Goal: Task Accomplishment & Management: Use online tool/utility

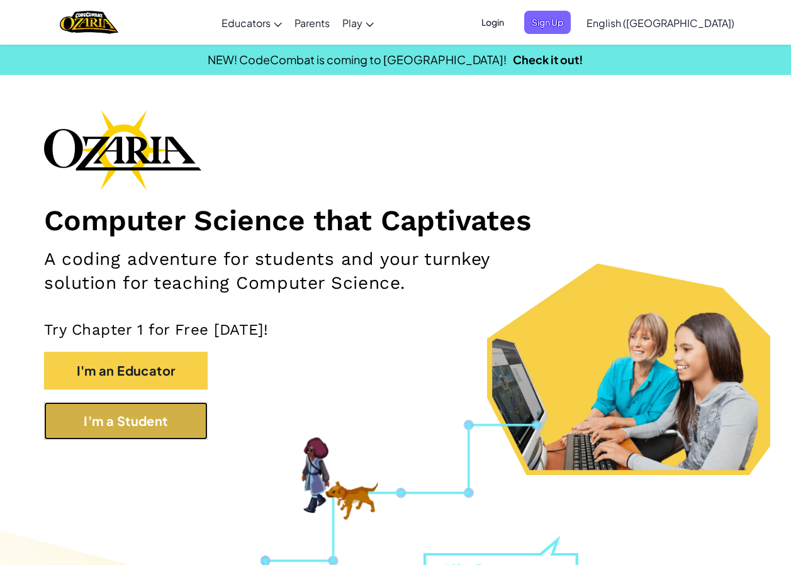
click at [142, 438] on button "I'm a Student" at bounding box center [126, 421] width 164 height 38
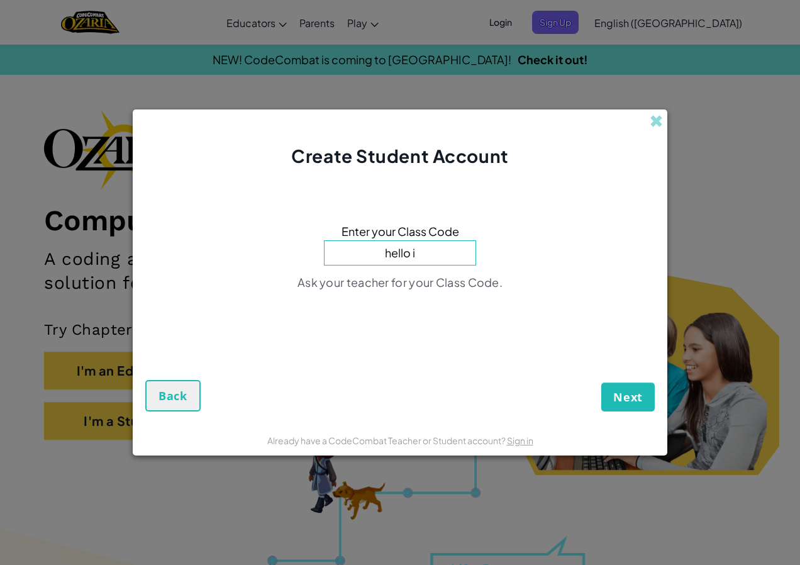
type input "hello"
type input "Safetyeatdown"
type input "s"
type input "Safeeatdown"
click at [602, 383] on button "Next" at bounding box center [628, 397] width 53 height 29
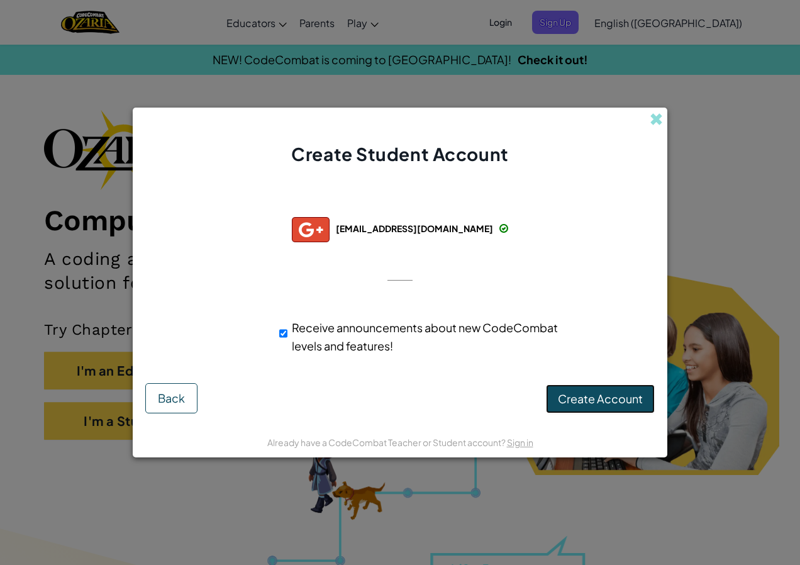
click at [572, 401] on span "Create Account" at bounding box center [600, 398] width 85 height 14
click at [605, 405] on button "Create Account" at bounding box center [600, 398] width 109 height 29
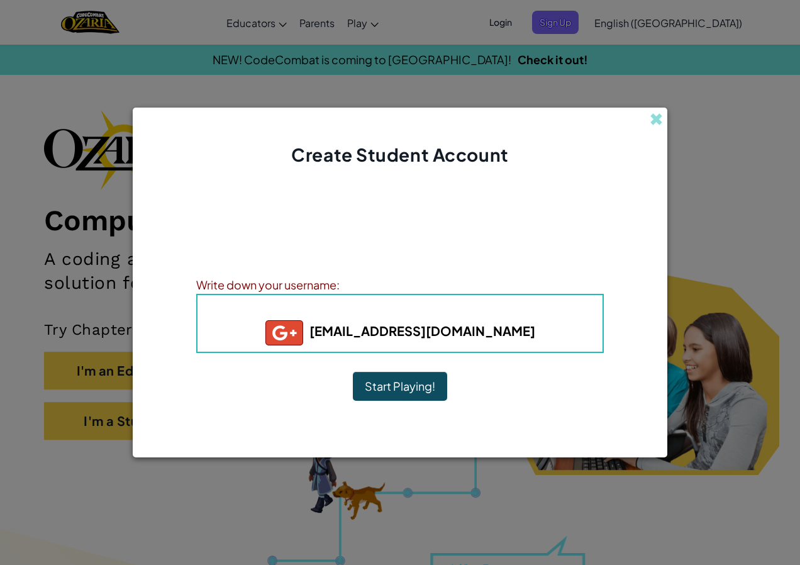
click at [408, 389] on button "Start Playing!" at bounding box center [400, 386] width 94 height 29
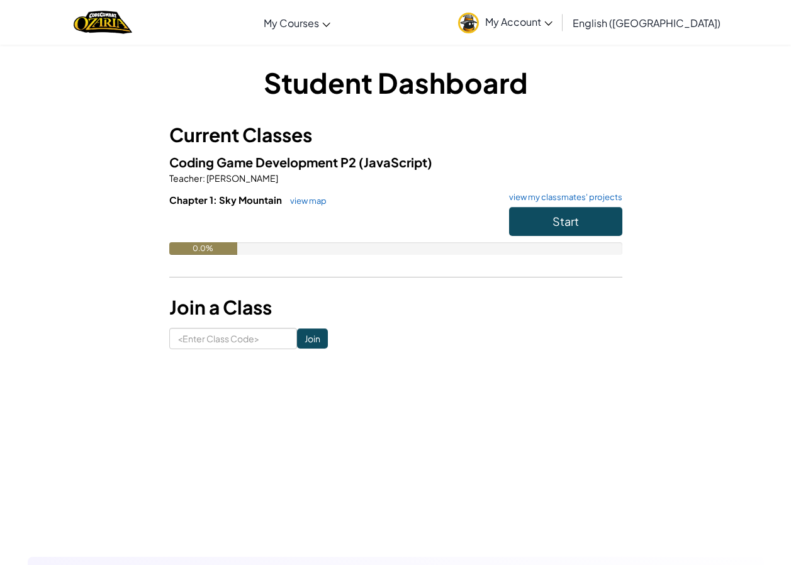
click at [552, 21] on span "My Account" at bounding box center [518, 21] width 67 height 13
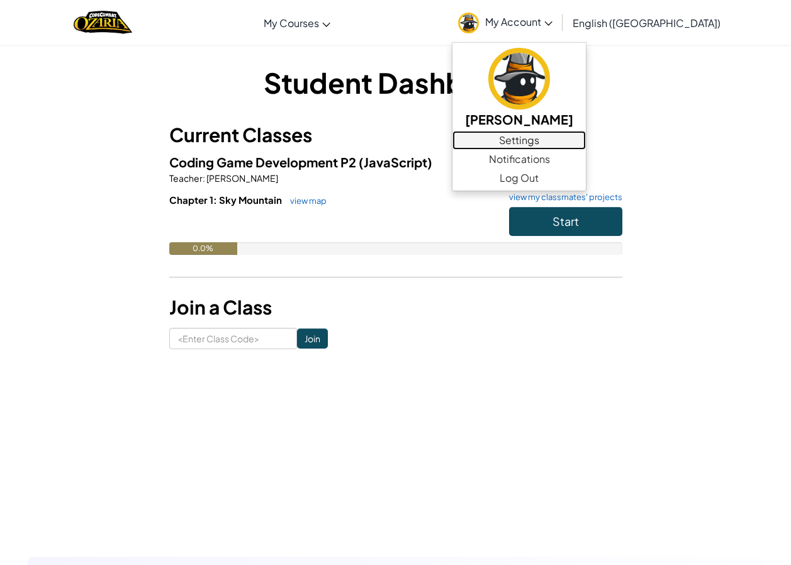
click at [586, 144] on link "Settings" at bounding box center [518, 140] width 133 height 19
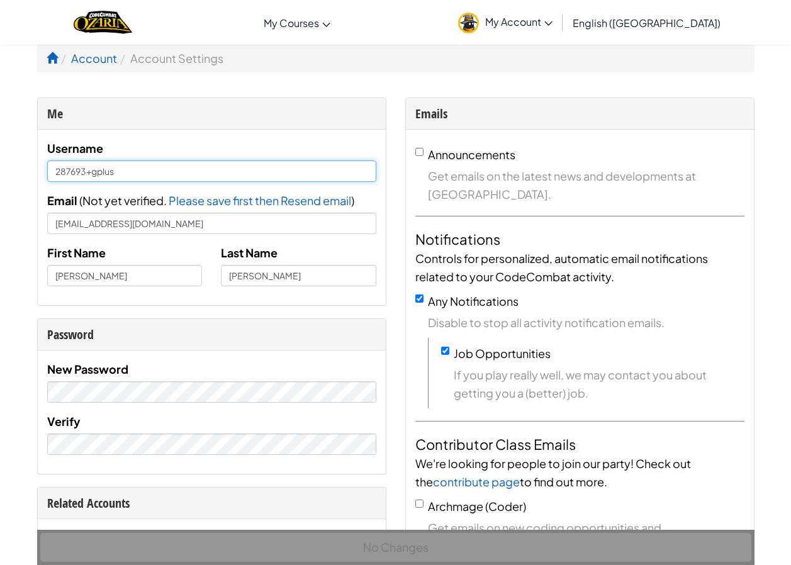
drag, startPoint x: 136, startPoint y: 171, endPoint x: -3, endPoint y: 154, distance: 139.5
click at [309, 161] on input "[PERSON_NAME]" at bounding box center [211, 170] width 329 height 21
click at [399, 543] on div "No Changes" at bounding box center [395, 547] width 717 height 35
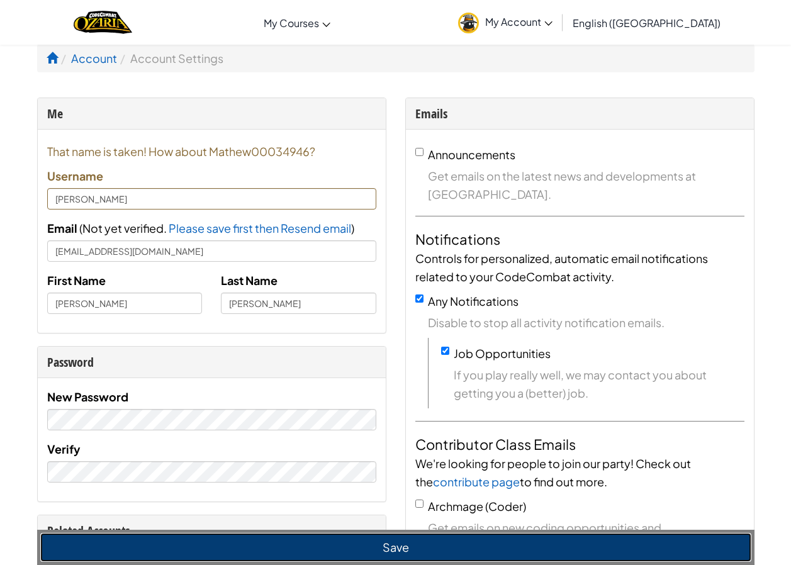
click at [386, 551] on button "Save" at bounding box center [395, 547] width 711 height 29
type input "Mathew00034946"
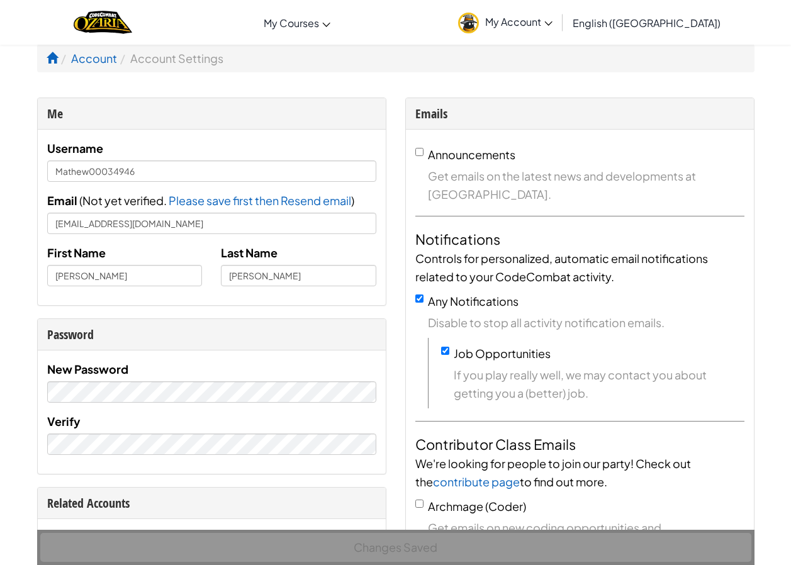
click at [552, 24] on span "My Account" at bounding box center [518, 21] width 67 height 13
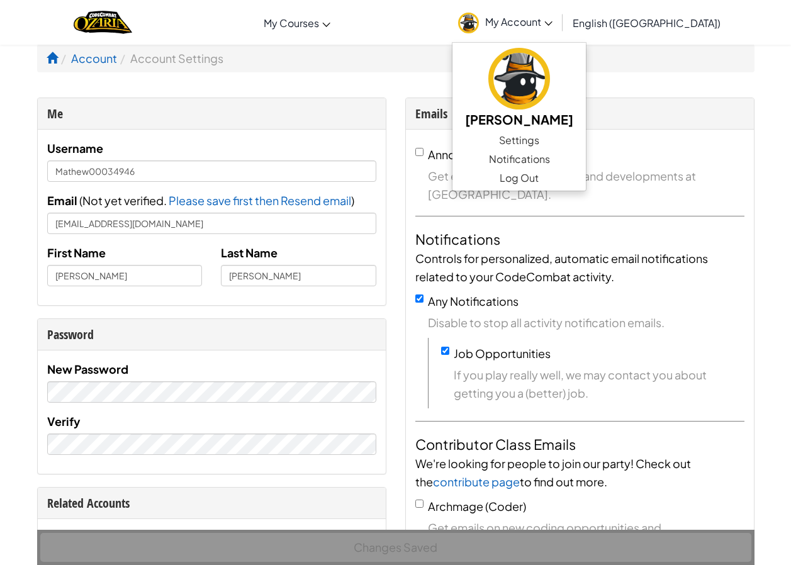
click at [552, 24] on span "My Account" at bounding box center [518, 21] width 67 height 13
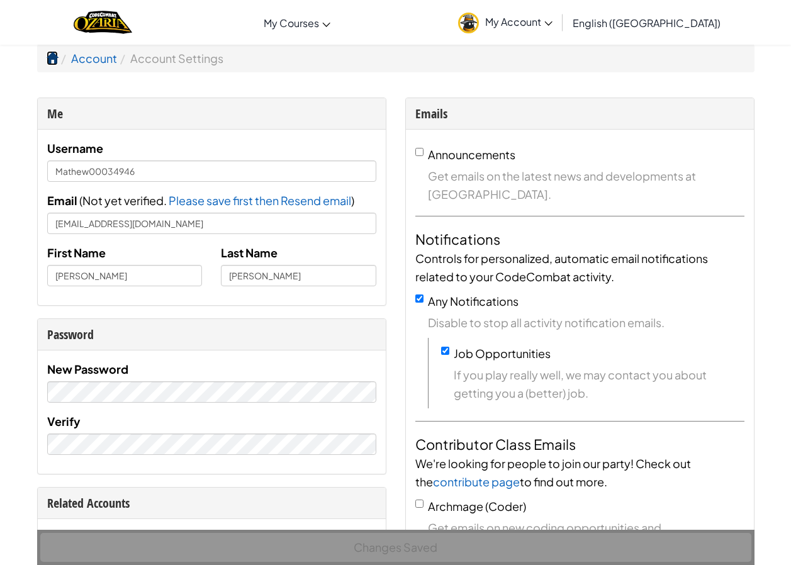
click at [57, 53] on span at bounding box center [52, 57] width 11 height 11
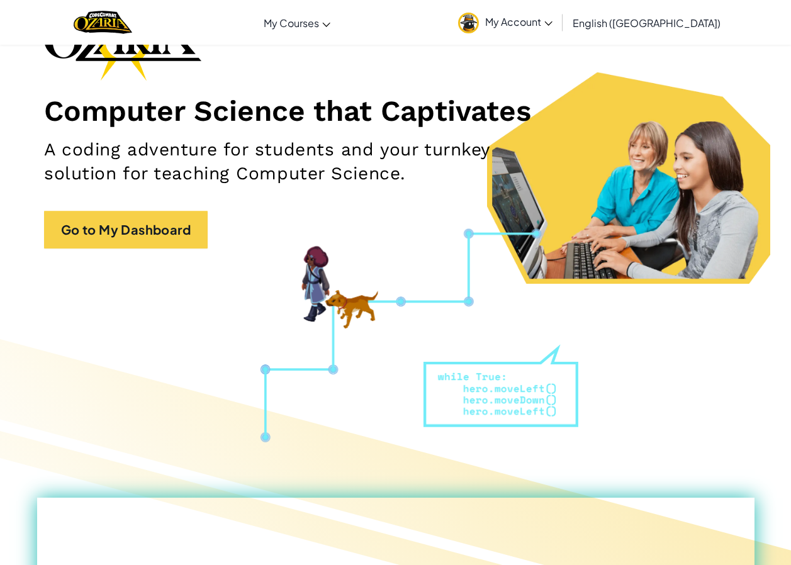
scroll to position [63, 0]
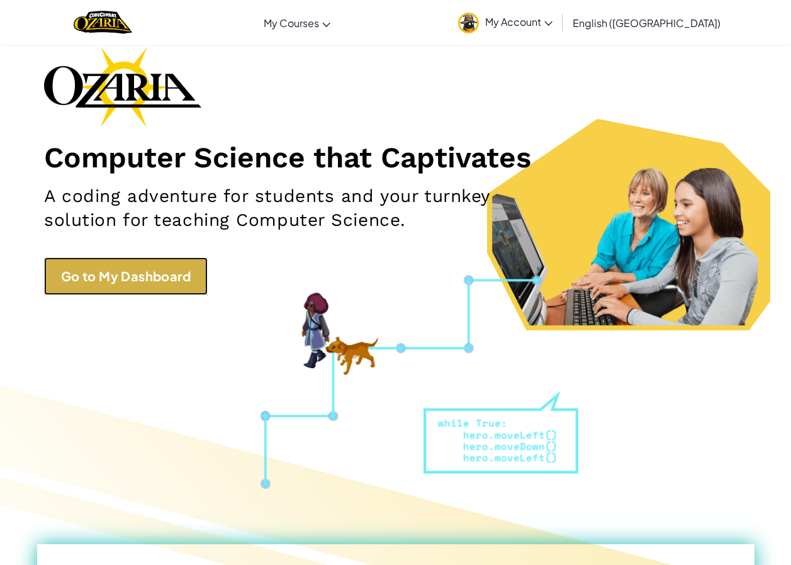
click at [169, 262] on link "Go to My Dashboard" at bounding box center [126, 276] width 164 height 38
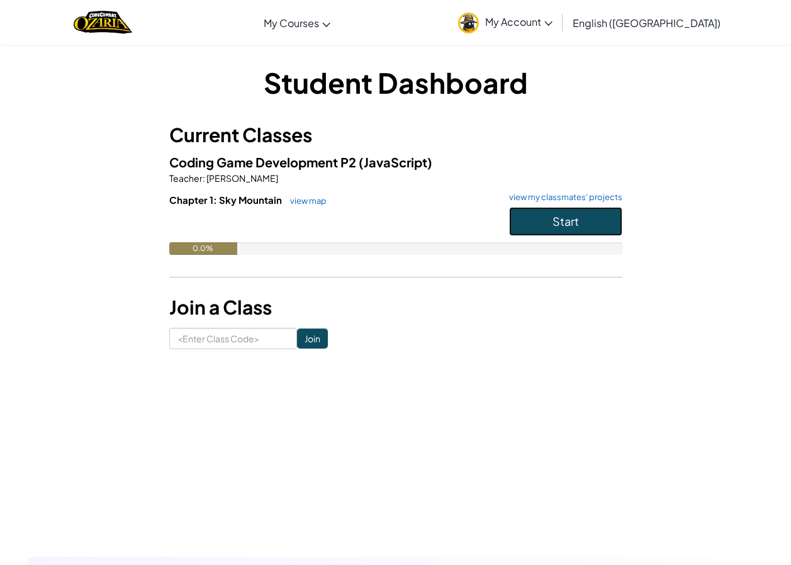
click at [588, 220] on button "Start" at bounding box center [565, 221] width 113 height 29
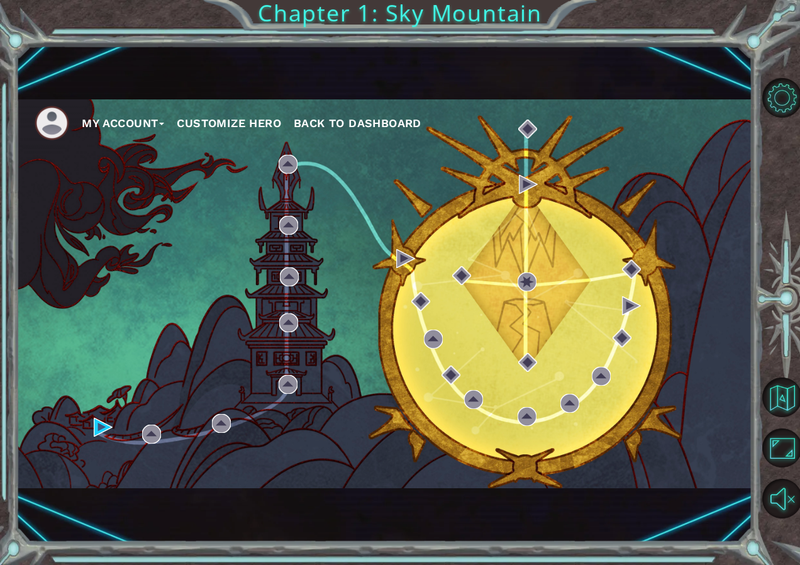
click at [494, 347] on div "My Account Customize Hero Back to Dashboard" at bounding box center [384, 293] width 736 height 388
click at [99, 420] on img at bounding box center [103, 427] width 19 height 19
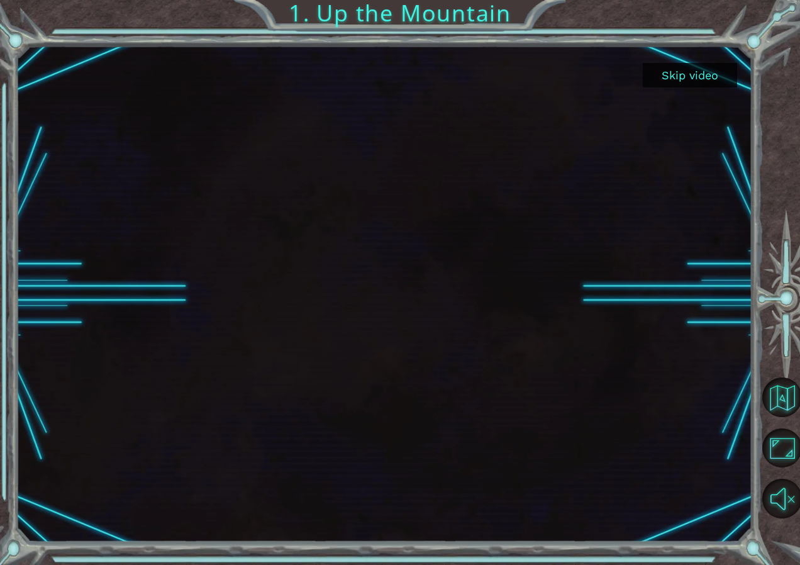
click at [692, 74] on button "Skip video" at bounding box center [690, 75] width 94 height 25
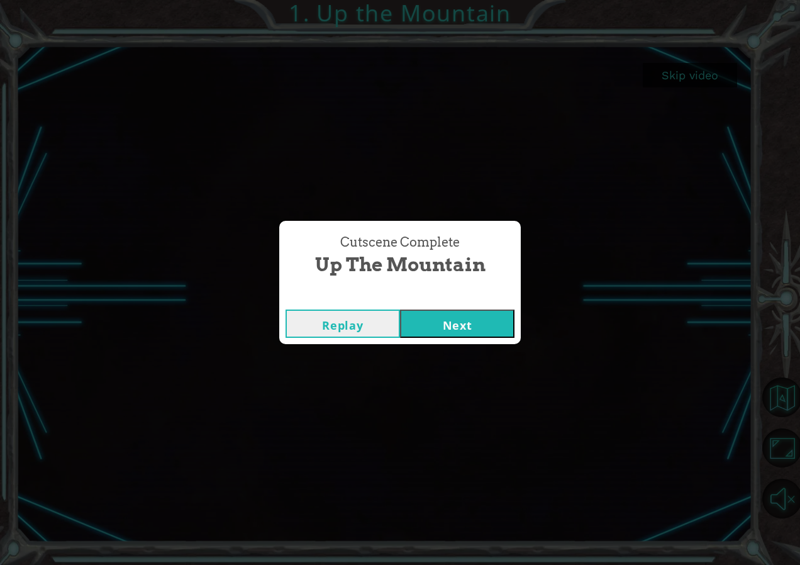
click at [444, 318] on button "Next" at bounding box center [457, 324] width 115 height 28
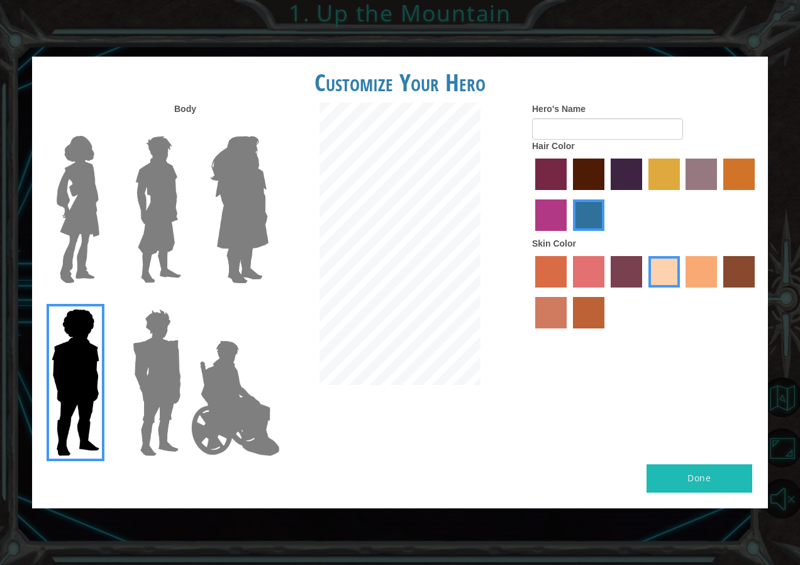
click at [549, 211] on label "medium red violet hair color" at bounding box center [550, 214] width 31 height 31
click at [757, 194] on input "medium red violet hair color" at bounding box center [757, 194] width 0 height 0
click at [585, 215] on label "lachmara hair color" at bounding box center [588, 214] width 31 height 31
click at [569, 235] on input "lachmara hair color" at bounding box center [569, 235] width 0 height 0
click at [673, 481] on button "Done" at bounding box center [700, 478] width 106 height 28
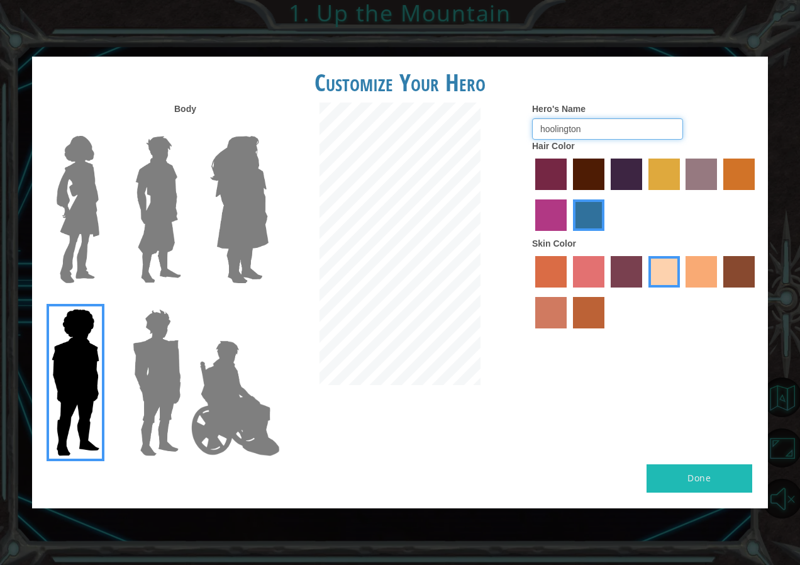
type input "hoolington"
click at [708, 471] on button "Done" at bounding box center [700, 478] width 106 height 28
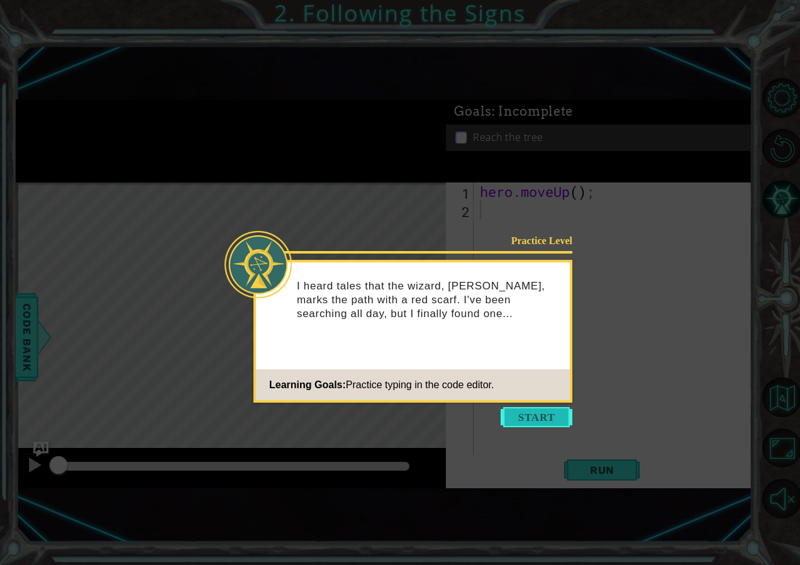
click at [546, 418] on button "Start" at bounding box center [537, 417] width 72 height 20
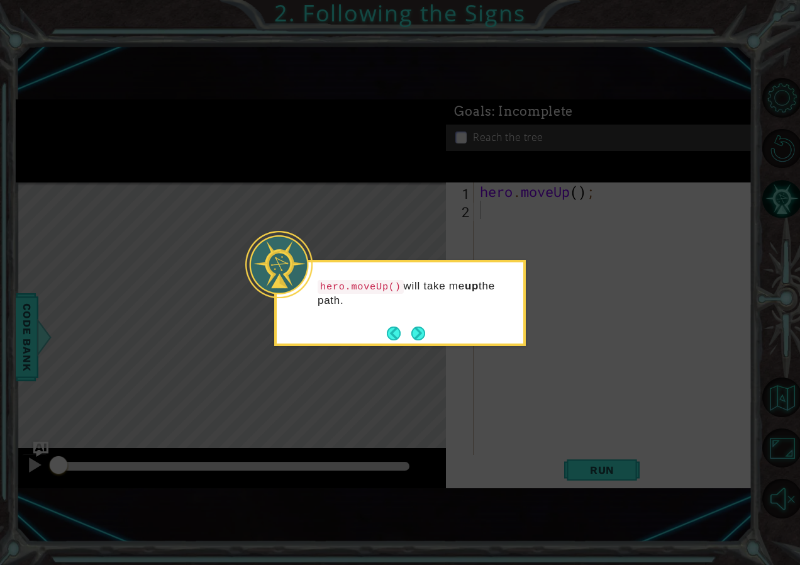
click at [529, 388] on icon at bounding box center [400, 282] width 800 height 565
click at [412, 328] on button "Next" at bounding box center [419, 334] width 14 height 14
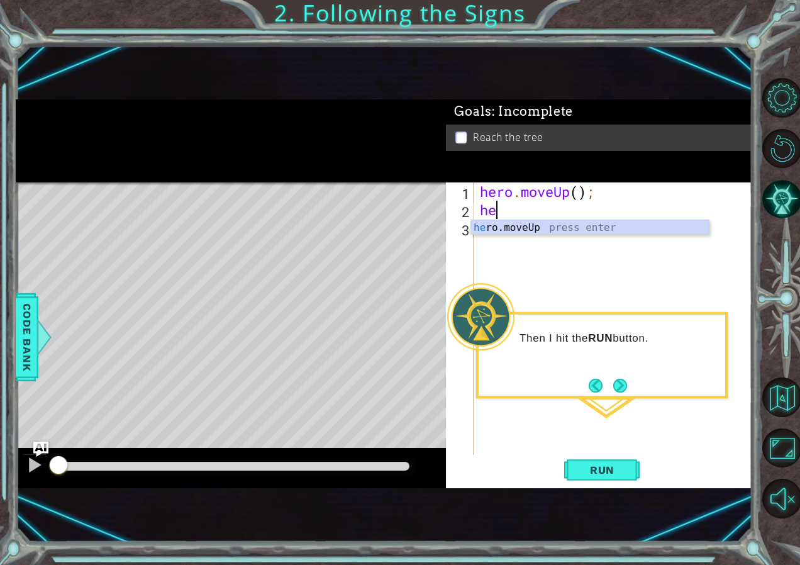
scroll to position [0, 1]
type textarea "hero"
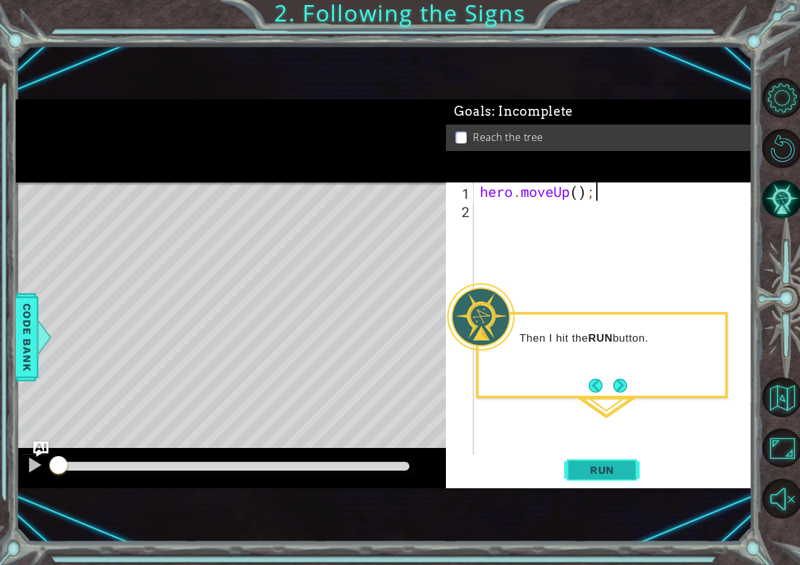
type textarea "hero.moveUp();"
click at [605, 475] on span "Run" at bounding box center [603, 470] width 50 height 13
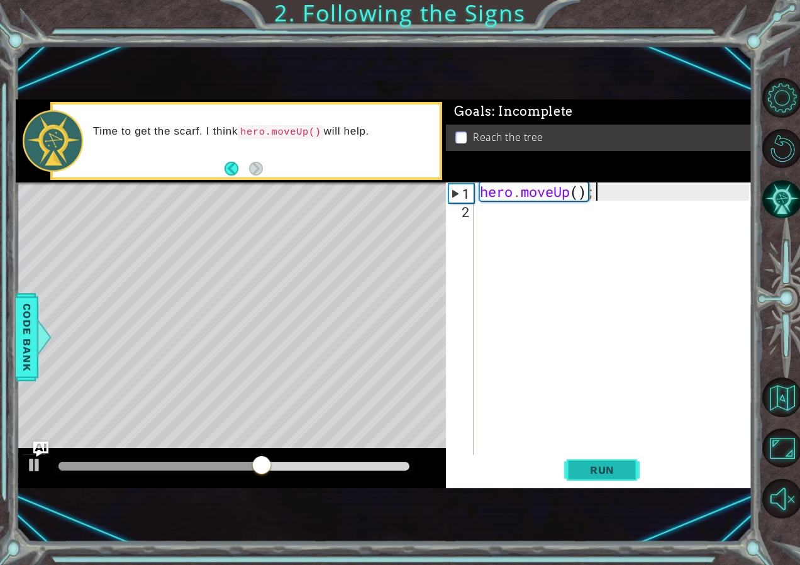
drag, startPoint x: 624, startPoint y: 479, endPoint x: 620, endPoint y: 474, distance: 6.7
click at [620, 474] on button "Run" at bounding box center [602, 470] width 76 height 31
click at [568, 341] on div "hero . moveUp ( ) ;" at bounding box center [616, 337] width 277 height 310
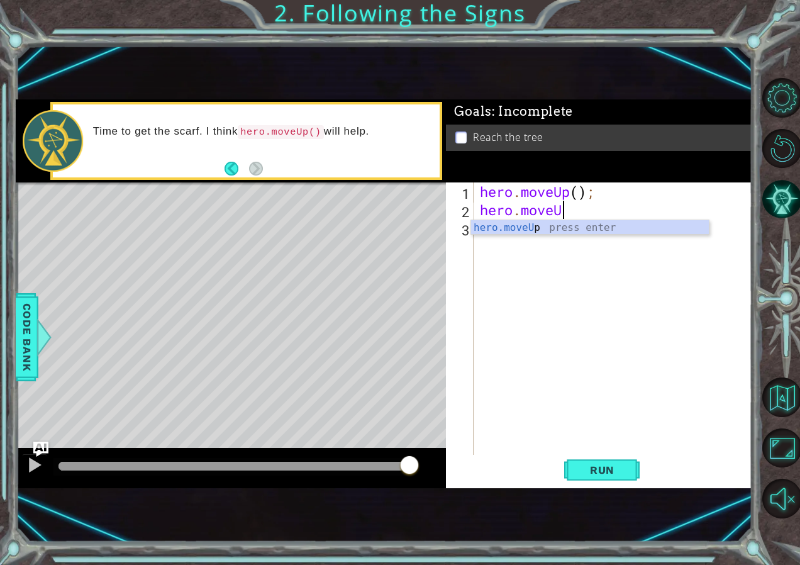
scroll to position [0, 3]
type textarea "hero.moveUp"
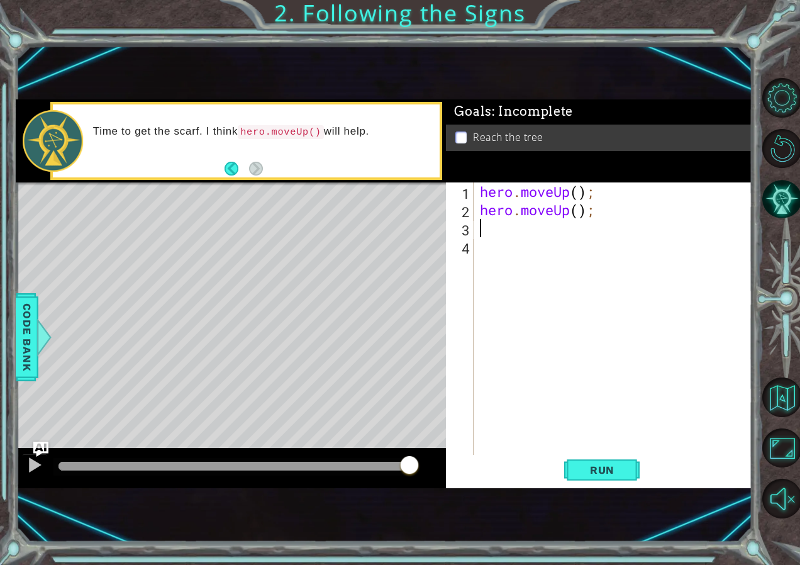
scroll to position [0, 0]
click at [619, 472] on span "Run" at bounding box center [603, 470] width 50 height 13
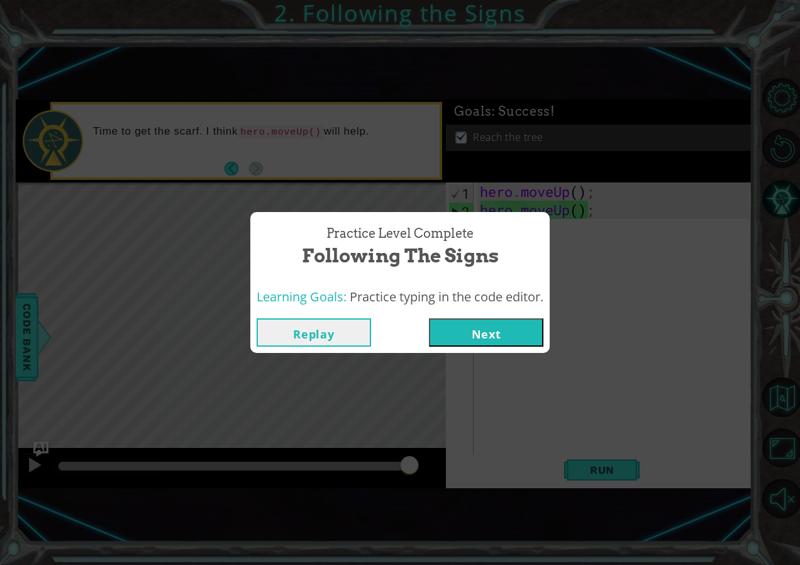
click at [479, 328] on button "Next" at bounding box center [486, 332] width 115 height 28
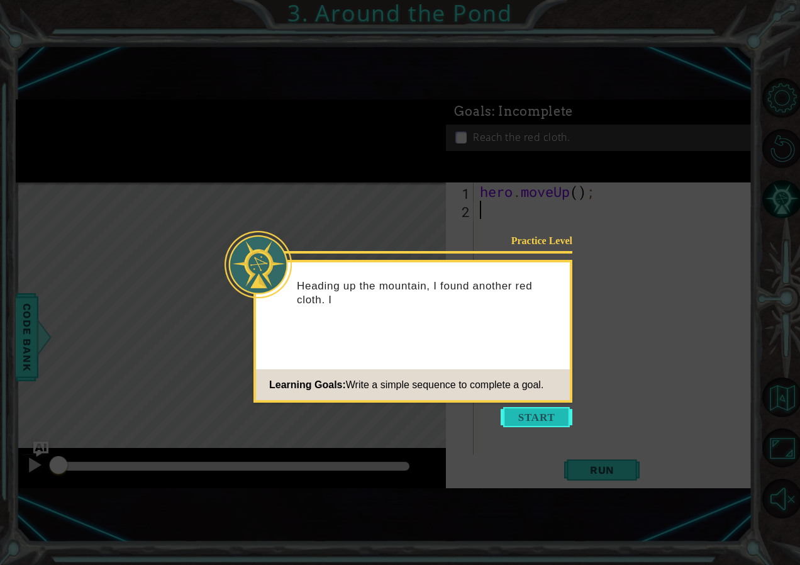
click at [525, 418] on button "Start" at bounding box center [537, 417] width 72 height 20
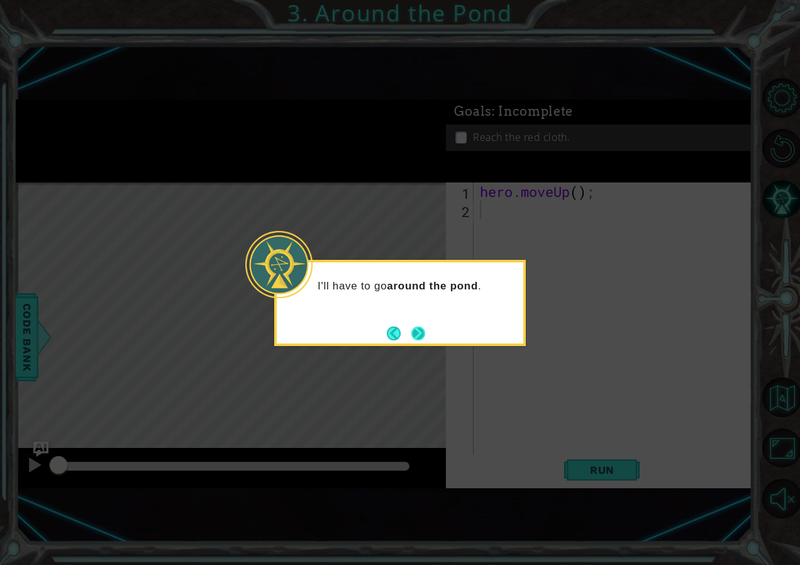
click at [423, 339] on button "Next" at bounding box center [419, 334] width 14 height 14
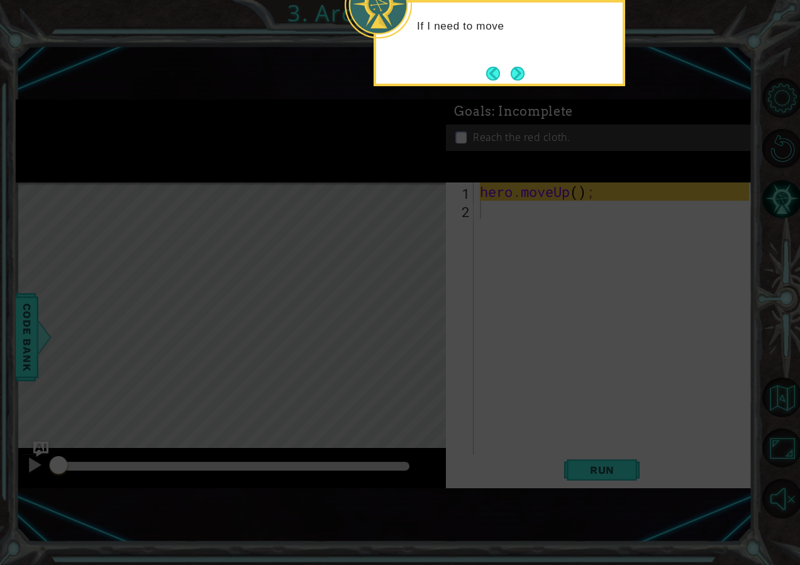
drag, startPoint x: 423, startPoint y: 339, endPoint x: 446, endPoint y: 48, distance: 290.9
click at [423, 323] on icon at bounding box center [400, 282] width 800 height 565
click at [517, 72] on button "Next" at bounding box center [518, 74] width 14 height 14
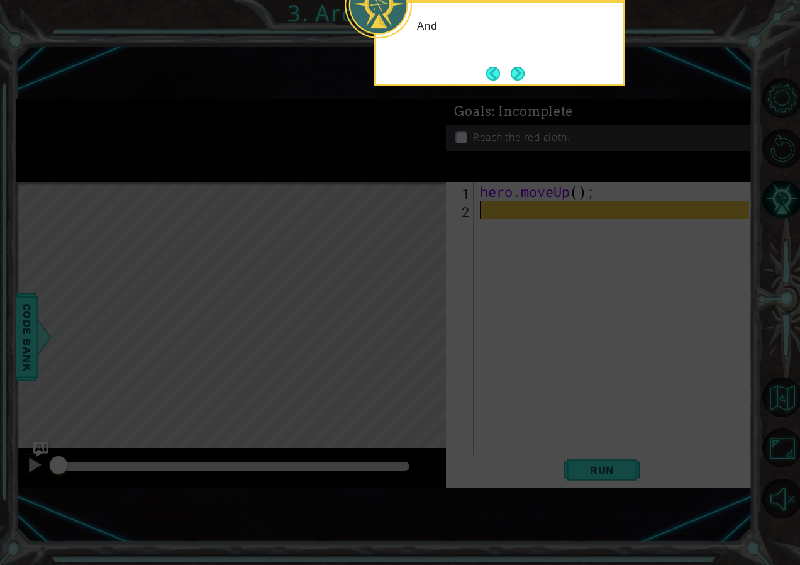
click at [517, 72] on button "Next" at bounding box center [518, 74] width 14 height 14
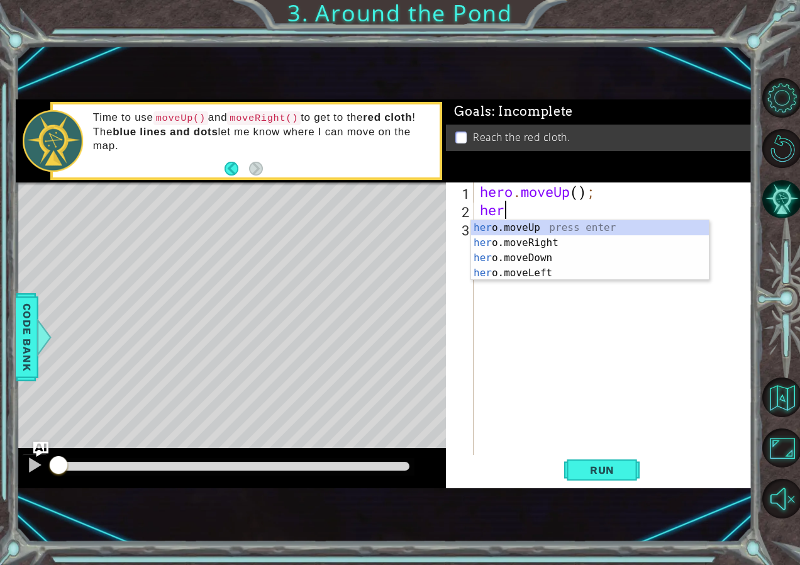
scroll to position [0, 1]
type textarea "hero"
click at [517, 228] on div "hero .moveUp press enter hero .moveRight press enter hero .moveDown press enter…" at bounding box center [590, 265] width 238 height 91
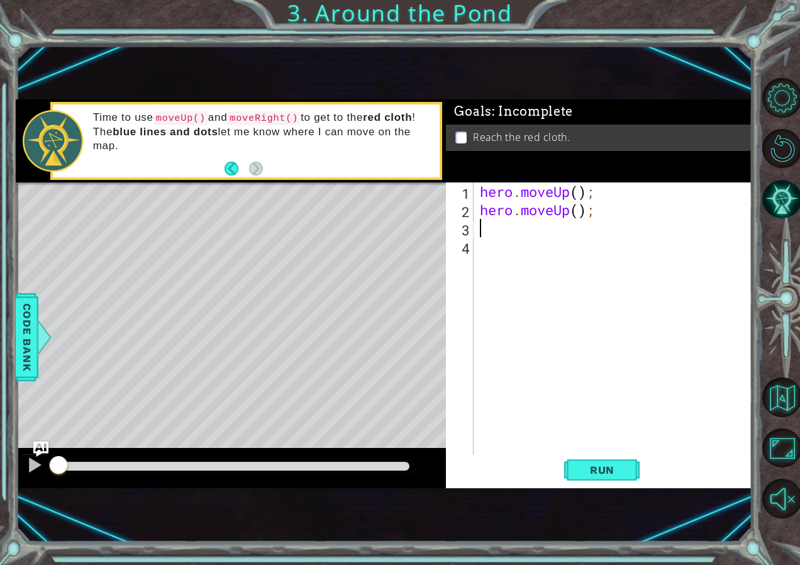
scroll to position [0, 0]
type textarea "j"
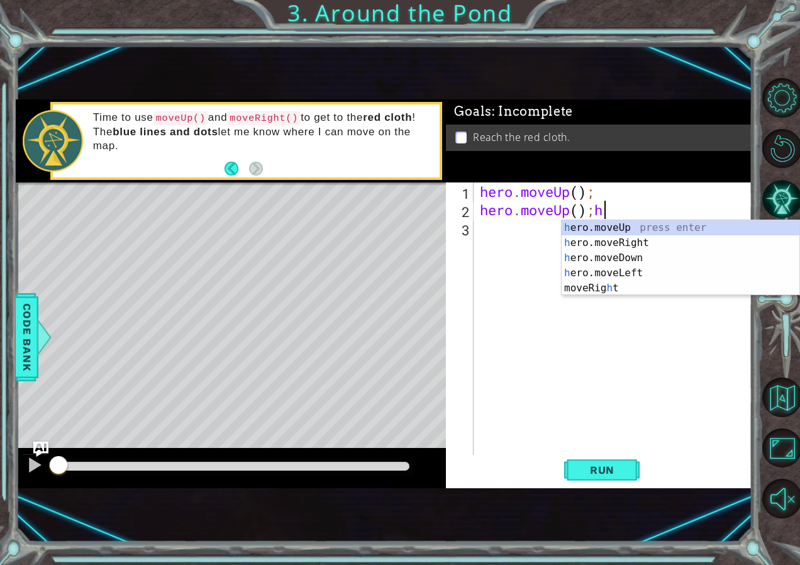
scroll to position [0, 5]
click at [602, 237] on div "h ero.moveUp press enter h ero.moveRight press enter h ero.moveDown press enter…" at bounding box center [681, 273] width 238 height 106
type textarea "hero.moveUp();hero.moveRight()"
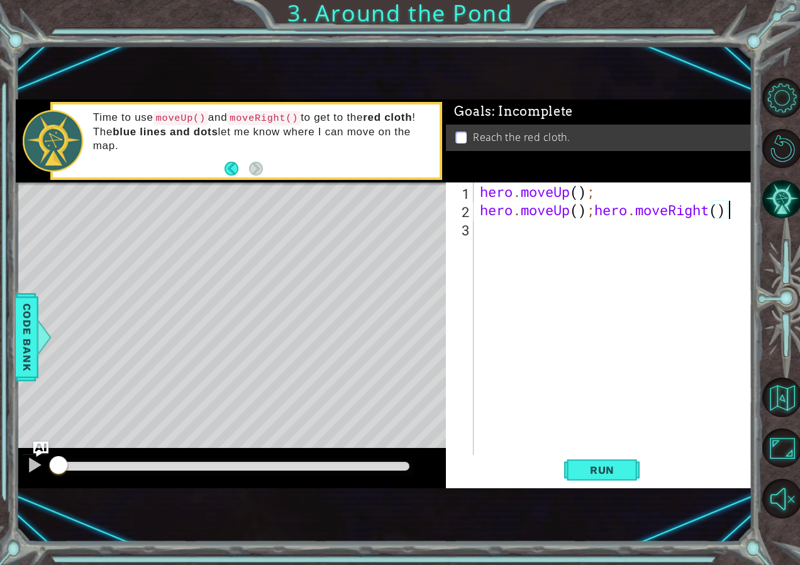
click at [602, 237] on div "hero . moveUp ( ) ; hero . moveUp ( ) ; hero . moveRight ( )" at bounding box center [616, 337] width 277 height 310
type textarea "j"
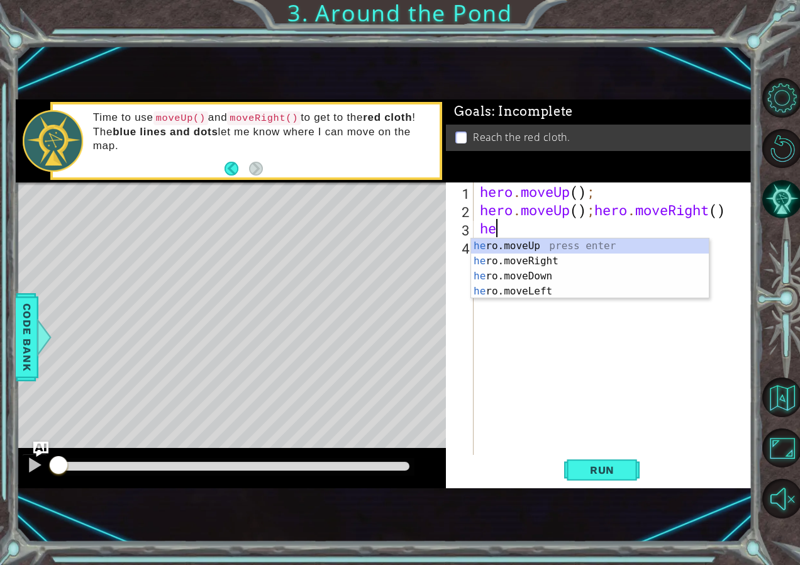
type textarea "her"
click at [605, 244] on div "her o.moveUp press enter her o.moveRight press enter her o.moveDown press enter…" at bounding box center [590, 283] width 238 height 91
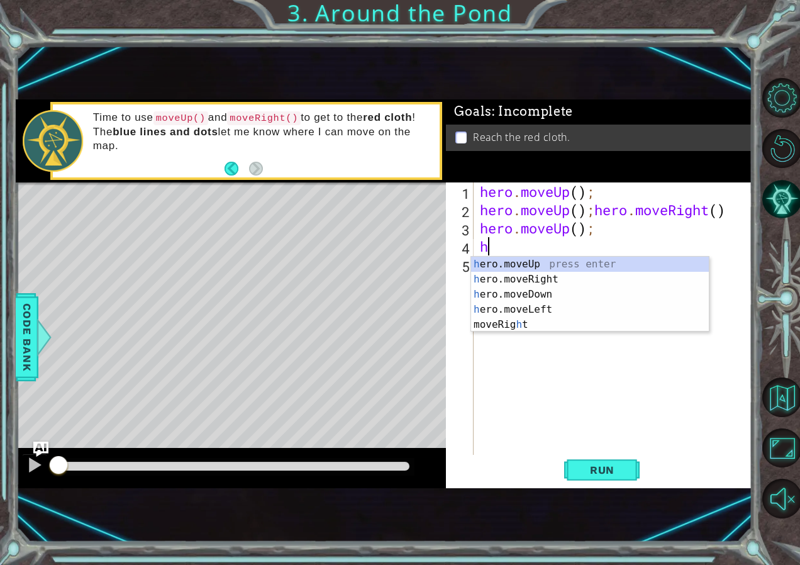
type textarea "her"
click at [592, 268] on div "her o.moveUp press enter her o.moveRight press enter her o.moveDown press enter…" at bounding box center [590, 302] width 238 height 91
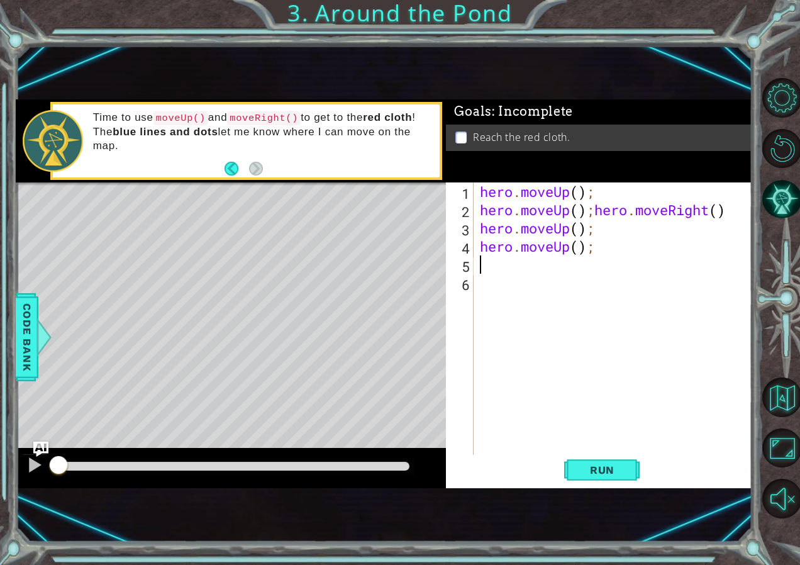
type textarea "h"
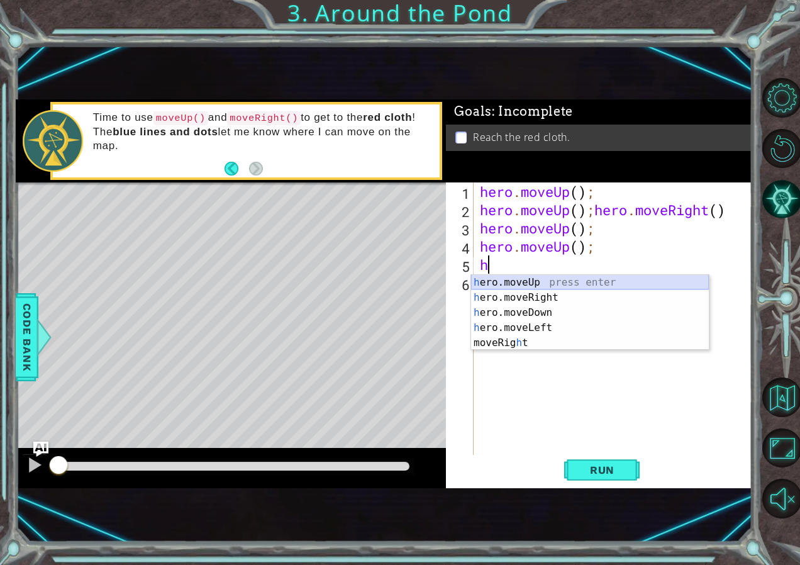
click at [590, 280] on div "h ero.moveUp press enter h ero.moveRight press enter h ero.moveDown press enter…" at bounding box center [590, 328] width 238 height 106
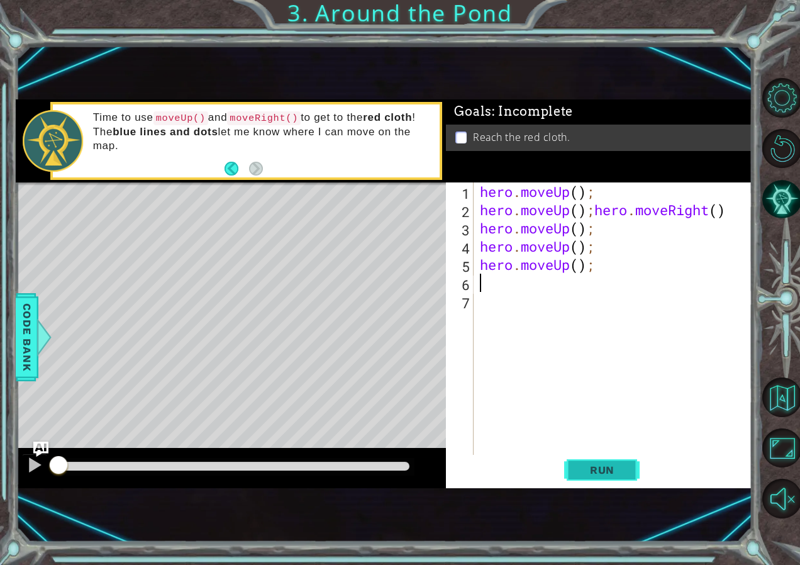
click at [612, 459] on button "Run" at bounding box center [602, 470] width 76 height 31
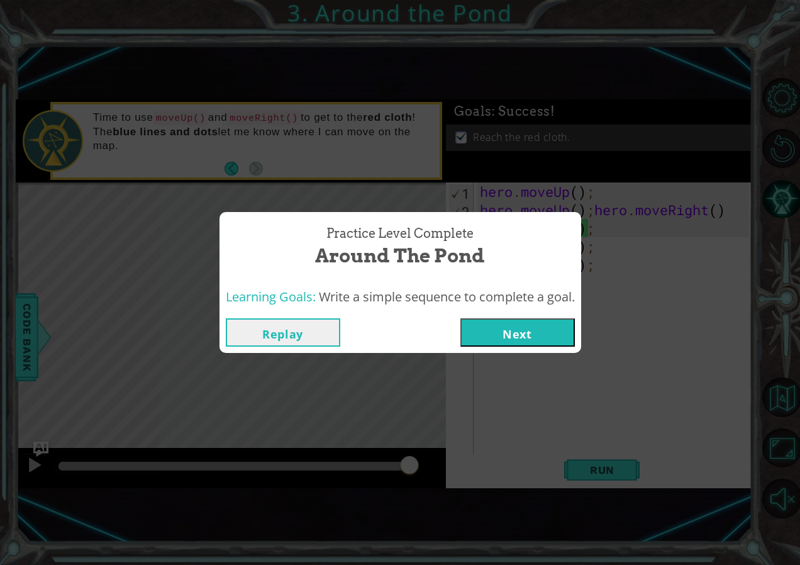
click at [519, 337] on button "Next" at bounding box center [518, 332] width 115 height 28
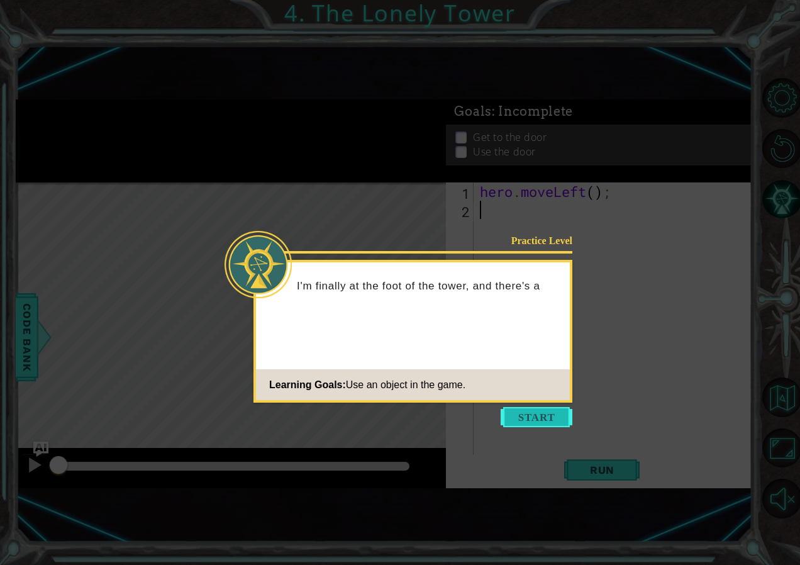
click at [522, 408] on button "Start" at bounding box center [537, 417] width 72 height 20
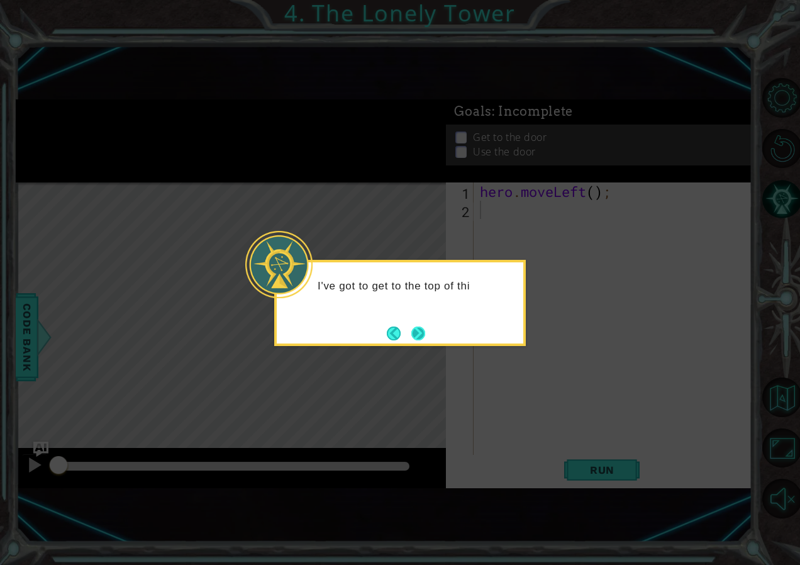
click at [420, 327] on button "Next" at bounding box center [419, 334] width 14 height 14
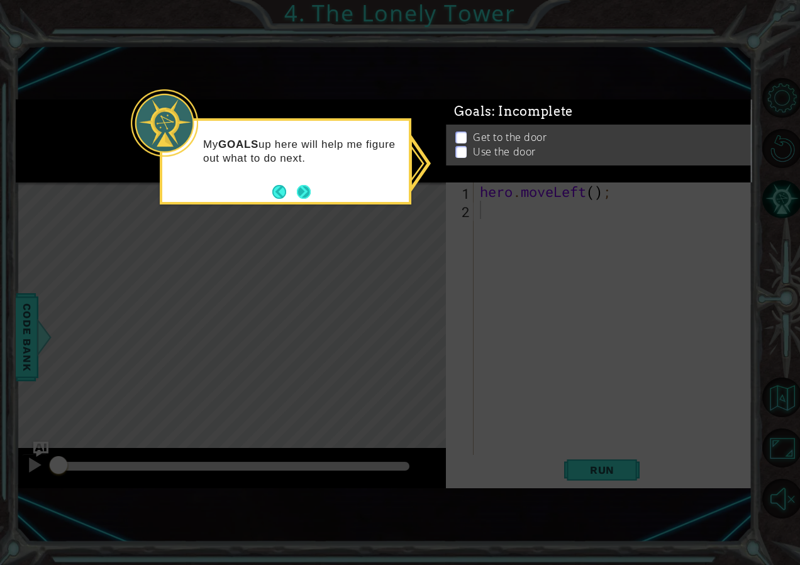
click at [305, 191] on button "Next" at bounding box center [304, 192] width 14 height 14
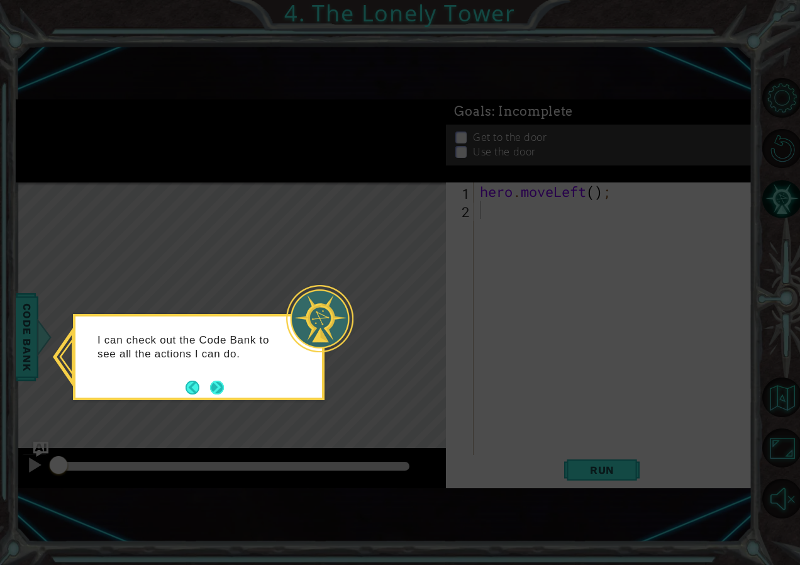
click at [221, 381] on button "Next" at bounding box center [217, 388] width 14 height 14
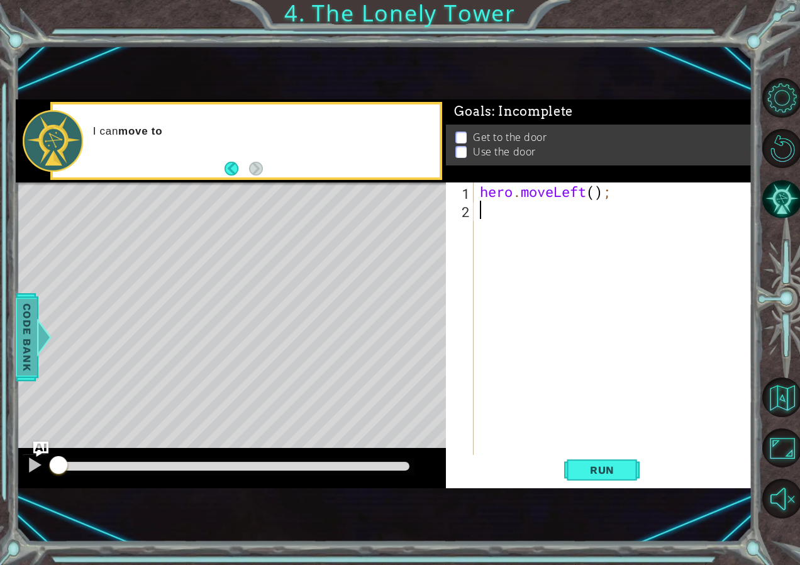
click at [35, 324] on span "Code Bank" at bounding box center [26, 336] width 20 height 77
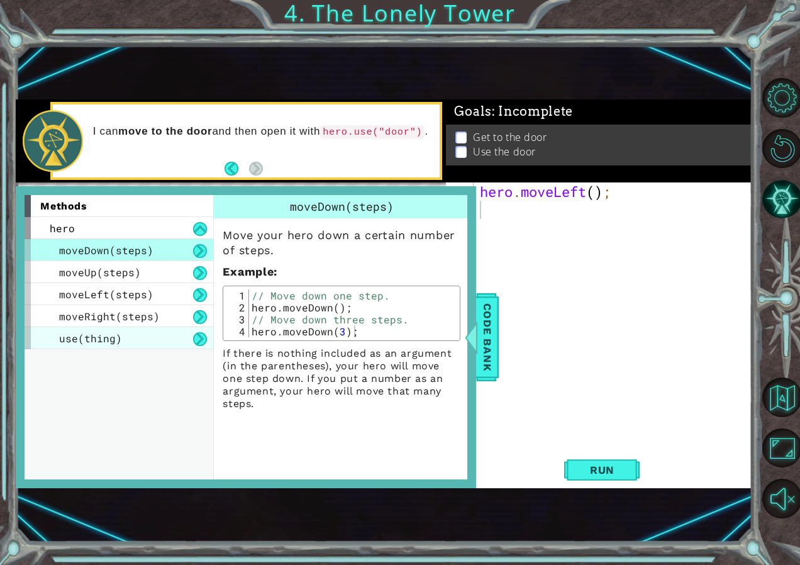
click at [107, 338] on span "use(thing)" at bounding box center [90, 338] width 63 height 13
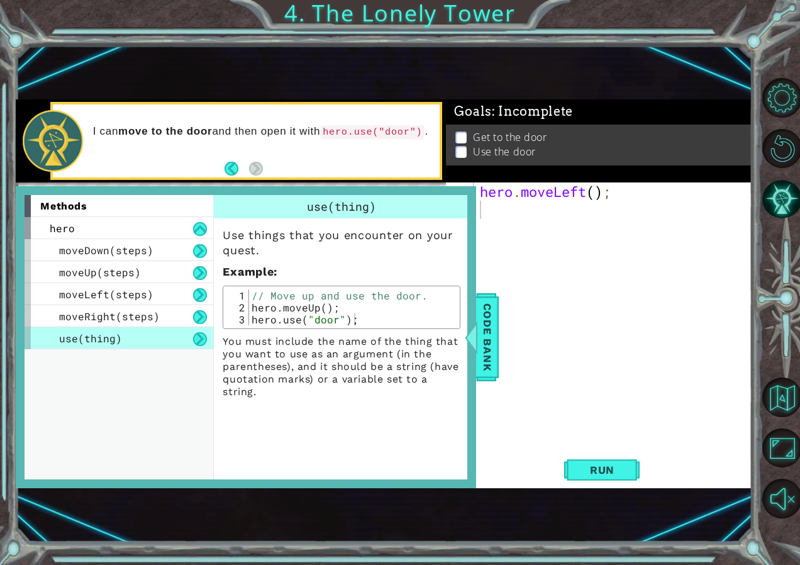
drag, startPoint x: 800, startPoint y: 308, endPoint x: 744, endPoint y: 322, distance: 57.8
click at [798, 308] on div at bounding box center [782, 298] width 36 height 147
click at [637, 330] on div "hero . moveLeft ( ) ;" at bounding box center [616, 337] width 277 height 310
click at [486, 337] on span "Code Bank" at bounding box center [487, 336] width 20 height 77
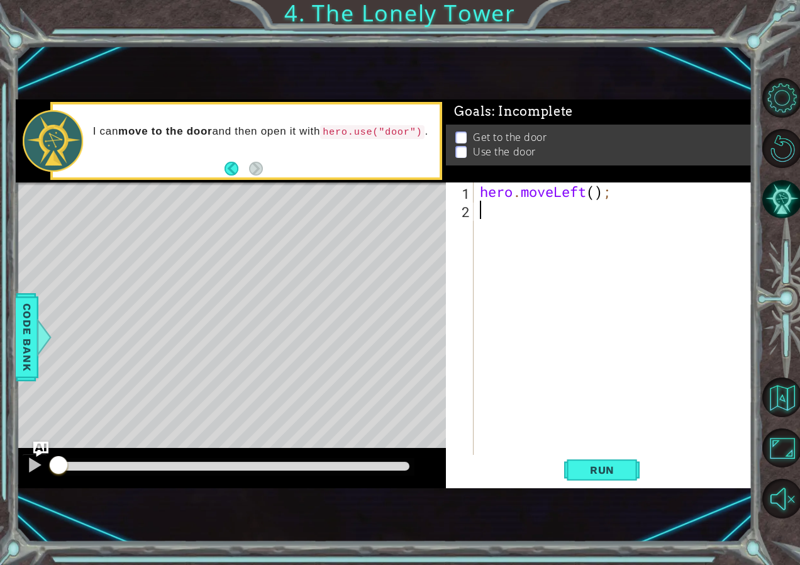
click at [518, 343] on div "hero . moveLeft ( ) ;" at bounding box center [616, 337] width 277 height 310
type textarea "j"
type textarea "h"
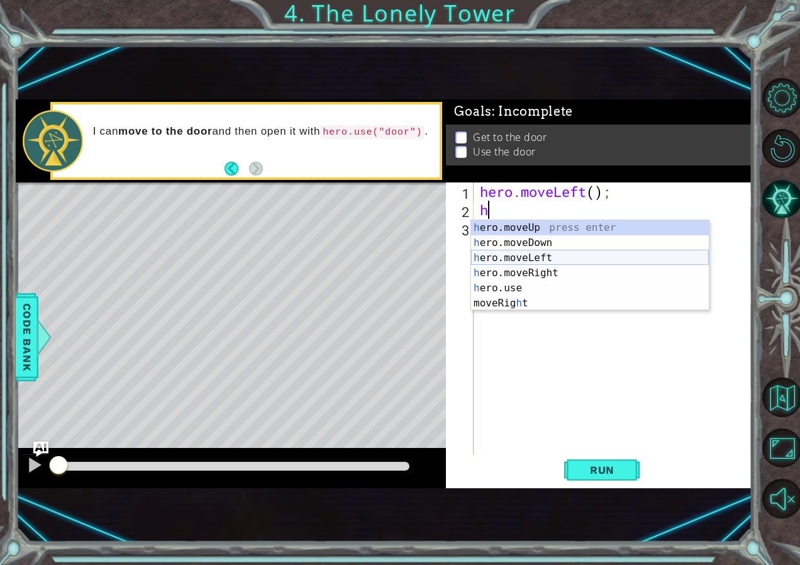
click at [547, 265] on div "h ero.moveUp press enter h ero.moveDown press enter h ero.moveLeft press enter …" at bounding box center [590, 280] width 238 height 121
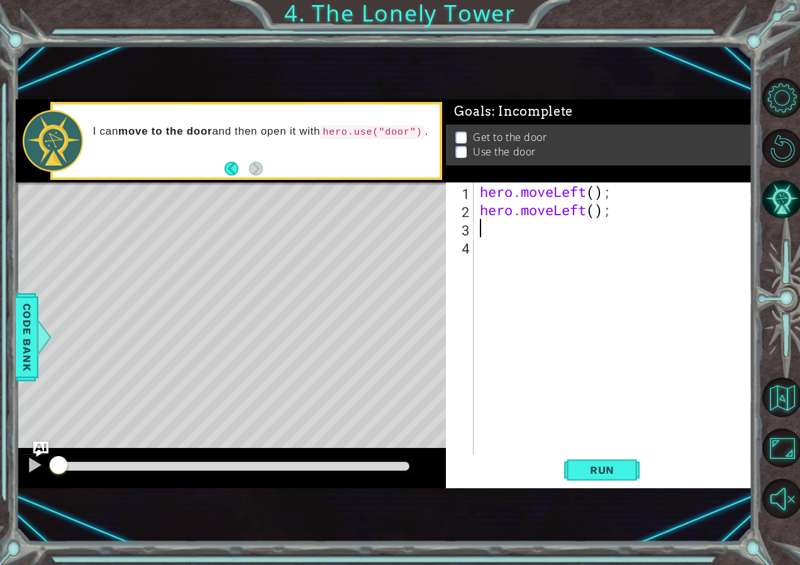
click at [567, 247] on div "hero . moveLeft ( ) ; hero . moveLeft ( ) ;" at bounding box center [616, 337] width 277 height 310
click at [568, 225] on div "hero . moveLeft ( ) ; hero . moveLeft ( ) ;" at bounding box center [616, 337] width 277 height 310
type textarea "h"
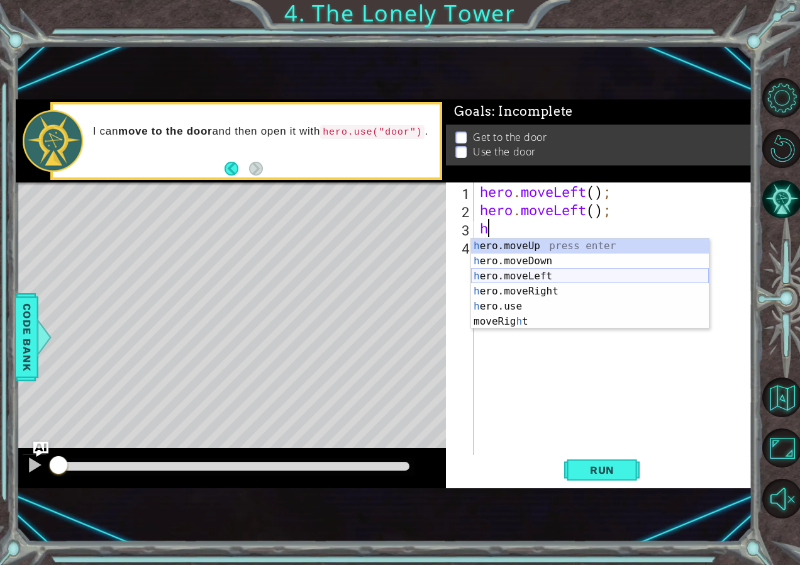
click at [556, 277] on div "h ero.moveUp press enter h ero.moveDown press enter h ero.moveLeft press enter …" at bounding box center [590, 298] width 238 height 121
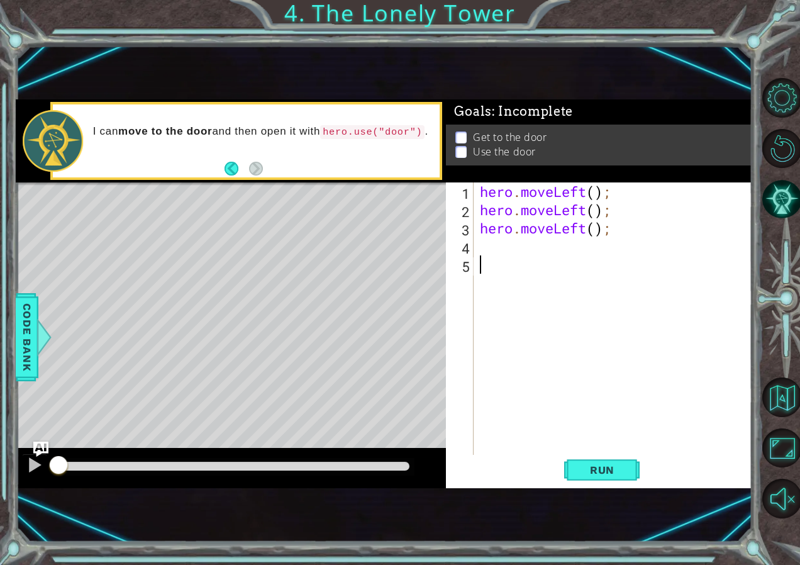
click at [561, 274] on div "hero . moveLeft ( ) ; hero . moveLeft ( ) ; hero . moveLeft ( ) ;" at bounding box center [616, 337] width 277 height 310
click at [571, 250] on div "hero . moveLeft ( ) ; hero . moveLeft ( ) ; hero . moveLeft ( ) ;" at bounding box center [616, 337] width 277 height 310
type textarea "h"
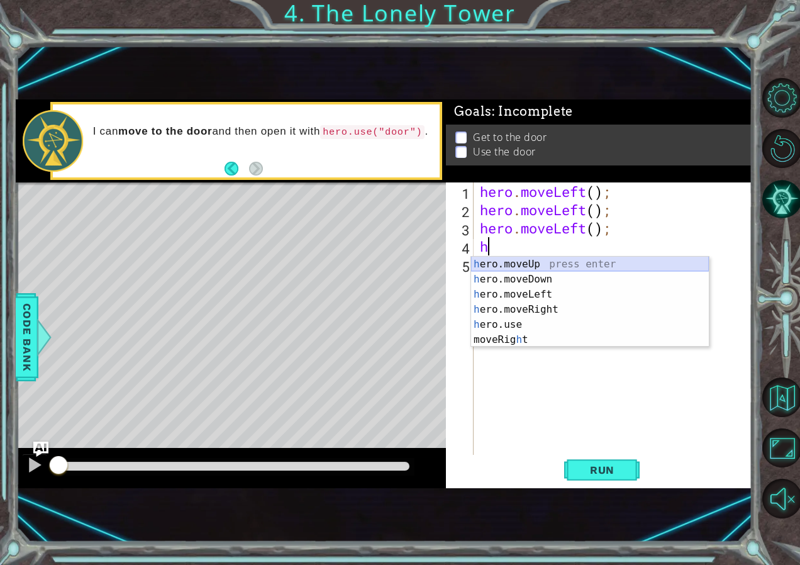
click at [548, 261] on div "h ero.moveUp press enter h ero.moveDown press enter h ero.moveLeft press enter …" at bounding box center [590, 317] width 238 height 121
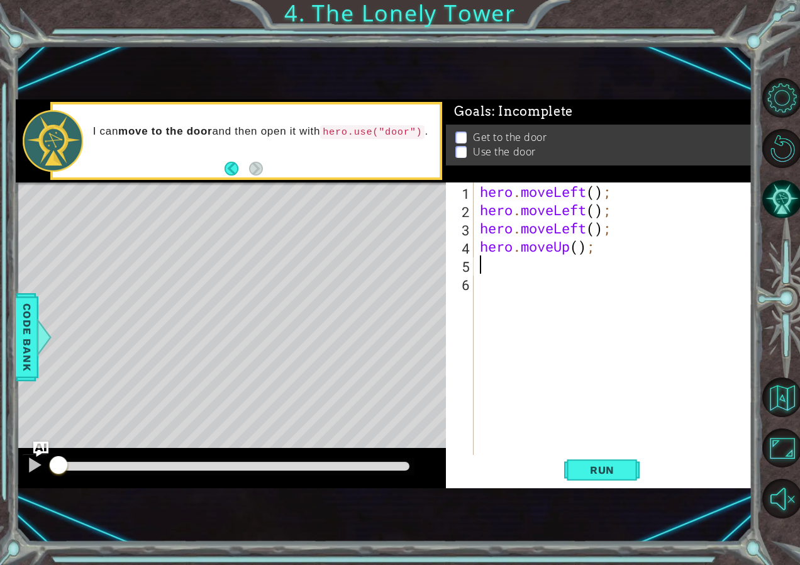
type textarea "h"
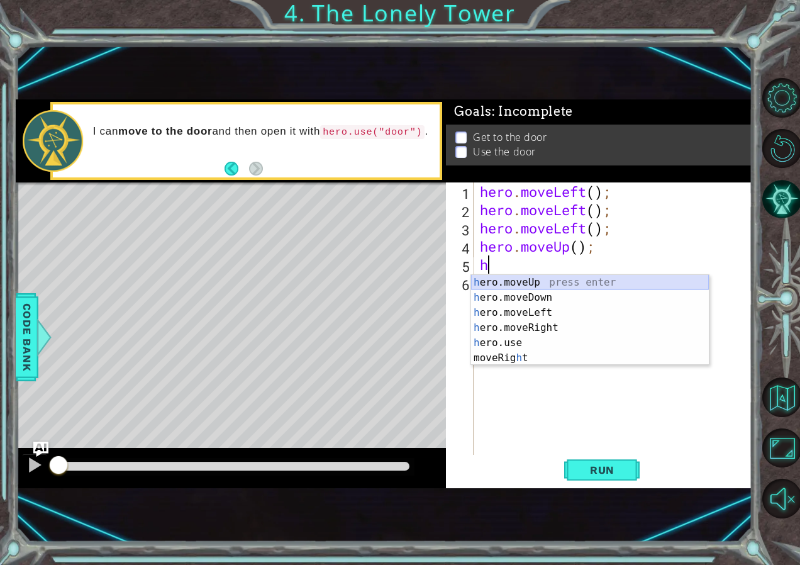
click at [525, 281] on div "h ero.moveUp press enter h ero.moveDown press enter h ero.moveLeft press enter …" at bounding box center [590, 335] width 238 height 121
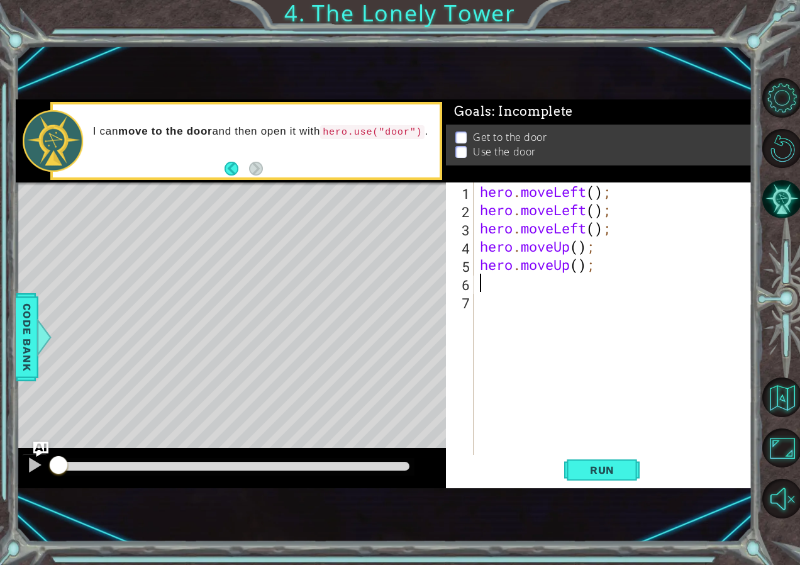
click at [540, 293] on div "hero . moveLeft ( ) ; hero . moveLeft ( ) ; hero . moveLeft ( ) ; hero . moveUp…" at bounding box center [616, 337] width 277 height 310
type textarea "h"
click at [546, 279] on div "hero . moveLeft ( ) ; hero . moveLeft ( ) ; hero . moveLeft ( ) ; hero . moveUp…" at bounding box center [616, 337] width 277 height 310
type textarea "h"
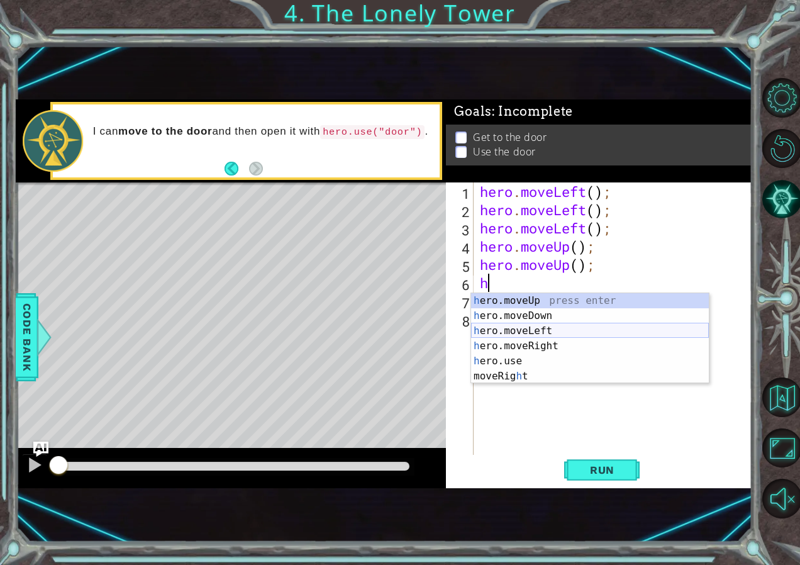
click at [542, 327] on div "h ero.moveUp press enter h ero.moveDown press enter h ero.moveLeft press enter …" at bounding box center [590, 353] width 238 height 121
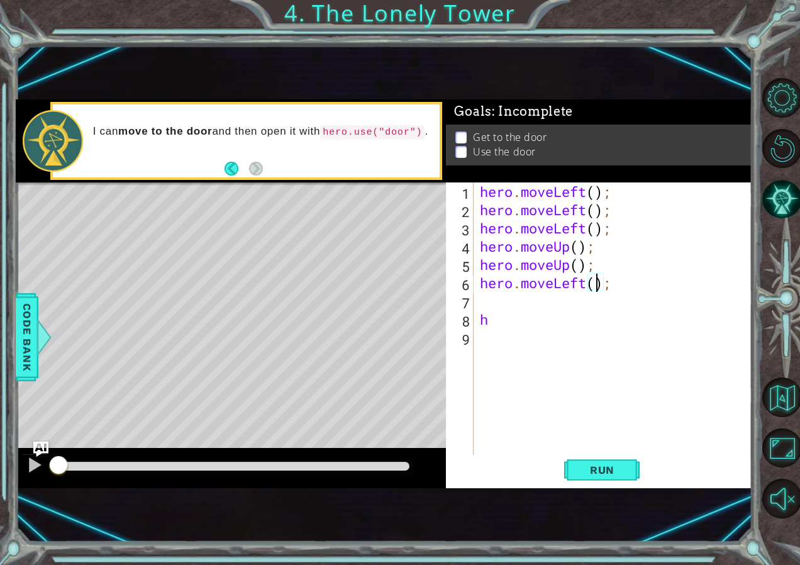
click at [595, 288] on div "hero . moveLeft ( ) ; hero . moveLeft ( ) ; hero . moveLeft ( ) ; hero . moveUp…" at bounding box center [616, 337] width 277 height 310
click at [615, 286] on div "hero . moveLeft ( ) ; hero . moveLeft ( ) ; hero . moveLeft ( ) ; hero . moveUp…" at bounding box center [616, 337] width 277 height 310
type textarea "hero"
click at [610, 303] on div "hero . moveLeft ( ) ; hero . moveLeft ( ) ; hero . moveLeft ( ) ; hero . moveUp…" at bounding box center [616, 337] width 277 height 310
click at [624, 285] on div "hero . moveLeft ( ) ; hero . moveLeft ( ) ; hero . moveLeft ( ) ; hero . moveUp…" at bounding box center [616, 337] width 277 height 310
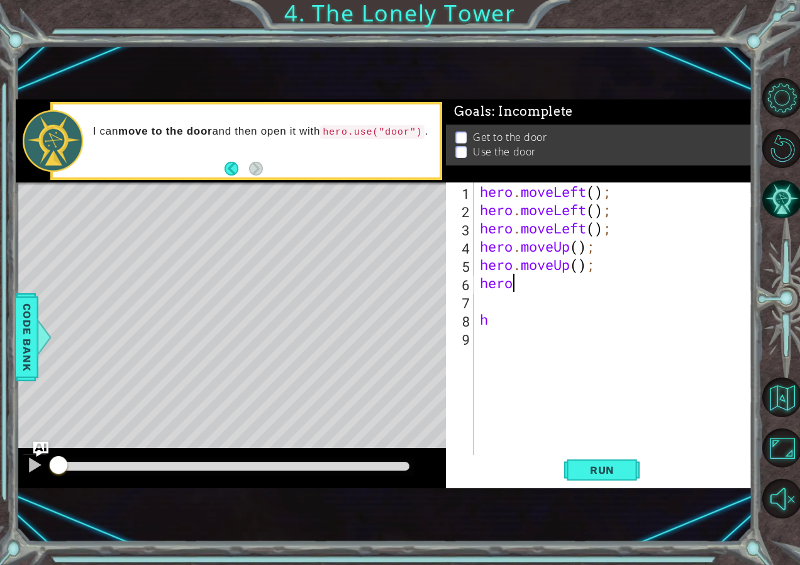
type textarea "hero"
type textarea "h"
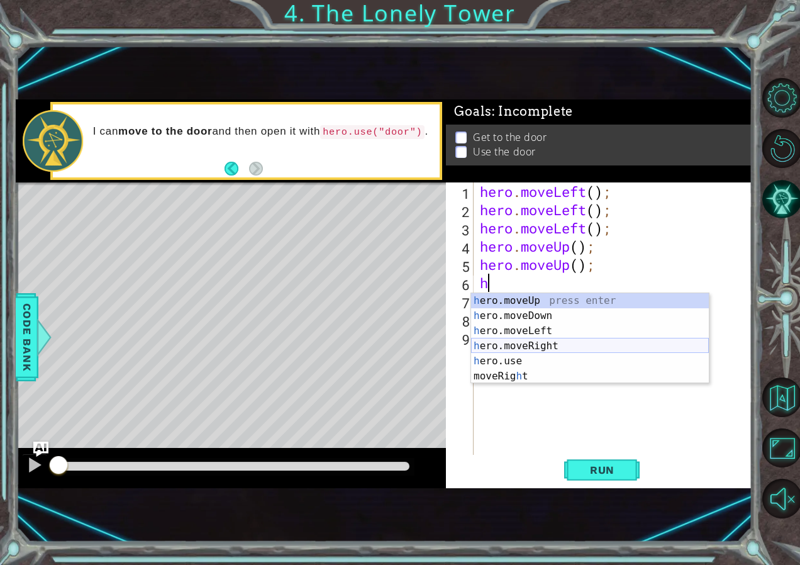
click at [615, 349] on div "h ero.moveUp press enter h ero.moveDown press enter h ero.moveLeft press enter …" at bounding box center [590, 353] width 238 height 121
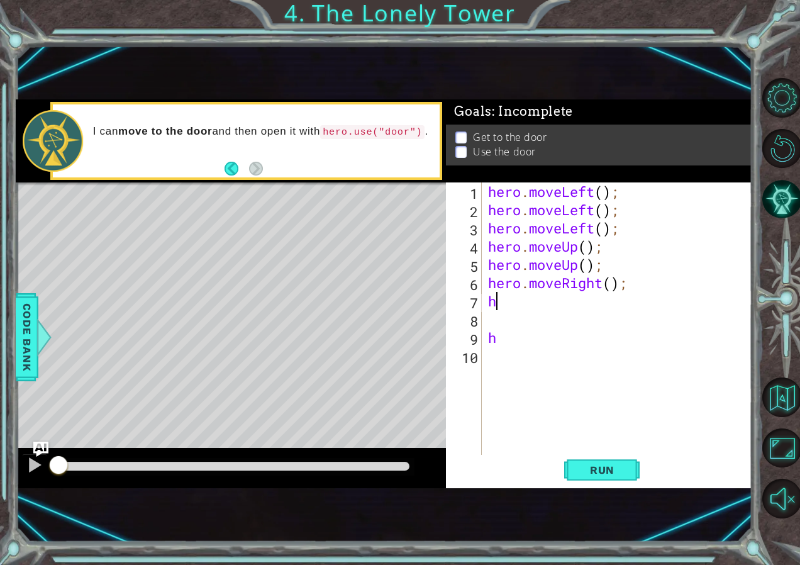
click at [587, 308] on div "hero . moveLeft ( ) ; hero . moveLeft ( ) ; hero . moveLeft ( ) ; hero . moveUp…" at bounding box center [621, 337] width 270 height 310
type textarea "h"
click at [625, 469] on span "Run" at bounding box center [603, 470] width 50 height 13
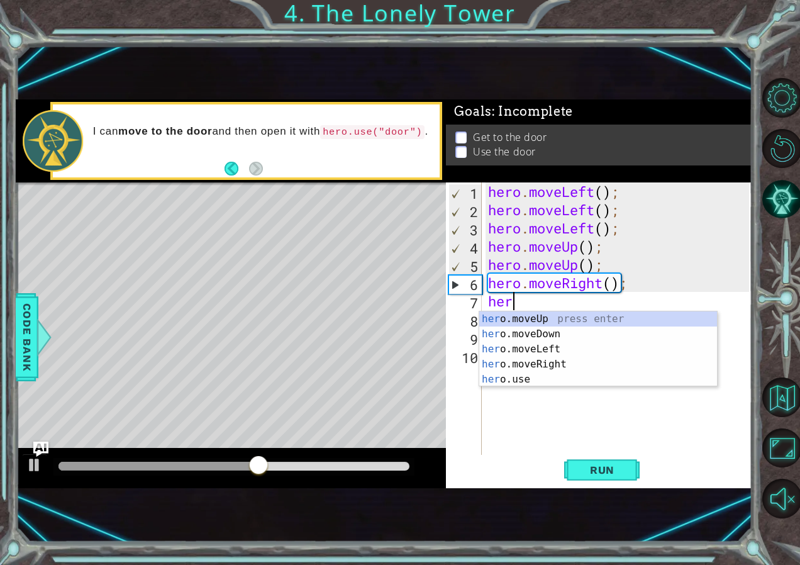
type textarea "her"
click at [561, 369] on div "her o.moveUp press enter her o.moveDown press enter her o.moveLeft press enter …" at bounding box center [598, 364] width 238 height 106
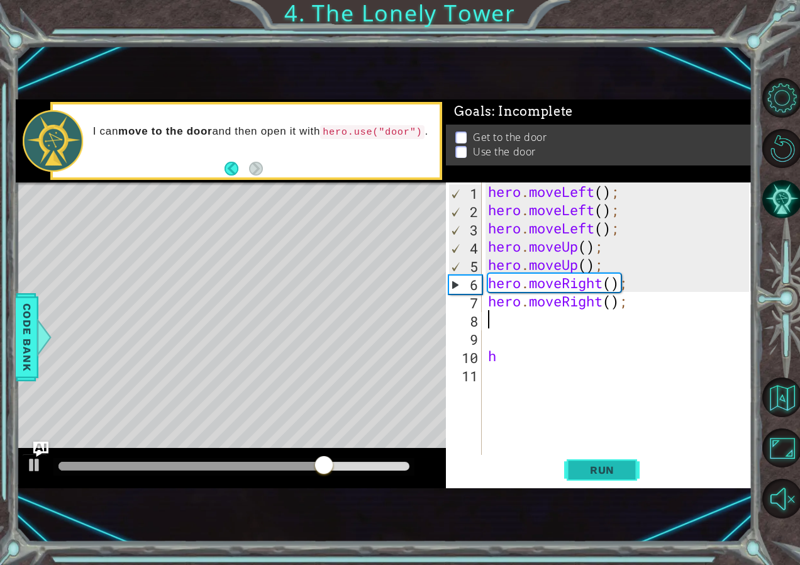
click at [594, 484] on button "Run" at bounding box center [602, 470] width 76 height 31
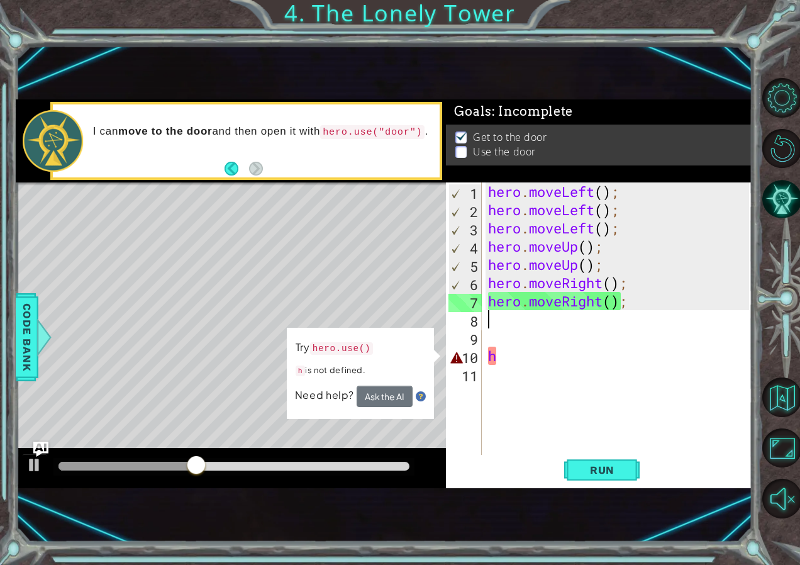
click at [522, 353] on div "hero . moveLeft ( ) ; hero . moveLeft ( ) ; hero . moveLeft ( ) ; hero . moveUp…" at bounding box center [621, 337] width 270 height 310
type textarea "h"
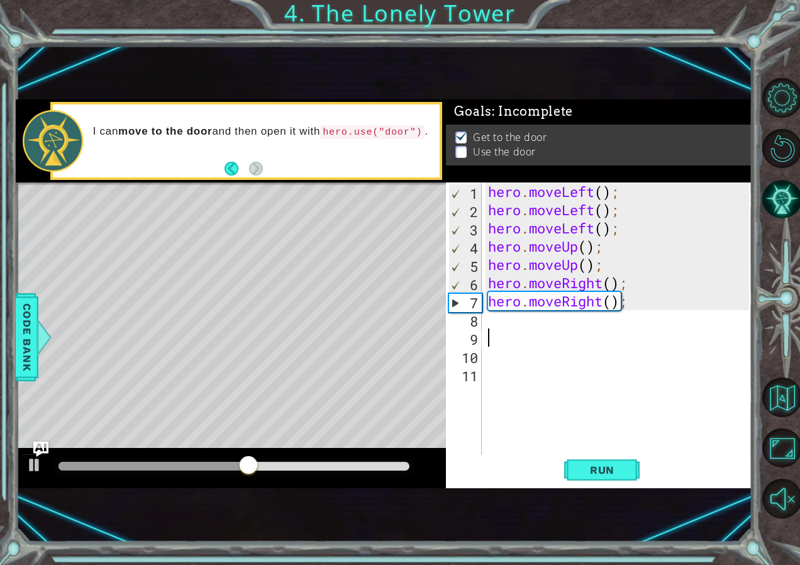
click at [553, 335] on div "hero . moveLeft ( ) ; hero . moveLeft ( ) ; hero . moveLeft ( ) ; hero . moveUp…" at bounding box center [621, 337] width 270 height 310
click at [553, 325] on div "hero . moveLeft ( ) ; hero . moveLeft ( ) ; hero . moveLeft ( ) ; hero . moveUp…" at bounding box center [621, 337] width 270 height 310
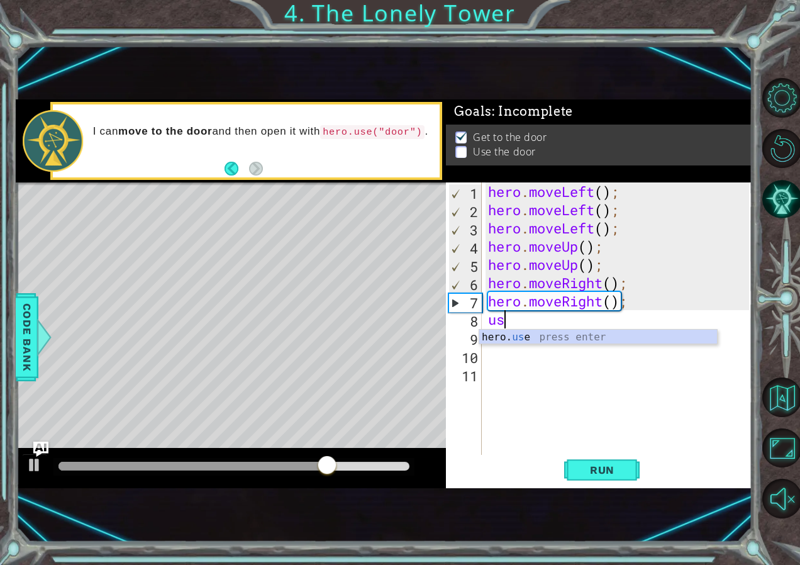
type textarea "use"
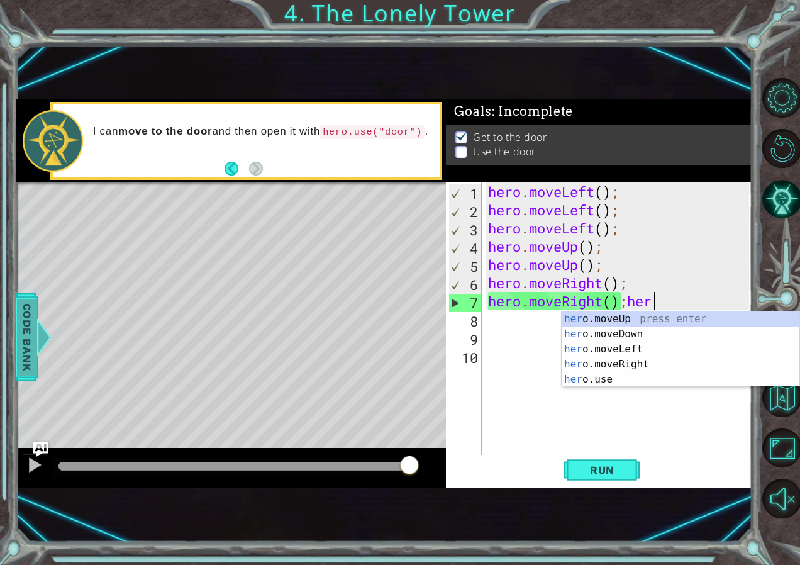
scroll to position [0, 8]
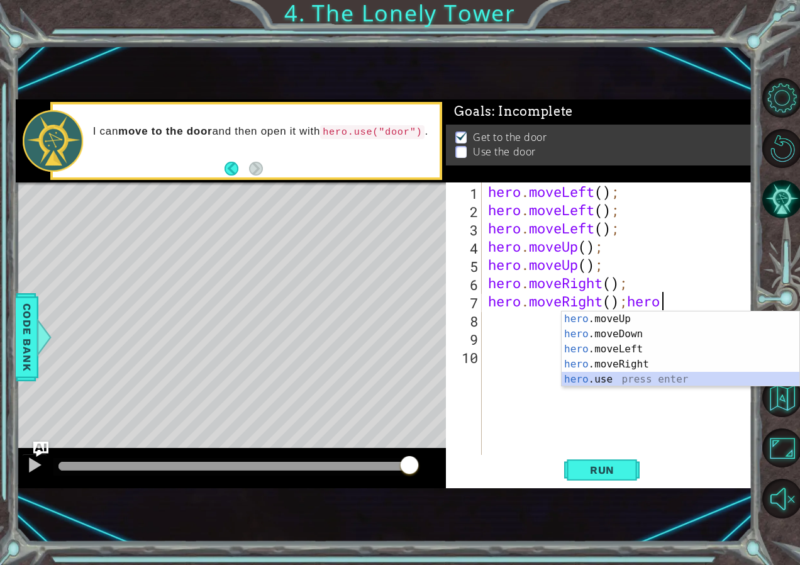
click at [675, 376] on div "hero .moveUp press enter hero .moveDown press enter hero .moveLeft press enter …" at bounding box center [681, 364] width 238 height 106
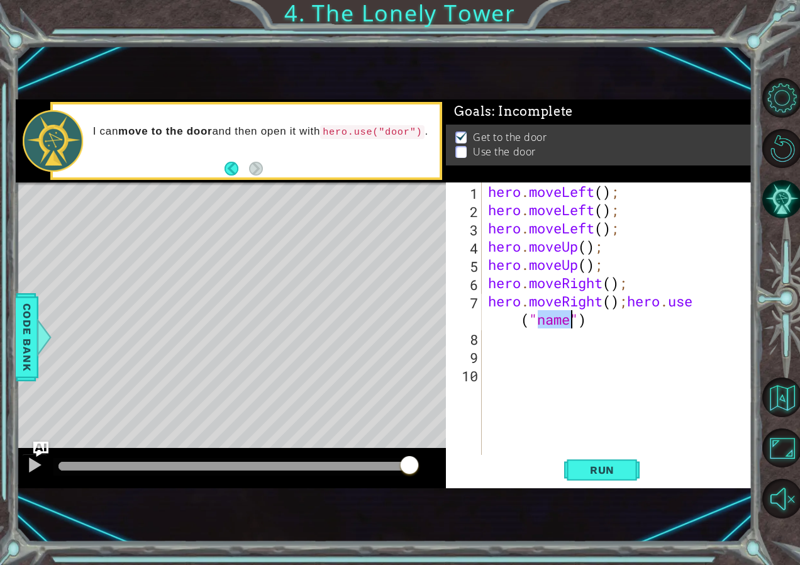
click at [650, 306] on div "hero . moveLeft ( ) ; hero . moveLeft ( ) ; hero . moveLeft ( ) ; hero . moveUp…" at bounding box center [621, 337] width 270 height 310
click at [699, 301] on div "hero . moveLeft ( ) ; hero . moveLeft ( ) ; hero . moveLeft ( ) ; hero . moveUp…" at bounding box center [621, 337] width 270 height 310
click at [712, 300] on div "hero . moveLeft ( ) ; hero . moveLeft ( ) ; hero . moveLeft ( ) ; hero . moveUp…" at bounding box center [621, 337] width 270 height 310
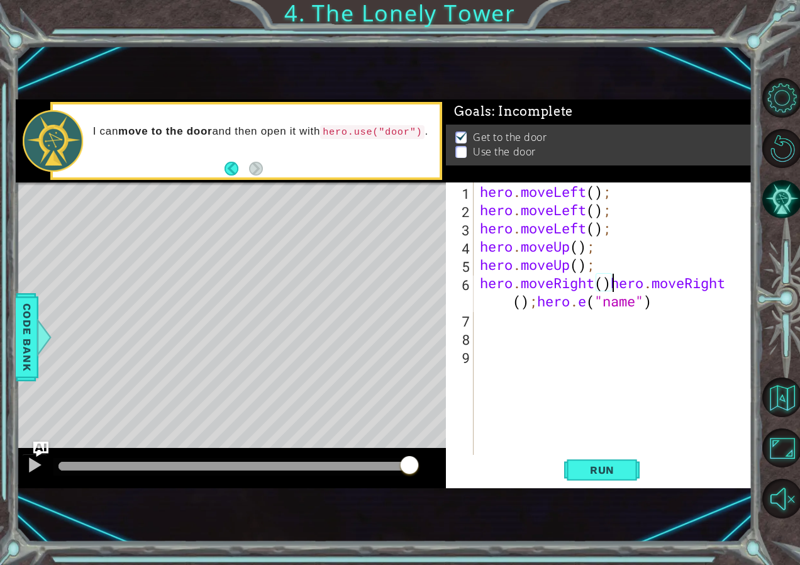
click at [712, 300] on div "hero . moveLeft ( ) ; hero . moveLeft ( ) ; hero . moveLeft ( ) ; hero . moveUp…" at bounding box center [617, 337] width 278 height 310
type textarea "hero.moveRight()"
click at [610, 475] on span "Run" at bounding box center [603, 470] width 50 height 13
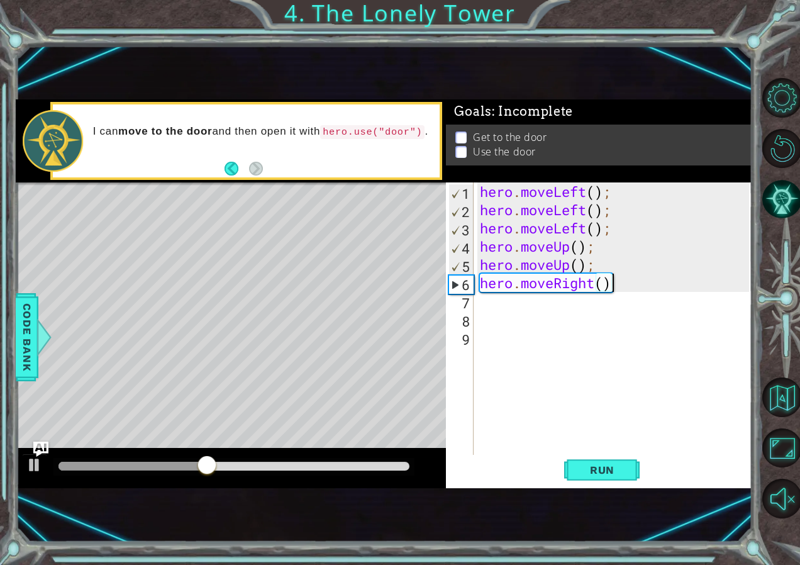
drag, startPoint x: 509, startPoint y: 317, endPoint x: 501, endPoint y: 303, distance: 15.8
click at [502, 305] on div "hero . moveLeft ( ) ; hero . moveLeft ( ) ; hero . moveLeft ( ) ; hero . moveUp…" at bounding box center [617, 337] width 278 height 310
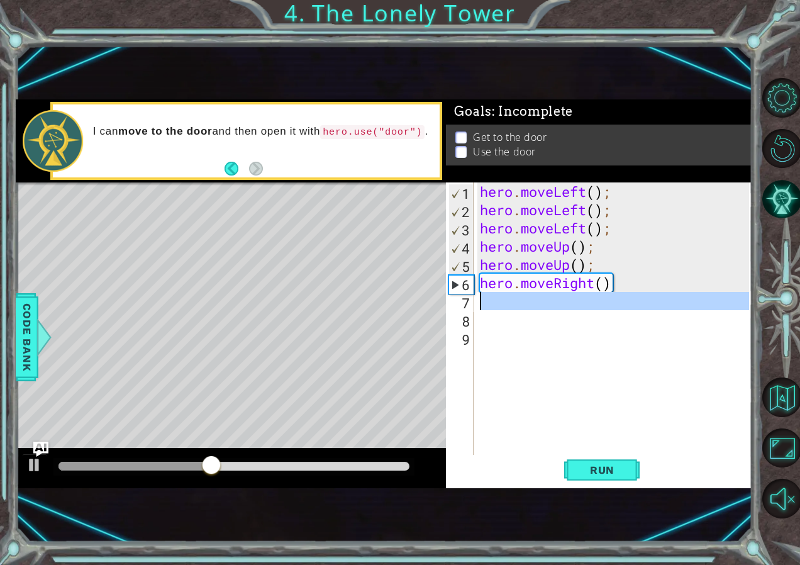
scroll to position [0, 0]
click at [501, 303] on div "hero . moveLeft ( ) ; hero . moveLeft ( ) ; hero . moveLeft ( ) ; hero . moveUp…" at bounding box center [614, 319] width 272 height 274
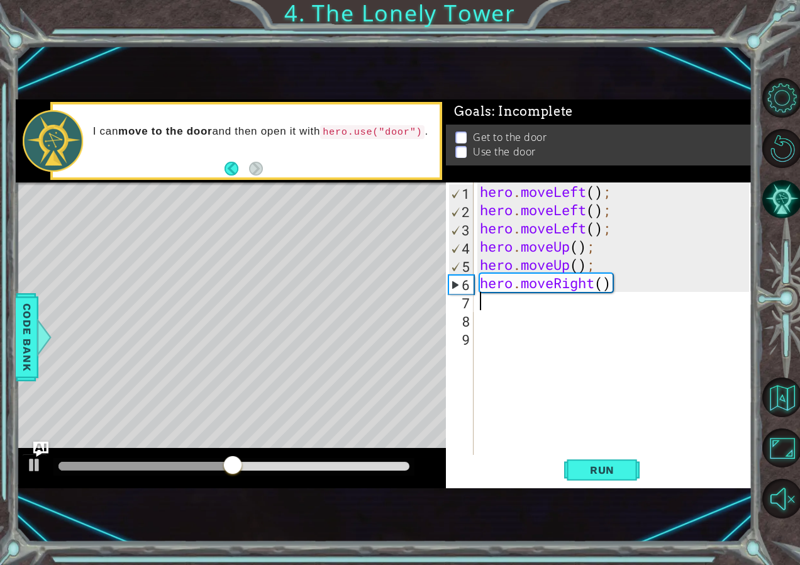
type textarea "h"
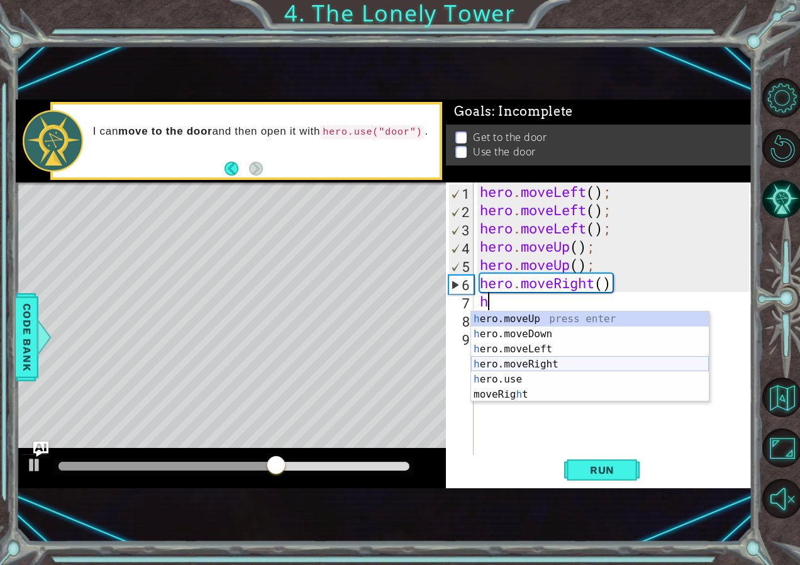
click at [529, 364] on div "h ero.moveUp press enter h ero.moveDown press enter h ero.moveLeft press enter …" at bounding box center [590, 371] width 238 height 121
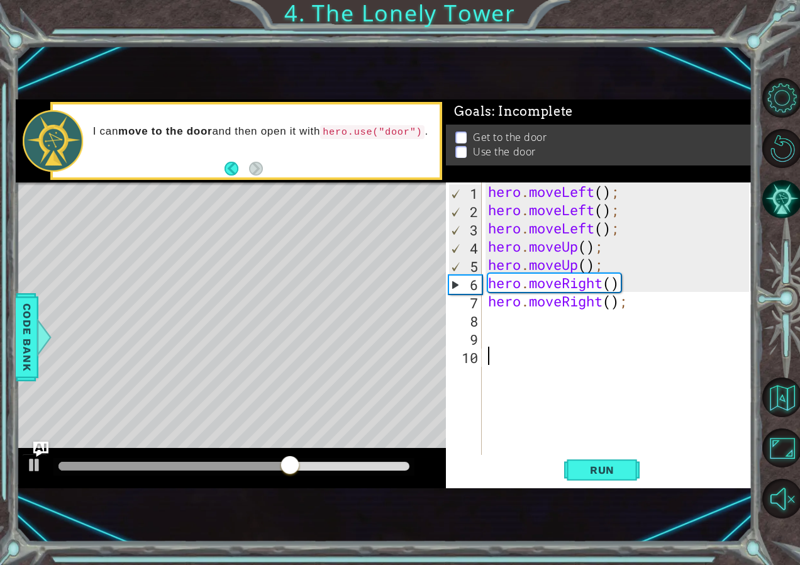
click at [529, 364] on div "hero . moveLeft ( ) ; hero . moveLeft ( ) ; hero . moveLeft ( ) ; hero . moveUp…" at bounding box center [621, 337] width 270 height 310
drag, startPoint x: 568, startPoint y: 298, endPoint x: 557, endPoint y: 308, distance: 14.7
click at [559, 306] on div "hero . moveLeft ( ) ; hero . moveLeft ( ) ; hero . moveLeft ( ) ; hero . moveUp…" at bounding box center [621, 337] width 270 height 310
type textarea "hero.moveRight();"
click at [557, 308] on div "hero . moveLeft ( ) ; hero . moveLeft ( ) ; hero . moveLeft ( ) ; hero . moveUp…" at bounding box center [621, 337] width 270 height 310
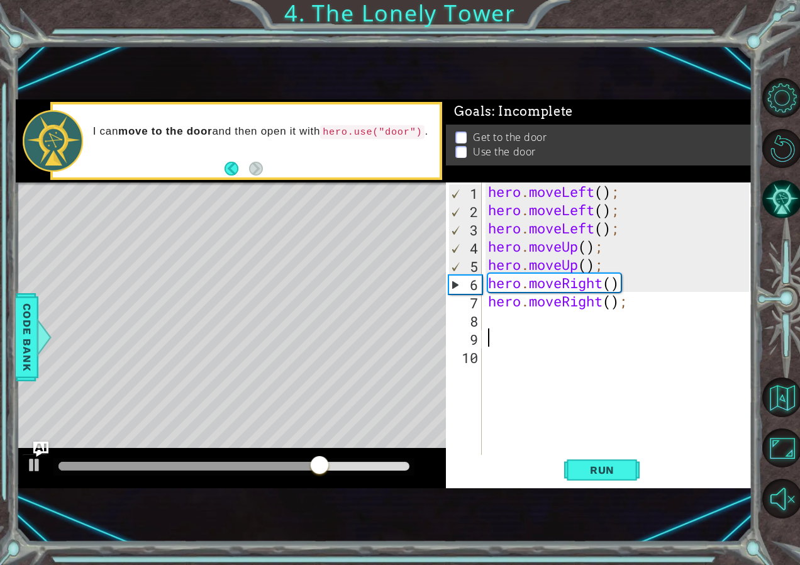
click at [542, 329] on div "hero . moveLeft ( ) ; hero . moveLeft ( ) ; hero . moveLeft ( ) ; hero . moveUp…" at bounding box center [621, 337] width 270 height 310
click at [540, 324] on div "hero . moveLeft ( ) ; hero . moveLeft ( ) ; hero . moveLeft ( ) ; hero . moveUp…" at bounding box center [621, 337] width 270 height 310
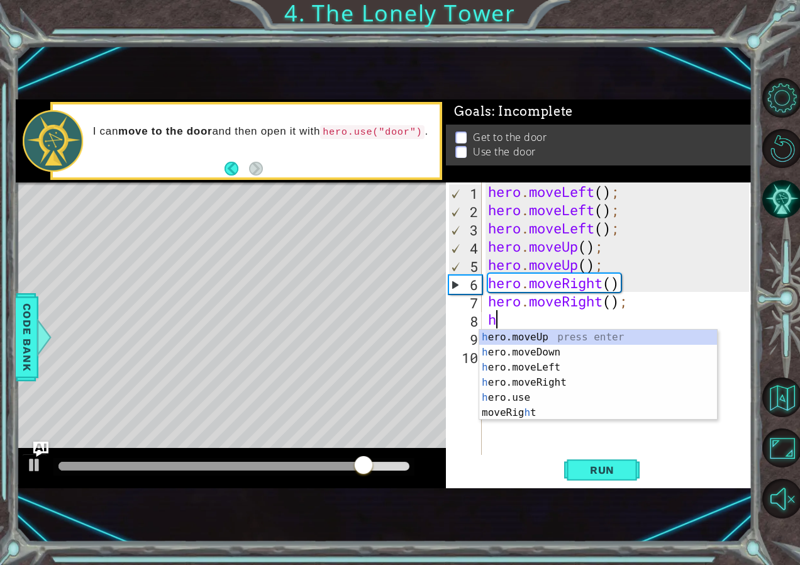
scroll to position [0, 1]
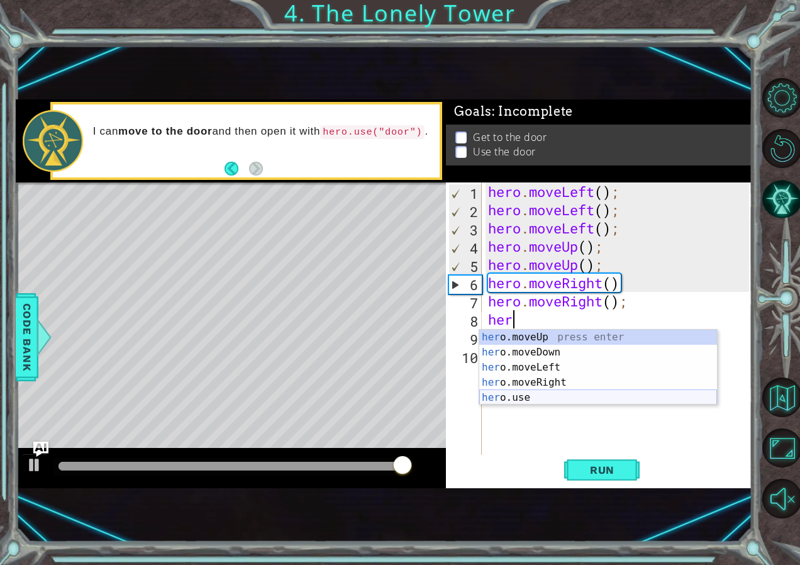
click at [566, 401] on div "her o.moveUp press enter her o.moveDown press enter her o.moveLeft press enter …" at bounding box center [598, 383] width 238 height 106
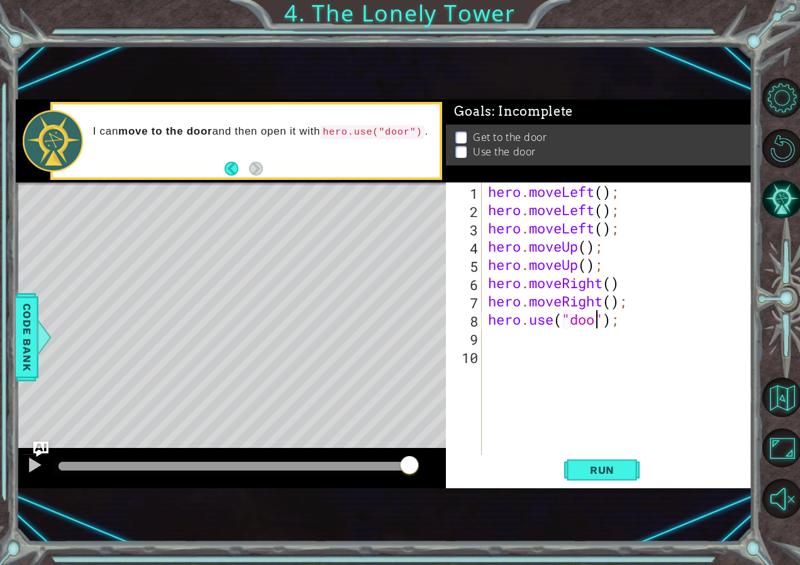
scroll to position [0, 6]
click at [609, 324] on div "hero . moveLeft ( ) ; hero . moveLeft ( ) ; hero . moveLeft ( ) ; hero . moveUp…" at bounding box center [621, 337] width 270 height 310
click at [568, 320] on div "hero . moveLeft ( ) ; hero . moveLeft ( ) ; hero . moveLeft ( ) ; hero . moveUp…" at bounding box center [621, 337] width 270 height 310
click at [602, 469] on span "Run" at bounding box center [603, 470] width 50 height 13
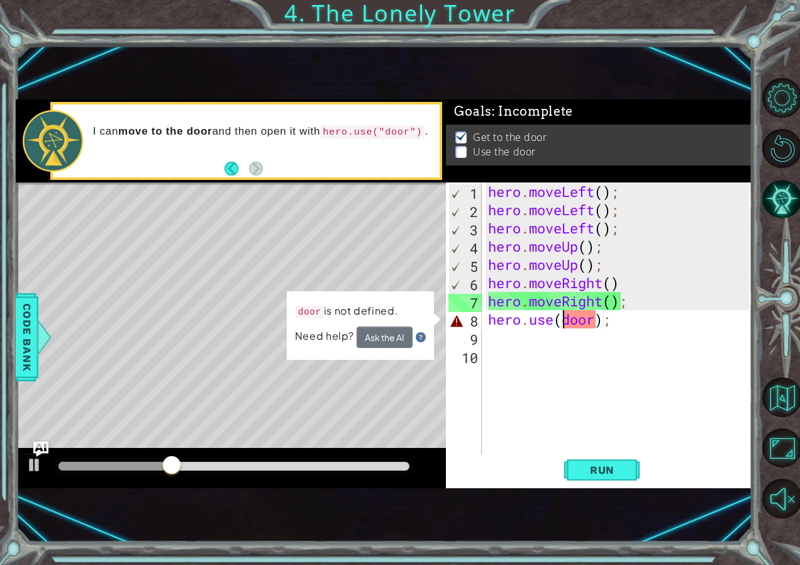
click at [564, 317] on div "hero . moveLeft ( ) ; hero . moveLeft ( ) ; hero . moveLeft ( ) ; hero . moveUp…" at bounding box center [621, 337] width 270 height 310
click at [606, 322] on div "hero . moveLeft ( ) ; hero . moveLeft ( ) ; hero . moveLeft ( ) ; hero . moveUp…" at bounding box center [621, 337] width 270 height 310
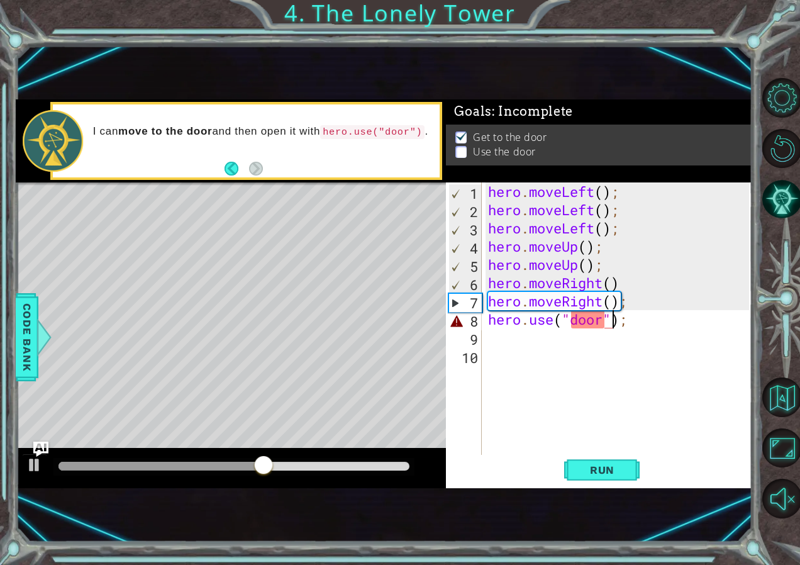
scroll to position [0, 6]
type textarea "hero.use("door");"
click at [605, 481] on button "Run" at bounding box center [602, 470] width 76 height 31
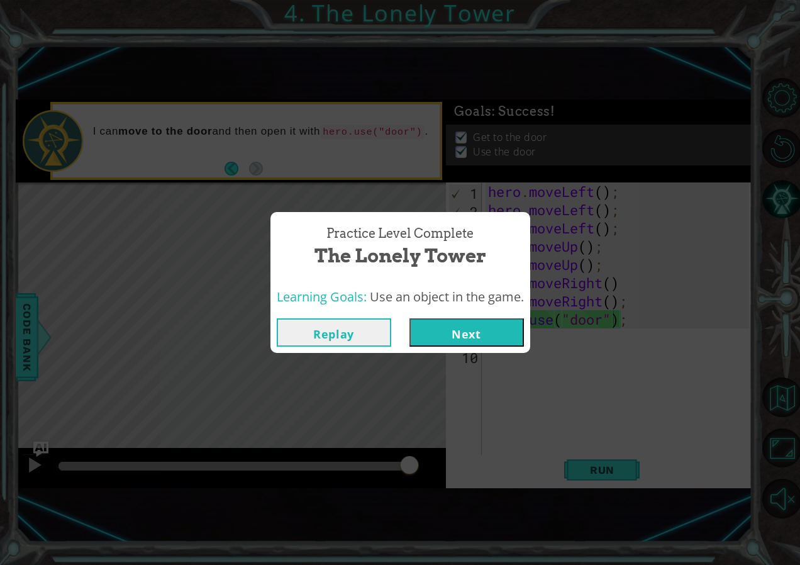
click at [488, 330] on button "Next" at bounding box center [467, 332] width 115 height 28
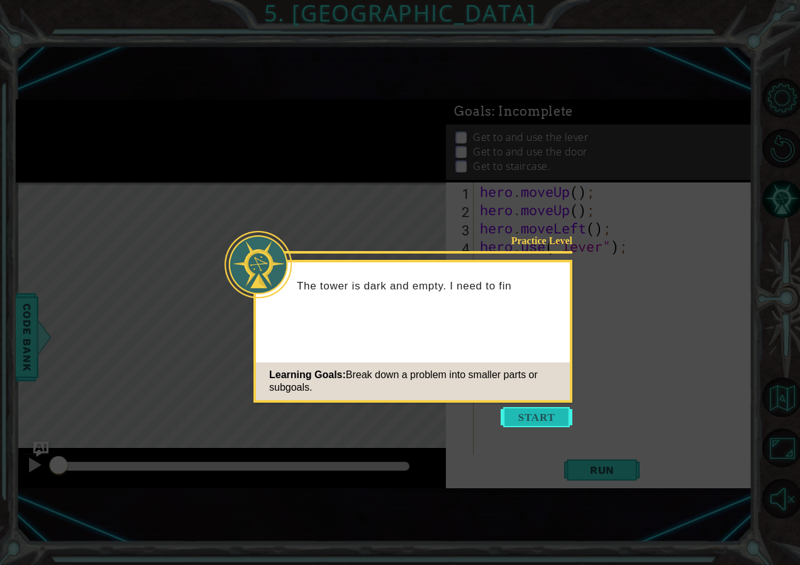
click at [538, 422] on button "Start" at bounding box center [537, 417] width 72 height 20
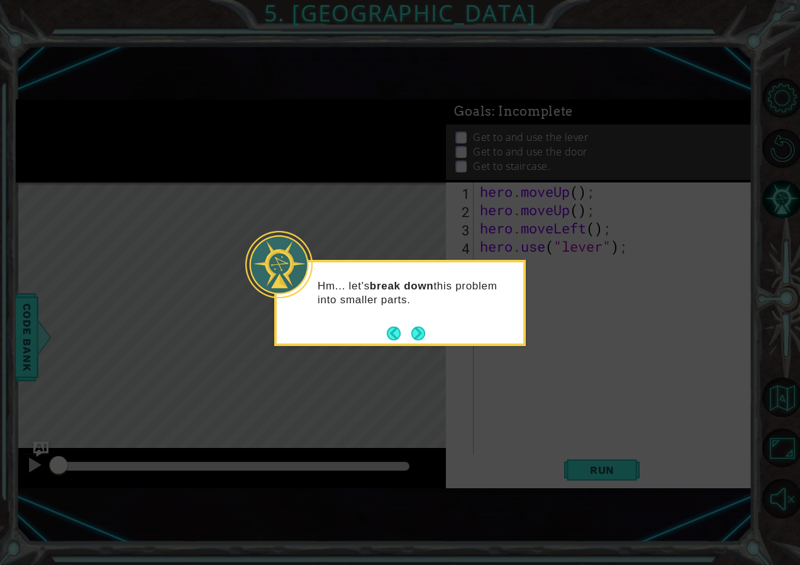
click at [427, 335] on div "Hm... let's break down this problem into smaller parts." at bounding box center [400, 303] width 252 height 86
click at [413, 335] on button "Next" at bounding box center [419, 334] width 14 height 14
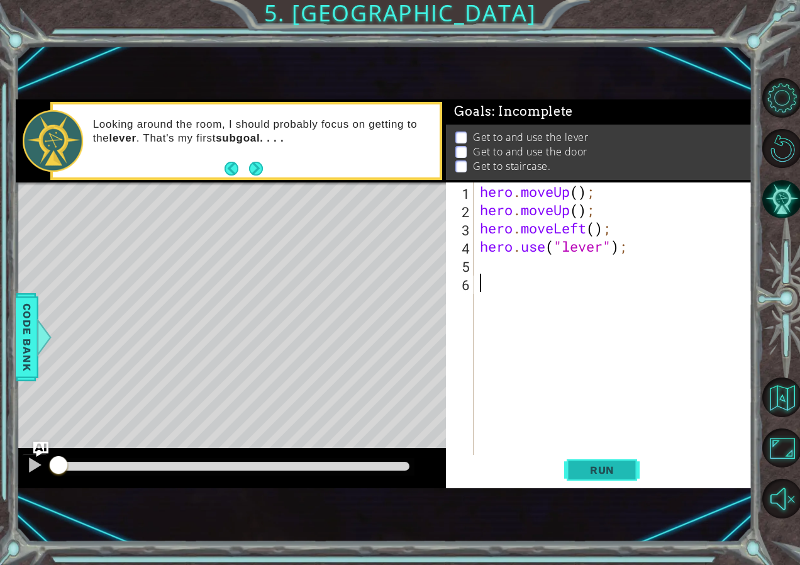
click at [593, 467] on span "Run" at bounding box center [603, 470] width 50 height 13
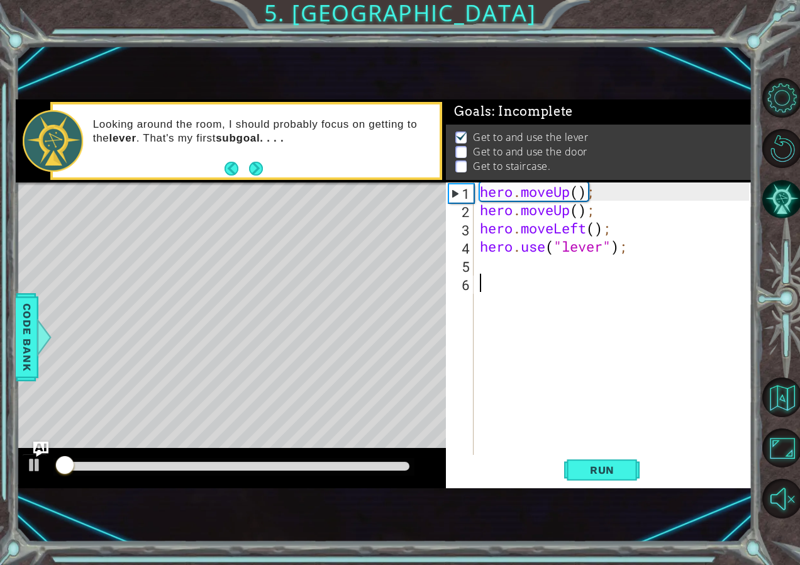
scroll to position [7, 0]
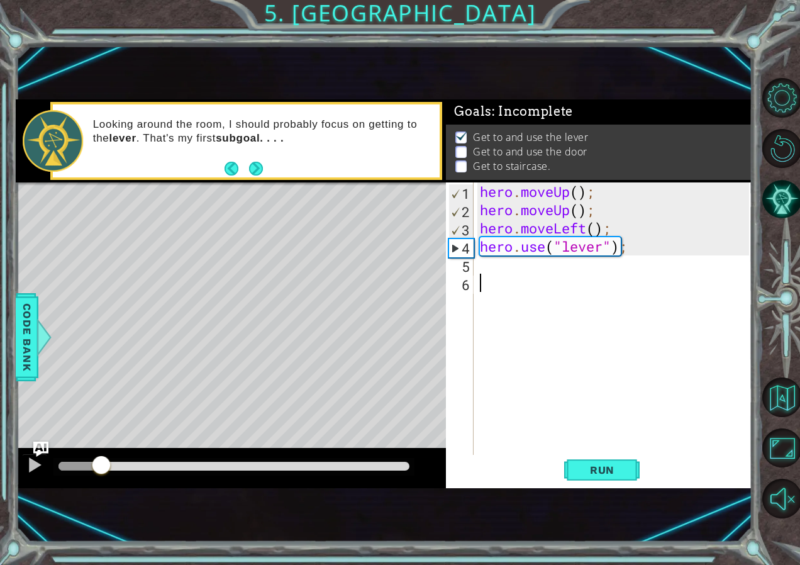
drag, startPoint x: 168, startPoint y: 469, endPoint x: 0, endPoint y: 535, distance: 180.8
click at [0, 535] on html "1 ההההההההההההההההההההההההההההההההההההההההההההההההההההההההההההההההההההההההההההה…" at bounding box center [400, 282] width 800 height 565
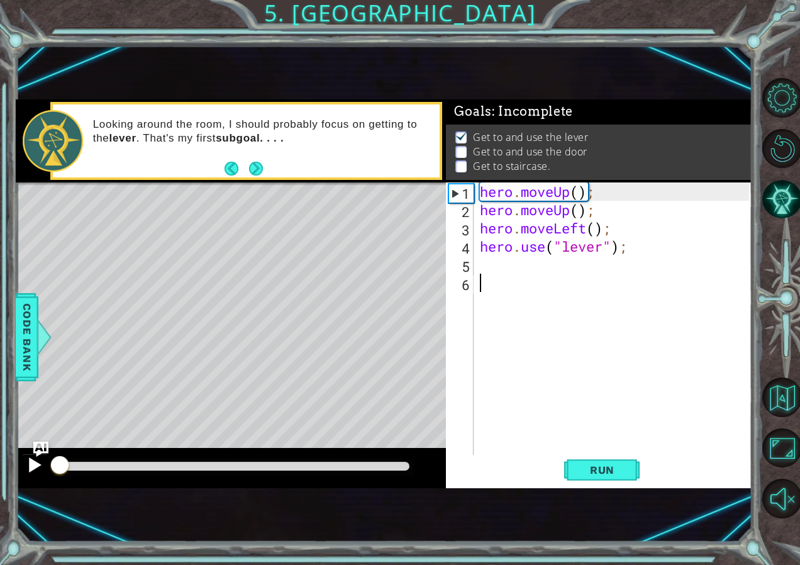
drag, startPoint x: 64, startPoint y: 460, endPoint x: 45, endPoint y: 474, distance: 23.4
click at [45, 474] on div at bounding box center [231, 468] width 430 height 40
click at [600, 289] on div "hero . moveUp ( ) ; hero . moveUp ( ) ; hero . moveLeft ( ) ; hero . use ( "lev…" at bounding box center [616, 337] width 277 height 310
click at [642, 253] on div "hero . moveUp ( ) ; hero . moveUp ( ) ; hero . moveLeft ( ) ; hero . use ( "lev…" at bounding box center [616, 337] width 277 height 310
type textarea "hero.use("lever");"
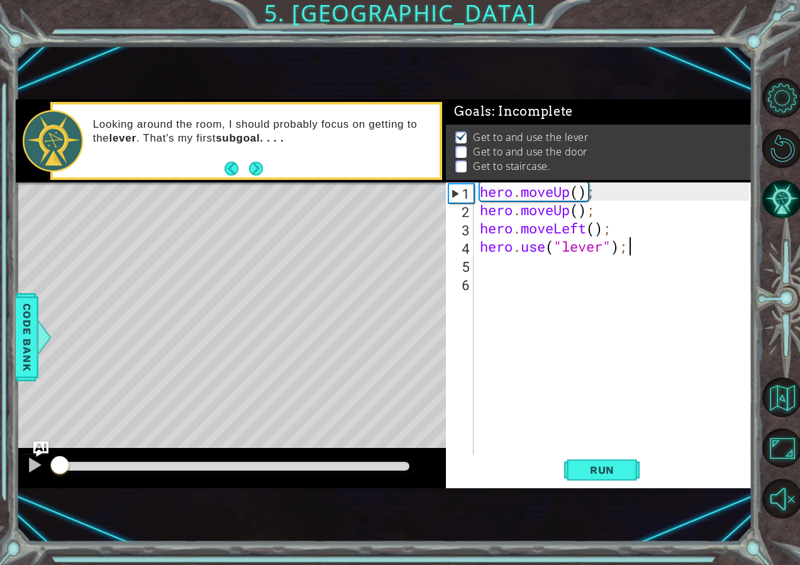
click at [608, 259] on div "hero . moveUp ( ) ; hero . moveUp ( ) ; hero . moveLeft ( ) ; hero . use ( "lev…" at bounding box center [616, 337] width 277 height 310
type textarea "h"
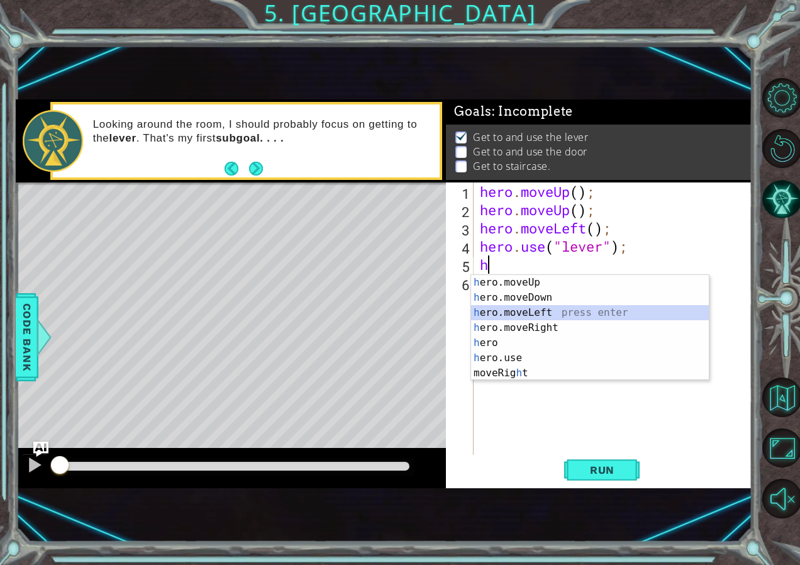
click at [557, 310] on div "h ero.moveUp press enter h ero.moveDown press enter h ero.moveLeft press enter …" at bounding box center [590, 343] width 238 height 136
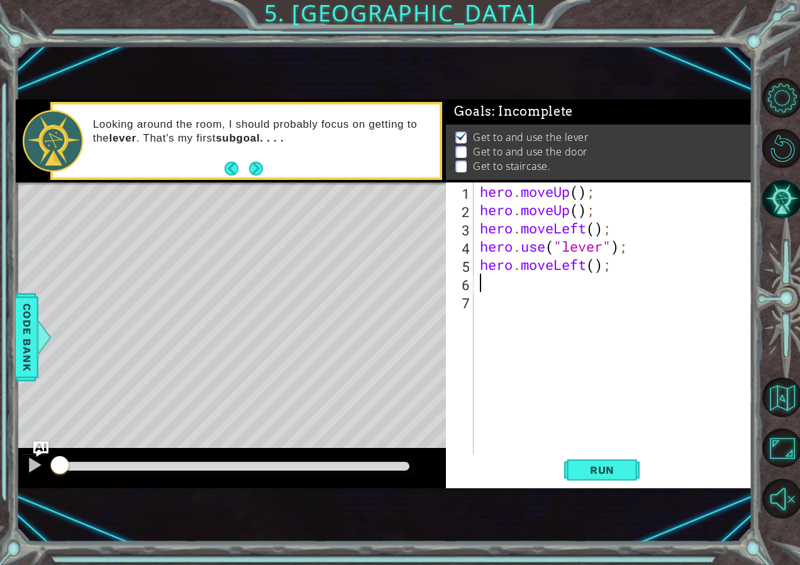
click at [620, 278] on div "hero . moveUp ( ) ; hero . moveUp ( ) ; hero . moveLeft ( ) ; hero . use ( "lev…" at bounding box center [616, 337] width 277 height 310
click at [645, 267] on div "hero . moveUp ( ) ; hero . moveUp ( ) ; hero . moveLeft ( ) ; hero . use ( "lev…" at bounding box center [616, 337] width 277 height 310
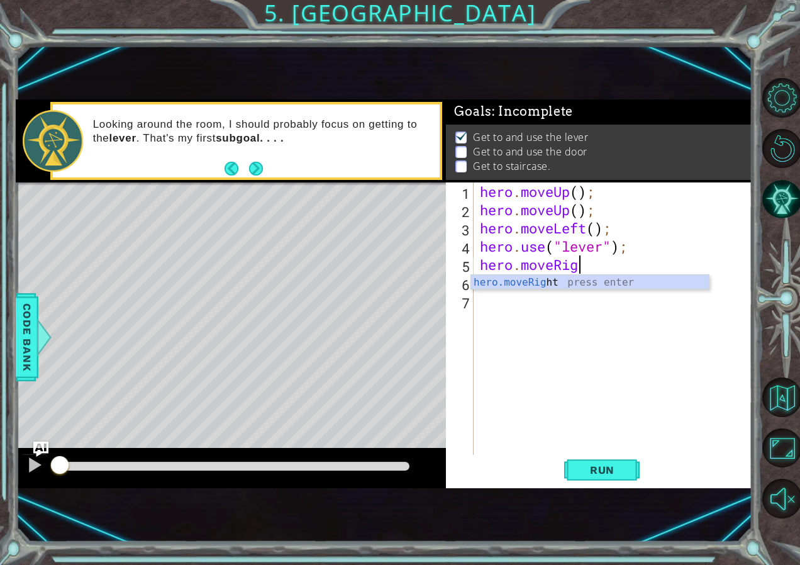
scroll to position [0, 4]
type textarea "hero.moveRight"
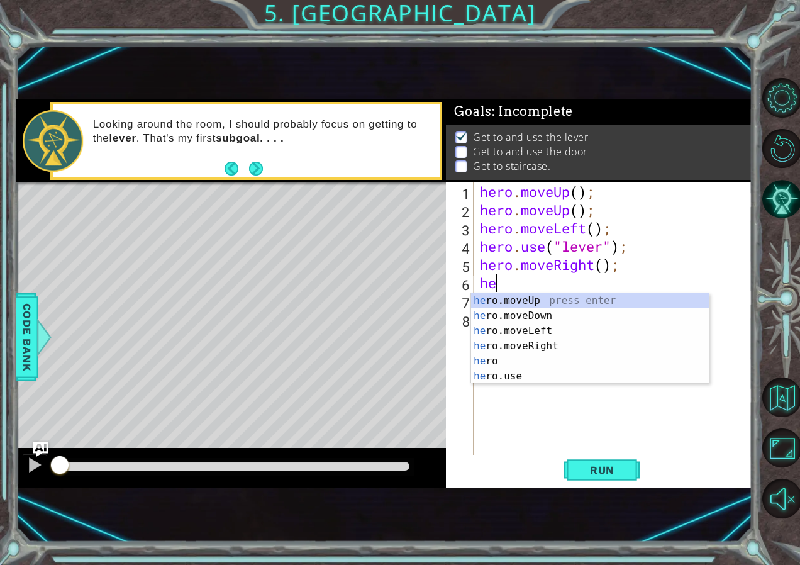
scroll to position [0, 1]
type textarea "hero"
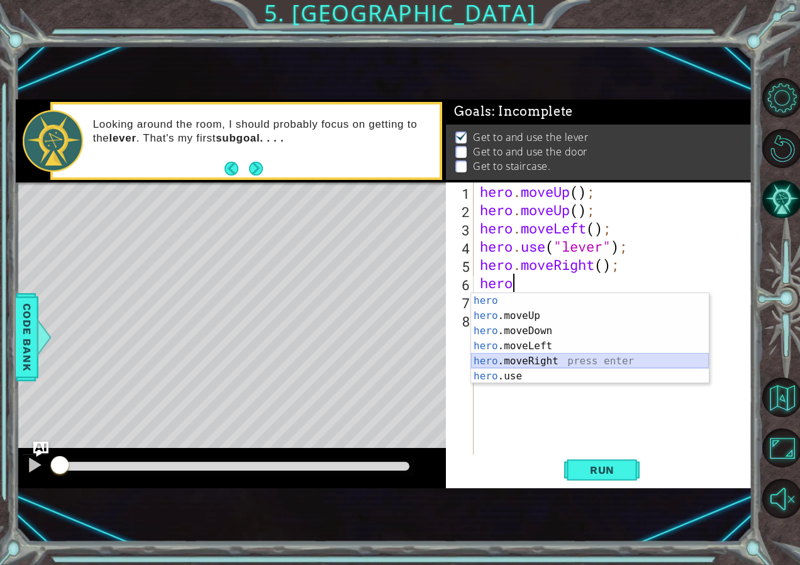
click at [543, 356] on div "hero press enter hero .moveUp press enter hero .moveDown press enter hero .move…" at bounding box center [590, 353] width 238 height 121
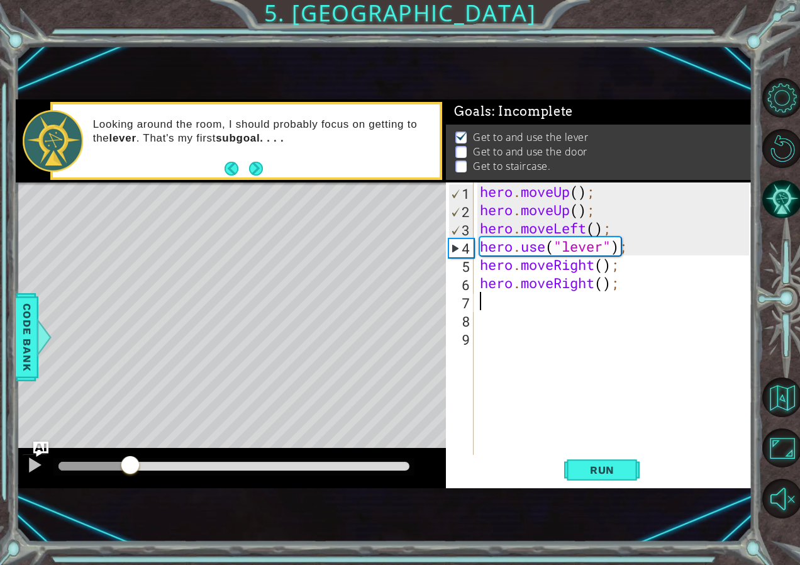
drag, startPoint x: 60, startPoint y: 464, endPoint x: 163, endPoint y: 453, distance: 103.8
click at [134, 462] on div at bounding box center [130, 466] width 23 height 23
drag, startPoint x: 595, startPoint y: 454, endPoint x: 603, endPoint y: 458, distance: 9.0
click at [602, 457] on div "1 2 3 4 5 6 7 8 9 hero . moveUp ( ) ; hero . moveUp ( ) ; hero . moveLeft ( ) ;…" at bounding box center [599, 335] width 306 height 306
click at [599, 464] on span "Run" at bounding box center [603, 470] width 50 height 13
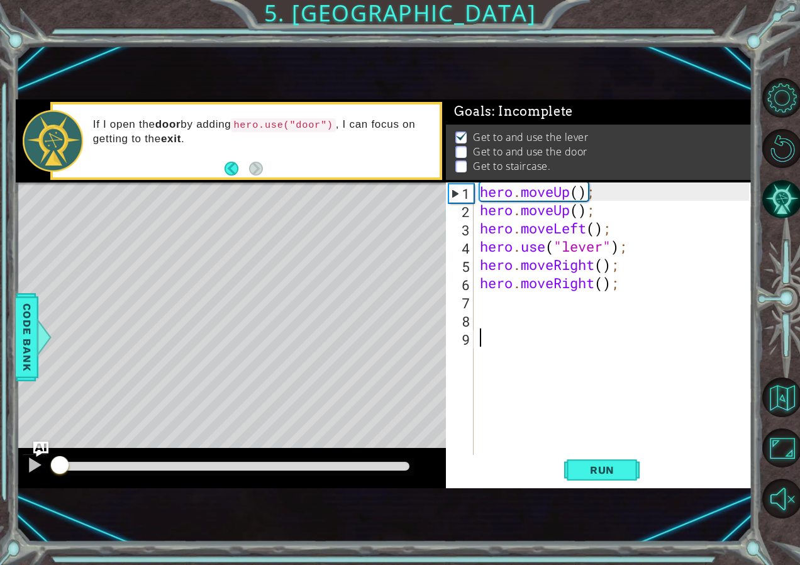
drag, startPoint x: 187, startPoint y: 462, endPoint x: 0, endPoint y: 497, distance: 190.1
click at [0, 498] on html "1 ההההההההההההההההההההההההההההההההההההההההההההההההההההההההההההההההההההההההההההה…" at bounding box center [400, 282] width 800 height 565
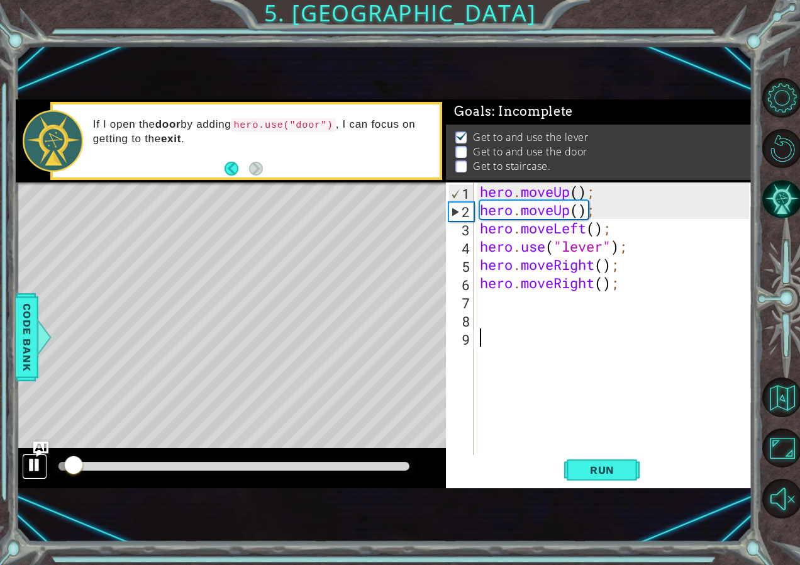
click at [31, 472] on div at bounding box center [34, 465] width 16 height 16
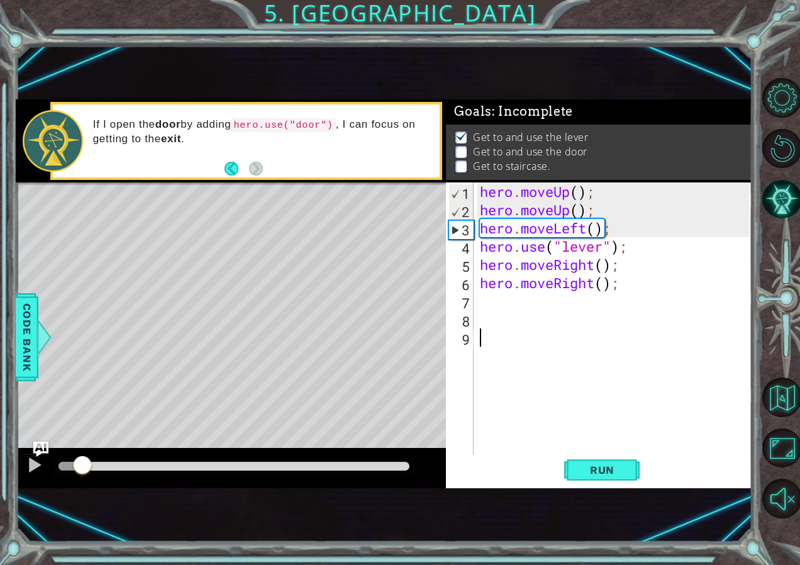
drag, startPoint x: 91, startPoint y: 464, endPoint x: 52, endPoint y: 473, distance: 39.4
click at [59, 471] on div at bounding box center [234, 466] width 351 height 9
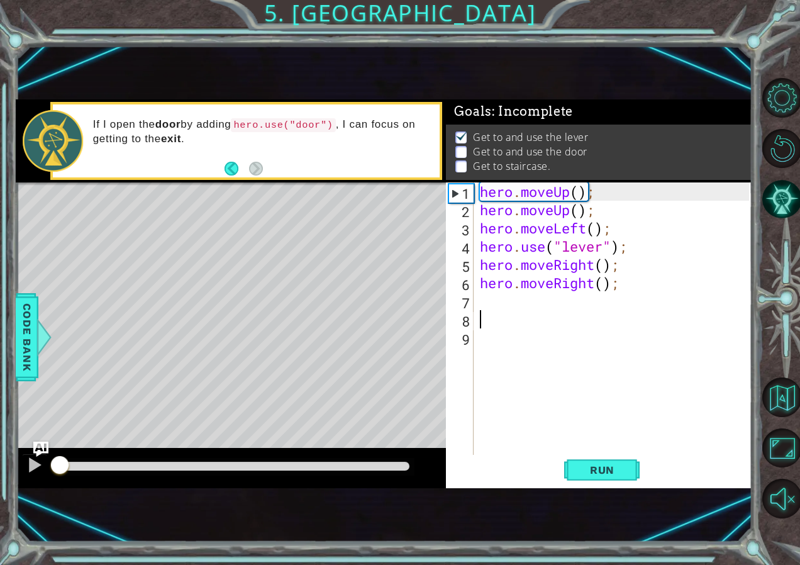
click at [556, 314] on div "hero . moveUp ( ) ; hero . moveUp ( ) ; hero . moveLeft ( ) ; hero . use ( "lev…" at bounding box center [616, 337] width 277 height 310
click at [557, 309] on div "hero . moveUp ( ) ; hero . moveUp ( ) ; hero . moveLeft ( ) ; hero . use ( "lev…" at bounding box center [616, 337] width 277 height 310
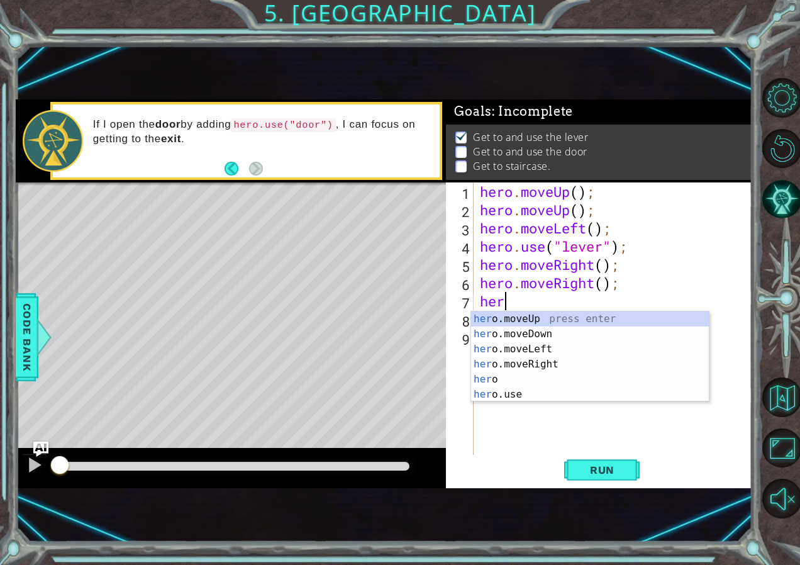
scroll to position [0, 1]
type textarea "hero"
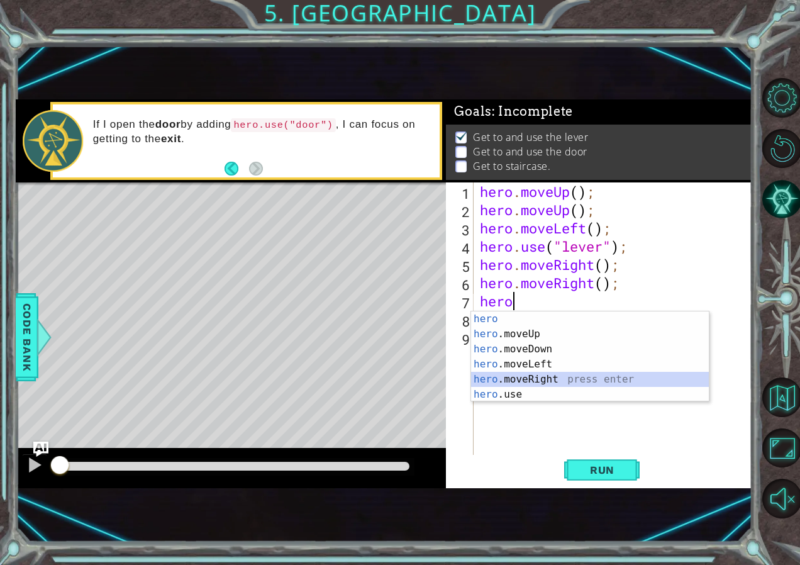
click at [572, 374] on div "hero press enter hero .moveUp press enter hero .moveDown press enter hero .move…" at bounding box center [590, 371] width 238 height 121
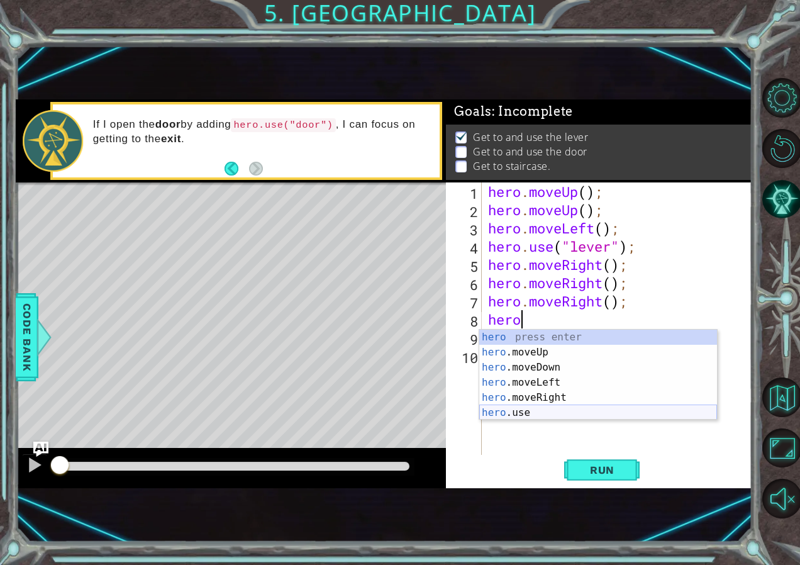
click at [526, 417] on div "hero press enter hero .moveUp press enter hero .moveDown press enter hero .move…" at bounding box center [598, 390] width 238 height 121
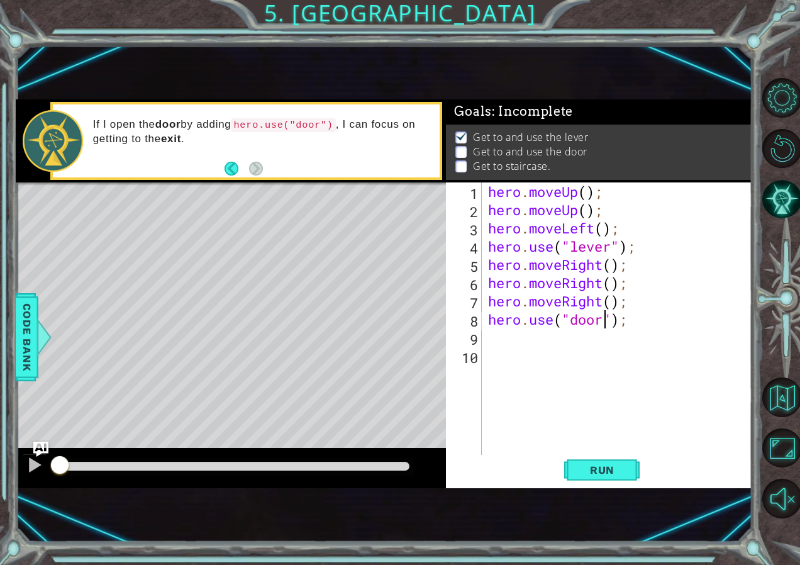
scroll to position [0, 6]
type textarea "hero.use("door");"
click at [626, 474] on span "Run" at bounding box center [603, 470] width 50 height 13
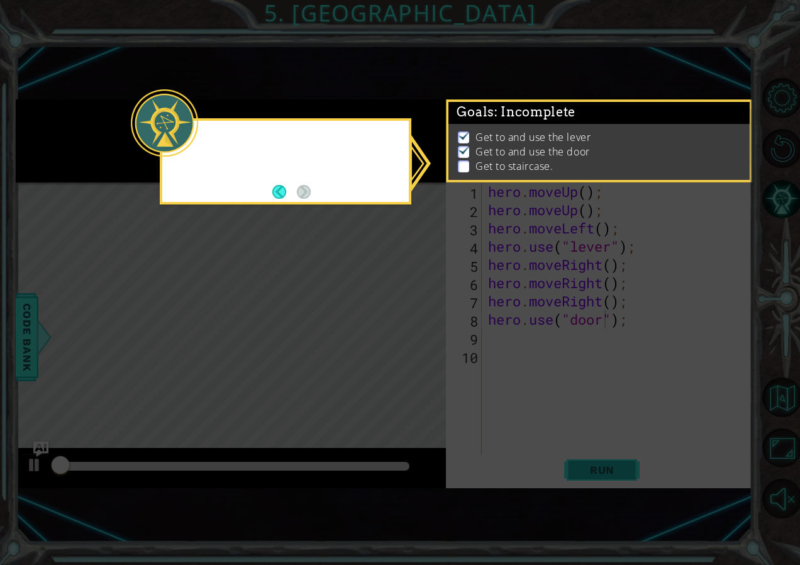
scroll to position [7, 0]
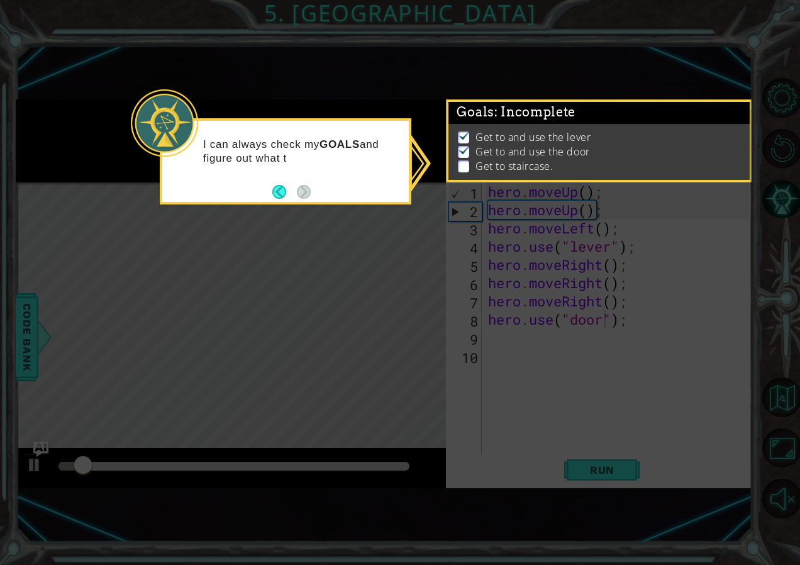
click at [525, 369] on icon at bounding box center [400, 282] width 800 height 565
click at [300, 199] on footer at bounding box center [291, 191] width 38 height 19
drag, startPoint x: 313, startPoint y: 181, endPoint x: 305, endPoint y: 181, distance: 8.2
click at [305, 181] on div "I can always check my GOALS and figure out what to do next." at bounding box center [285, 158] width 247 height 64
drag, startPoint x: 305, startPoint y: 181, endPoint x: 277, endPoint y: 189, distance: 28.3
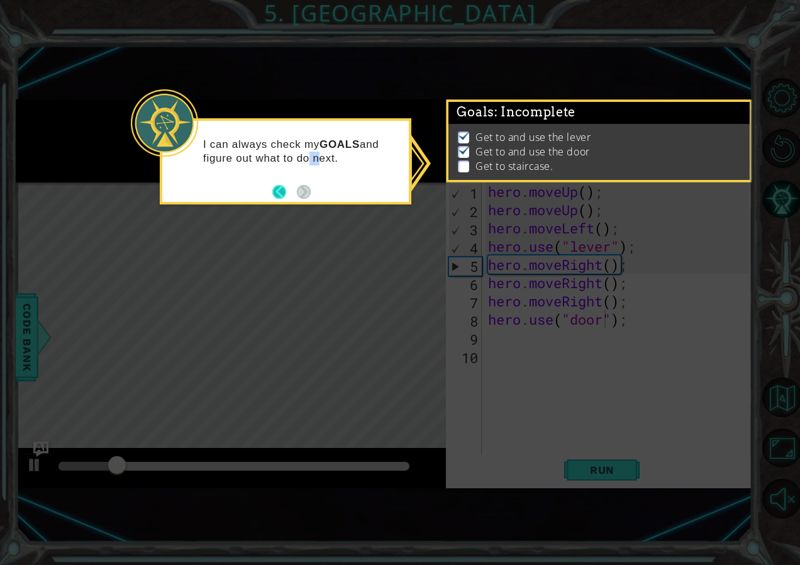
click at [277, 189] on button "Back" at bounding box center [284, 192] width 25 height 14
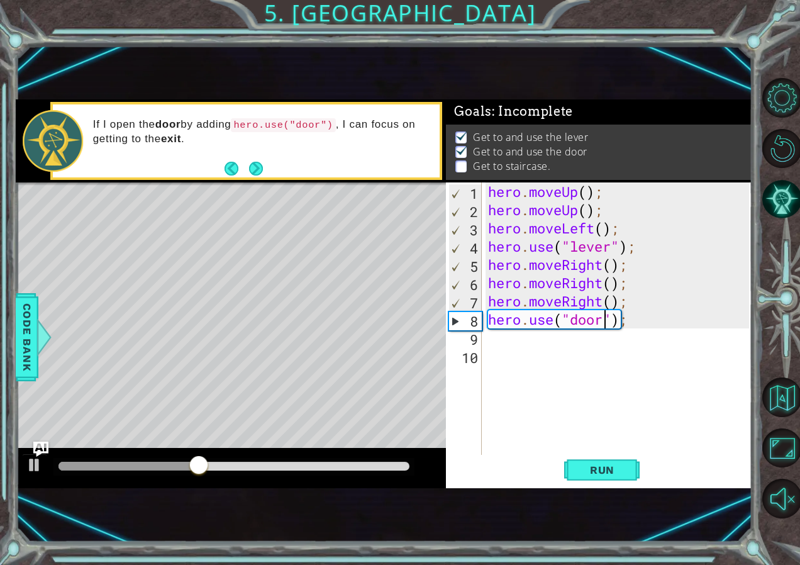
click at [611, 354] on div "hero . moveUp ( ) ; hero . moveUp ( ) ; hero . moveLeft ( ) ; hero . use ( "lev…" at bounding box center [621, 337] width 270 height 310
click at [615, 332] on div "hero . moveUp ( ) ; hero . moveUp ( ) ; hero . moveLeft ( ) ; hero . use ( "lev…" at bounding box center [621, 337] width 270 height 310
type textarea "h"
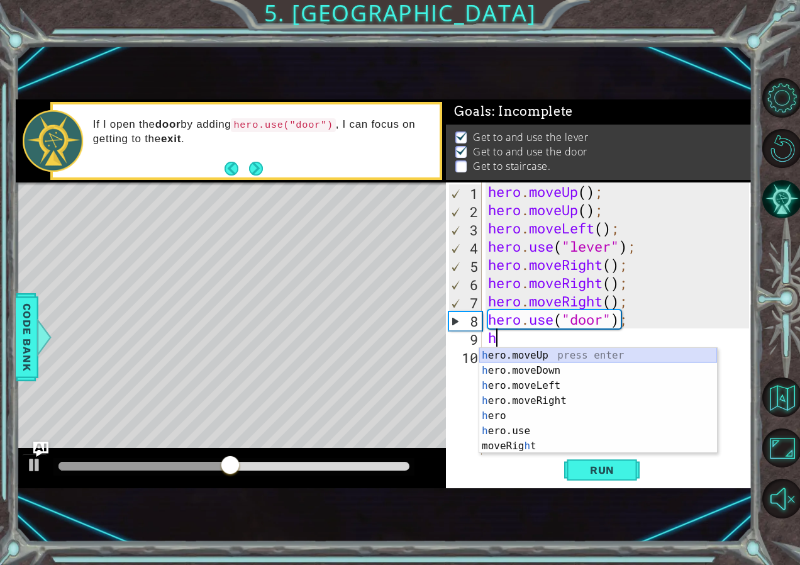
click at [658, 357] on div "h ero.moveUp press enter h ero.moveDown press enter h ero.moveLeft press enter …" at bounding box center [598, 416] width 238 height 136
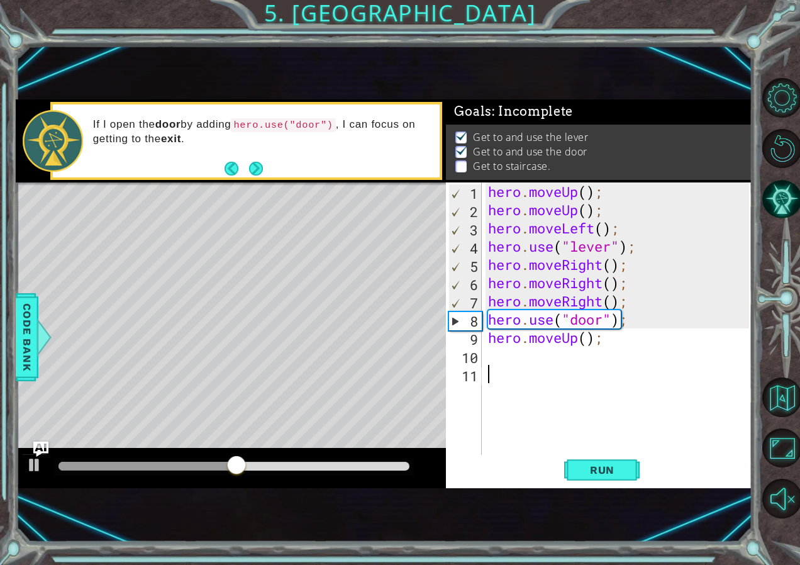
click at [618, 365] on div "hero . moveUp ( ) ; hero . moveUp ( ) ; hero . moveLeft ( ) ; hero . use ( "lev…" at bounding box center [621, 337] width 270 height 310
click at [630, 358] on div "hero . moveUp ( ) ; hero . moveUp ( ) ; hero . moveLeft ( ) ; hero . use ( "lev…" at bounding box center [621, 337] width 270 height 310
type textarea "h"
click at [43, 466] on button at bounding box center [34, 467] width 25 height 26
click at [537, 384] on div "hero . moveUp ( ) ; hero . moveUp ( ) ; hero . moveLeft ( ) ; hero . use ( "lev…" at bounding box center [621, 337] width 270 height 310
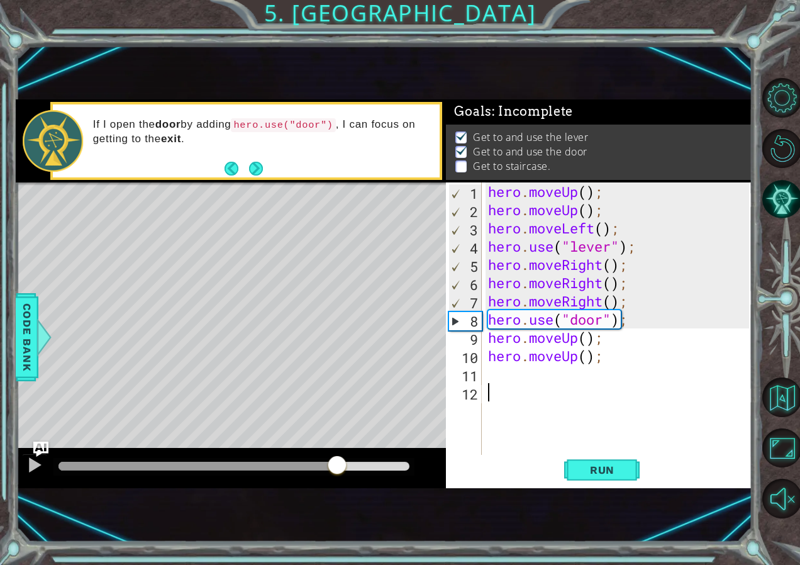
click at [539, 379] on div "hero . moveUp ( ) ; hero . moveUp ( ) ; hero . moveLeft ( ) ; hero . use ( "lev…" at bounding box center [621, 337] width 270 height 310
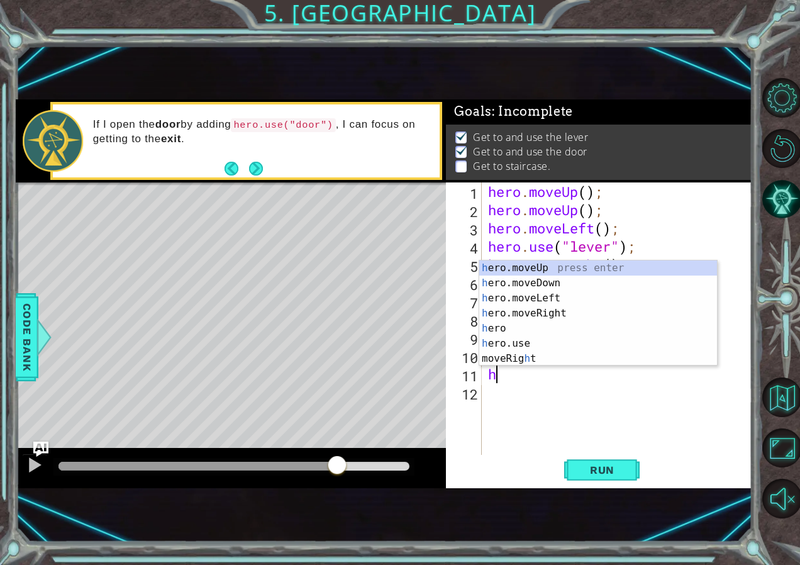
type textarea "her"
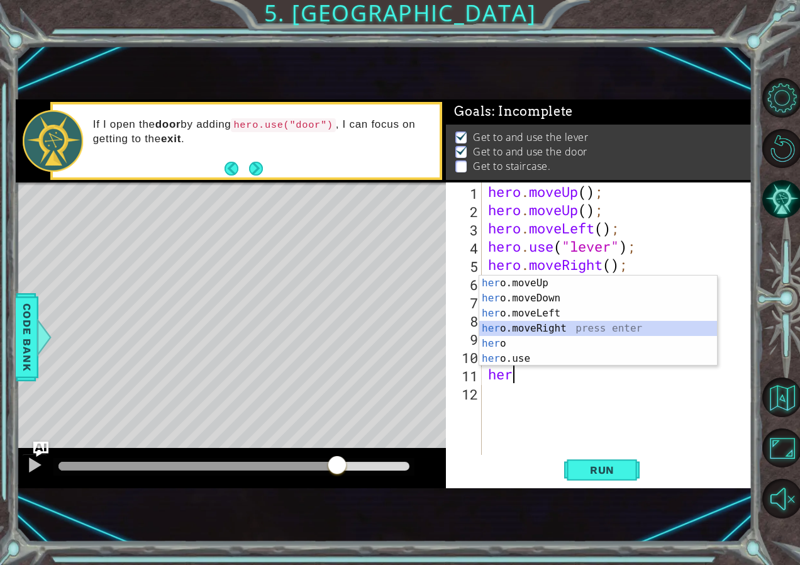
click at [536, 331] on div "her o.moveUp press enter her o.moveDown press enter her o.moveLeft press enter …" at bounding box center [598, 336] width 238 height 121
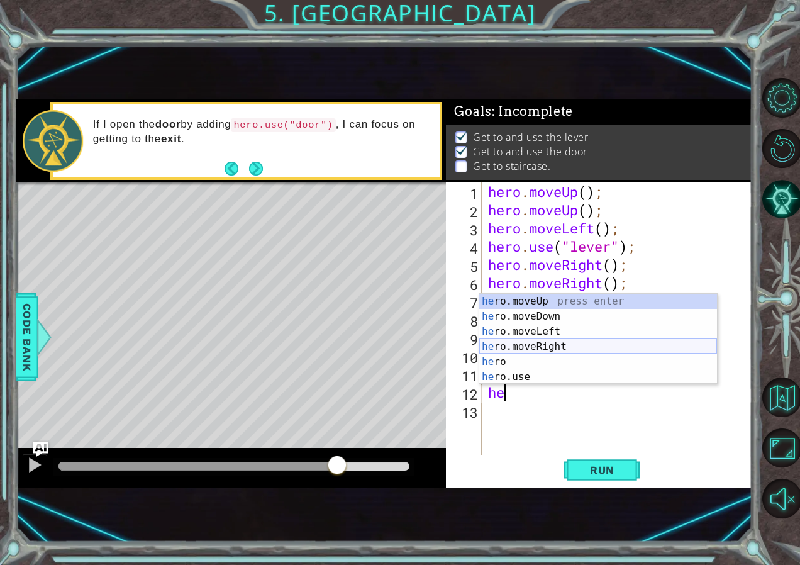
type textarea "her"
click at [557, 347] on div "her o.moveUp press enter her o.moveDown press enter her o.moveLeft press enter …" at bounding box center [598, 354] width 238 height 121
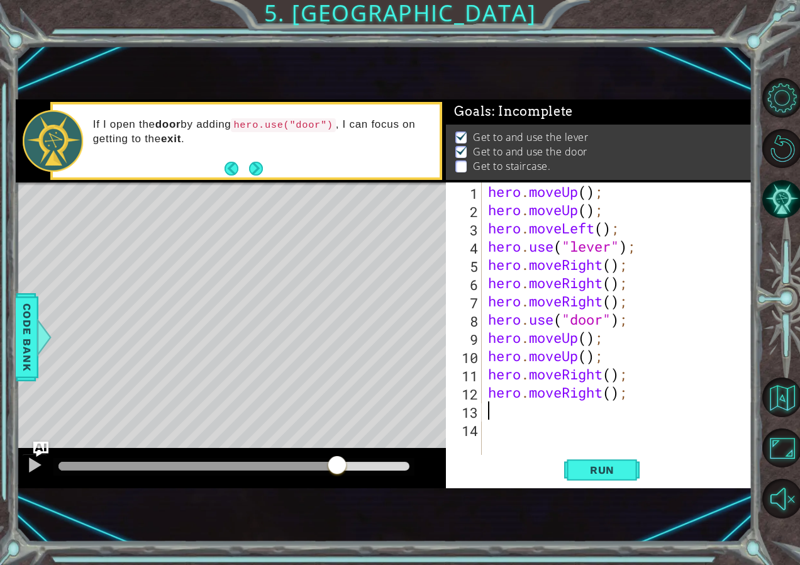
type textarea "h"
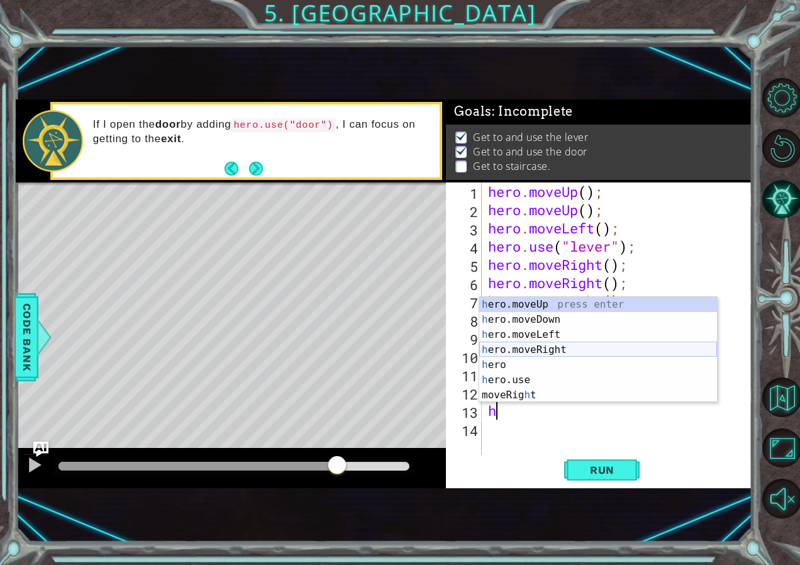
click at [544, 349] on div "h ero.moveUp press enter h ero.moveDown press enter h ero.moveLeft press enter …" at bounding box center [598, 365] width 238 height 136
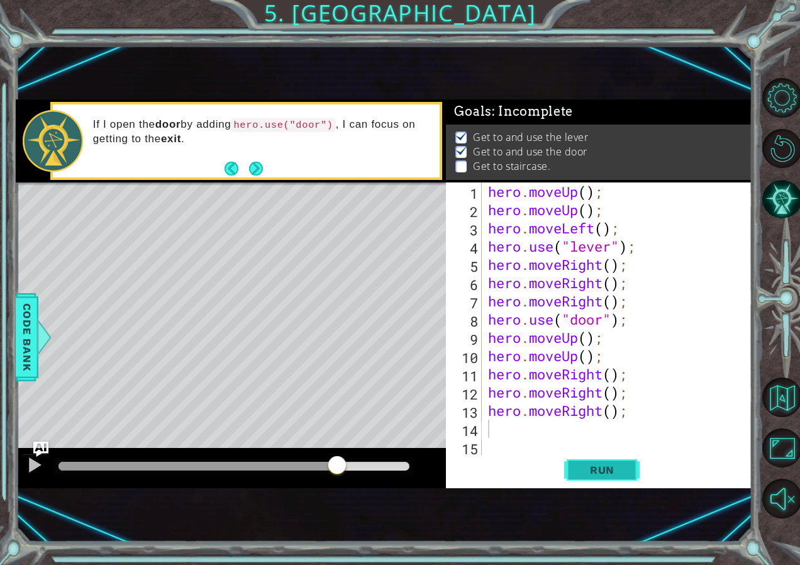
click at [608, 474] on span "Run" at bounding box center [603, 470] width 50 height 13
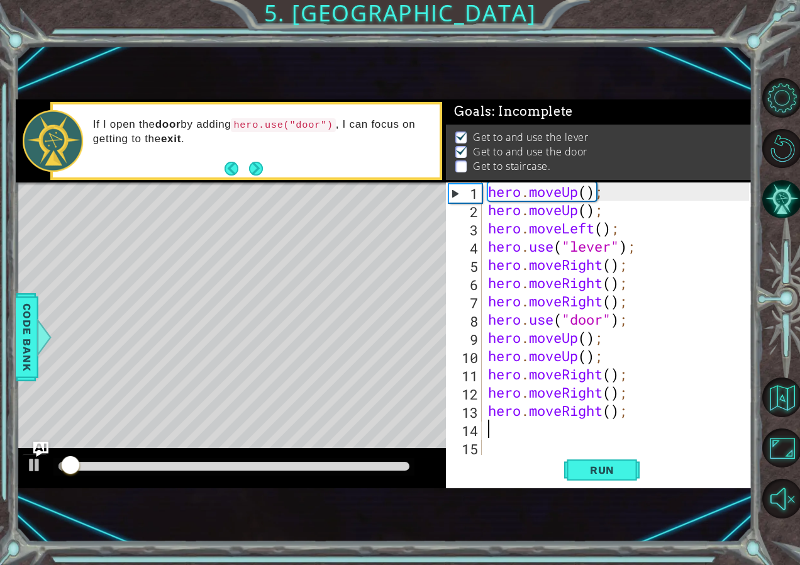
scroll to position [7, 0]
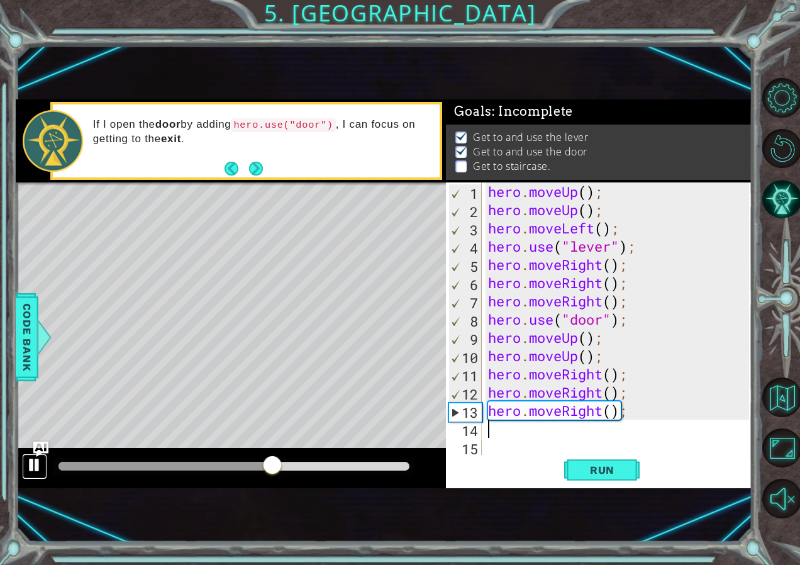
click at [36, 467] on div at bounding box center [34, 465] width 16 height 16
click at [668, 418] on div "hero . moveUp ( ) ; hero . moveUp ( ) ; hero . moveLeft ( ) ; hero . use ( "lev…" at bounding box center [621, 337] width 270 height 310
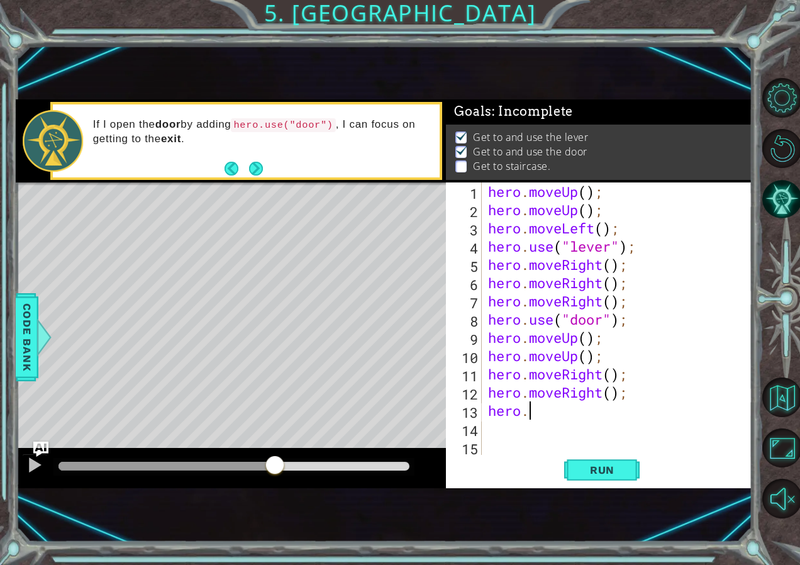
type textarea "hero"
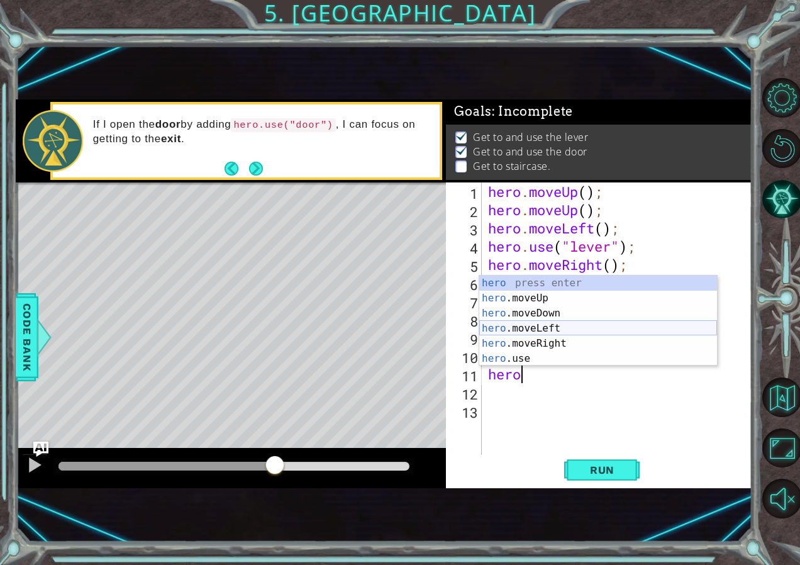
click at [608, 327] on div "hero press enter hero .moveUp press enter hero .moveDown press enter hero .move…" at bounding box center [598, 336] width 238 height 121
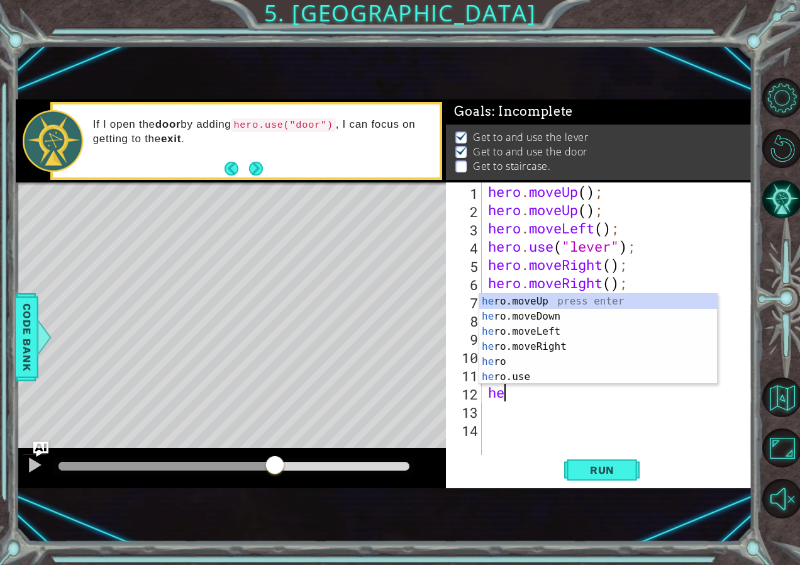
type textarea "her"
click at [554, 330] on div "her o.moveUp press enter her o.moveDown press enter her o.moveLeft press enter …" at bounding box center [598, 354] width 238 height 121
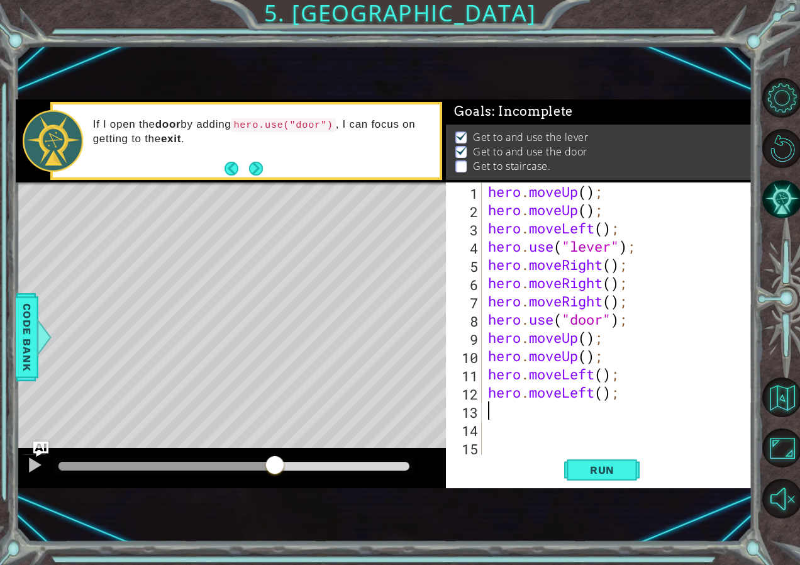
scroll to position [0, 0]
type textarea "h"
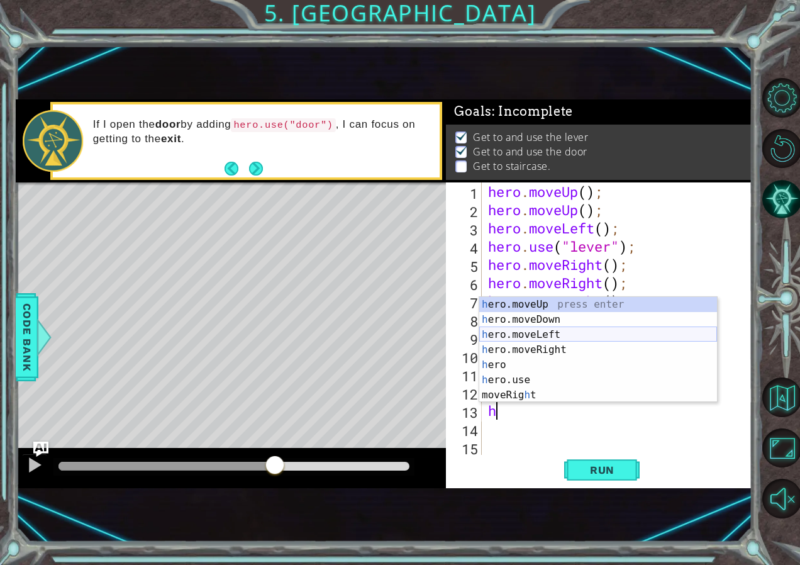
click at [581, 333] on div "h ero.moveUp press enter h ero.moveDown press enter h ero.moveLeft press enter …" at bounding box center [598, 365] width 238 height 136
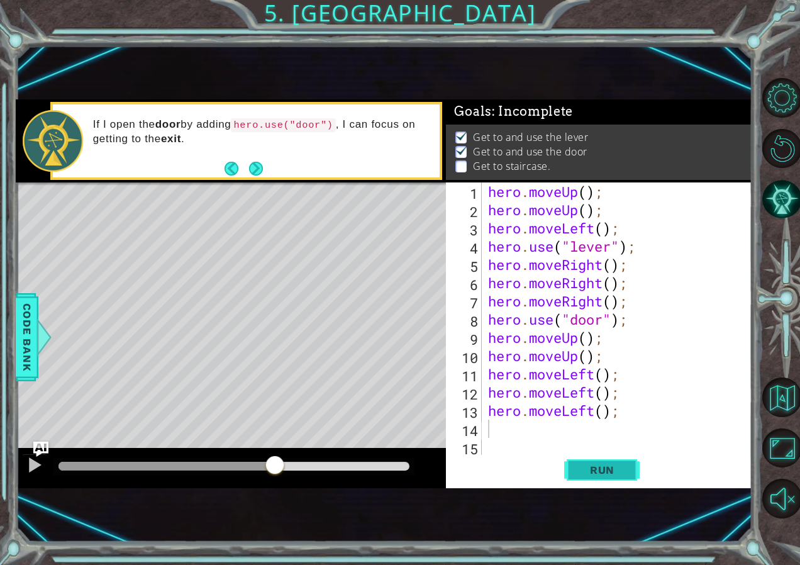
click at [610, 472] on span "Run" at bounding box center [603, 470] width 50 height 13
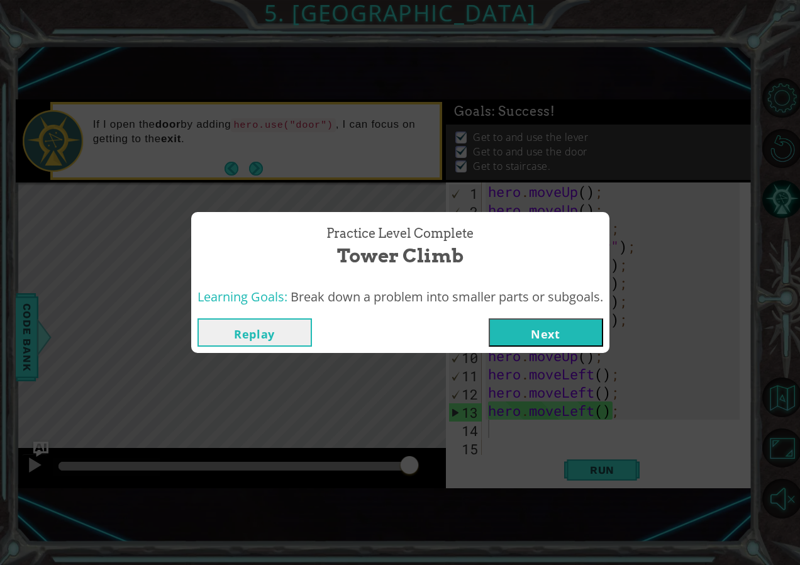
click at [577, 335] on button "Next" at bounding box center [546, 332] width 115 height 28
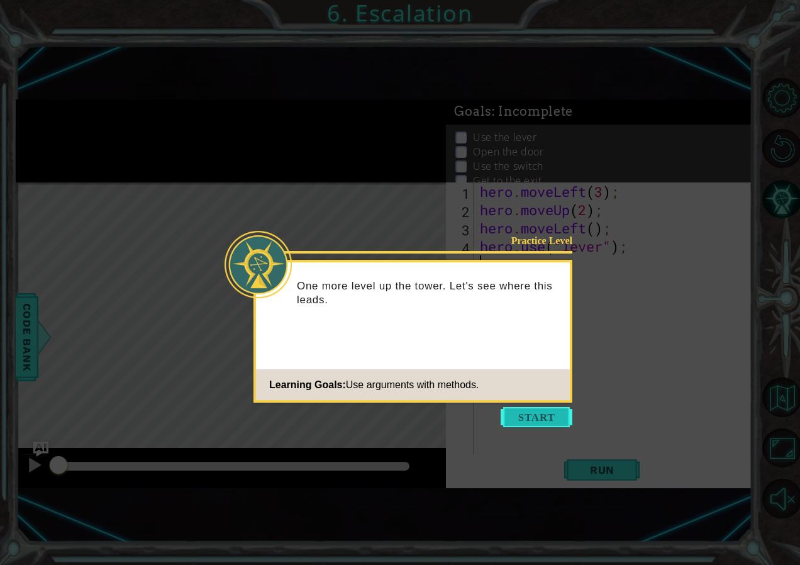
click at [545, 412] on button "Start" at bounding box center [537, 417] width 72 height 20
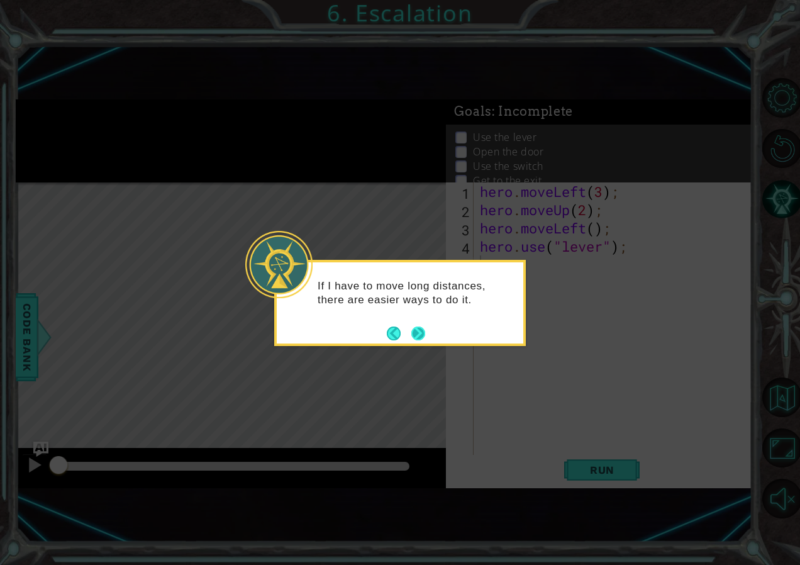
click at [422, 330] on button "Next" at bounding box center [419, 334] width 14 height 14
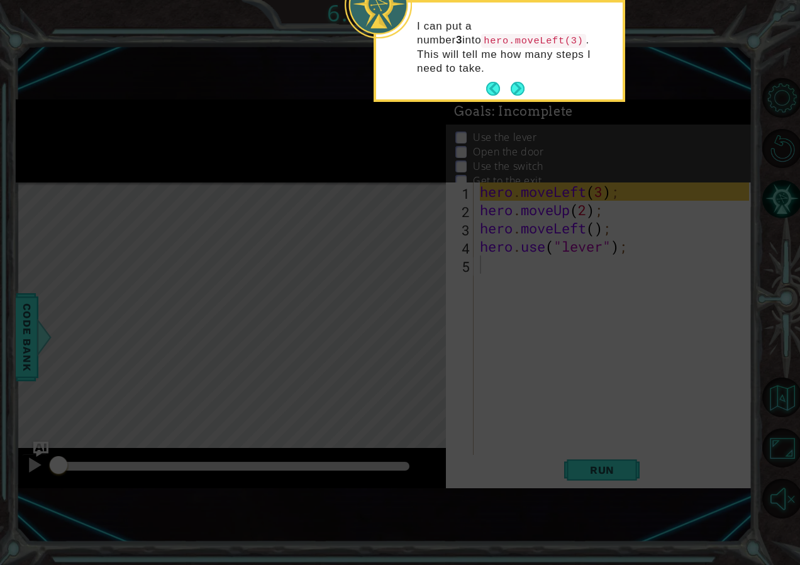
drag, startPoint x: 517, startPoint y: 74, endPoint x: 502, endPoint y: 233, distance: 160.5
click at [502, 233] on body "1 ההההההההההההההההההההההההההההההההההההההההההההההההההההההההההההההההההההההההההההה…" at bounding box center [400, 282] width 800 height 565
click at [517, 82] on button "Next" at bounding box center [518, 89] width 14 height 14
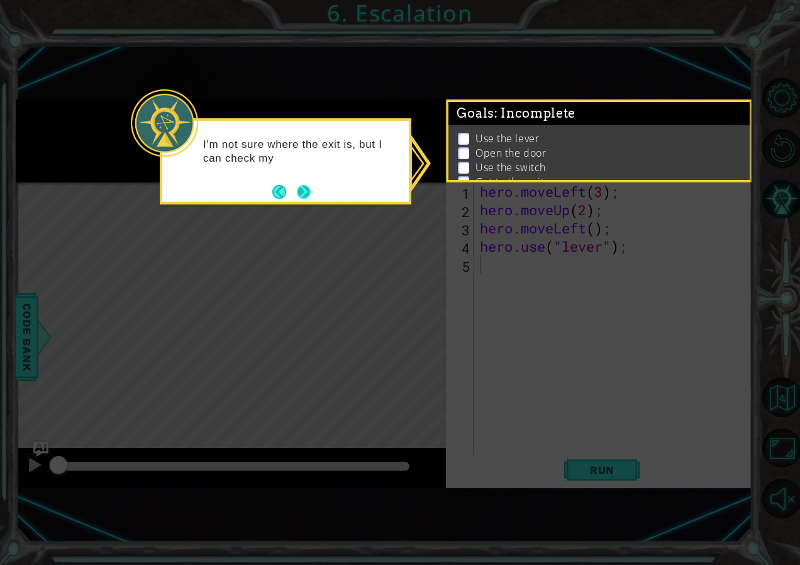
click at [308, 192] on button "Next" at bounding box center [304, 192] width 14 height 14
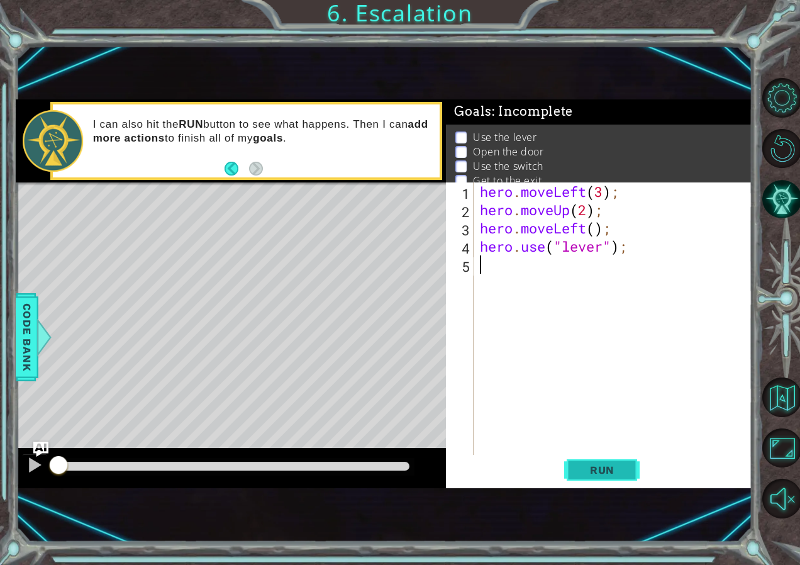
click at [607, 475] on span "Run" at bounding box center [603, 470] width 50 height 13
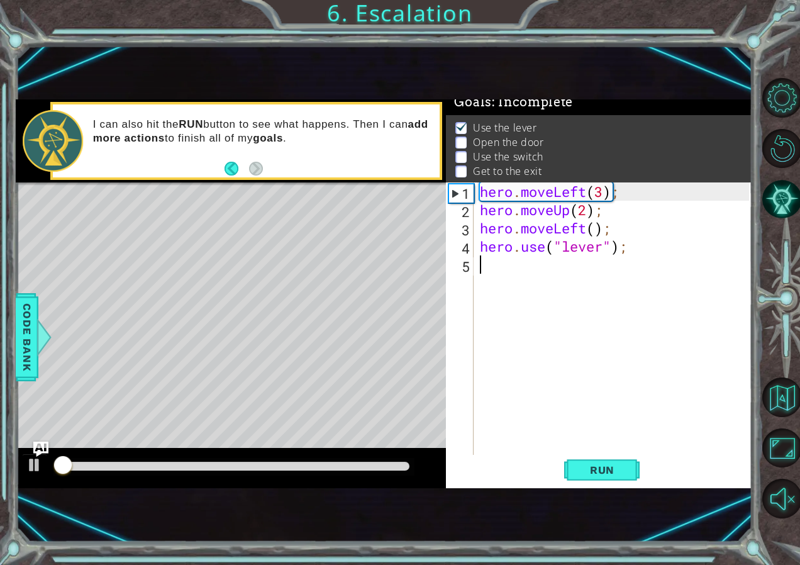
scroll to position [14, 0]
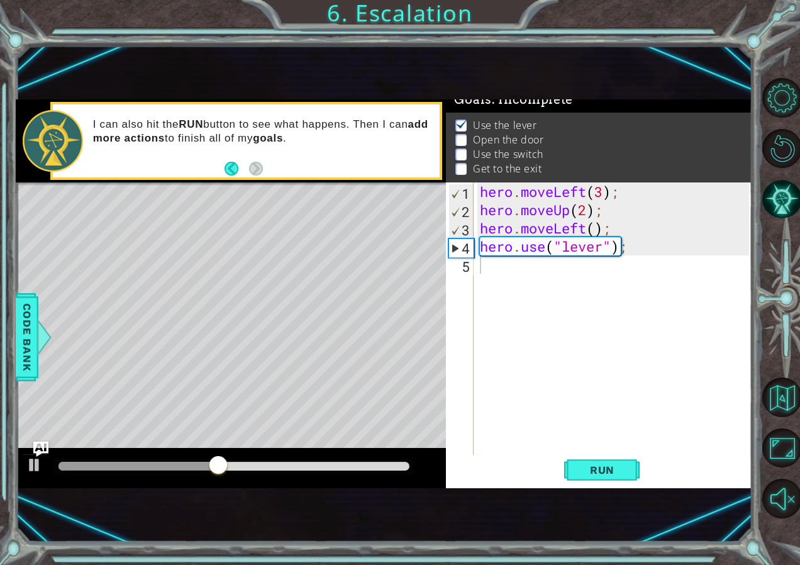
drag, startPoint x: 169, startPoint y: 460, endPoint x: 162, endPoint y: 472, distance: 13.8
click at [162, 472] on div at bounding box center [233, 467] width 361 height 18
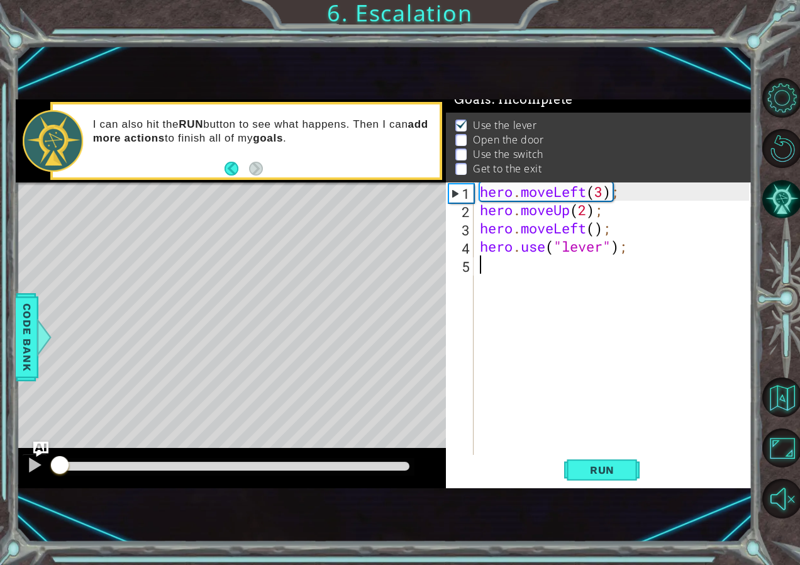
drag, startPoint x: 228, startPoint y: 464, endPoint x: -3, endPoint y: 517, distance: 236.3
click at [0, 517] on html "1 ההההההההההההההההההההההההההההההההההההההההההההההההההההההההההההההההההההההההההההה…" at bounding box center [400, 282] width 800 height 565
click at [35, 463] on div at bounding box center [34, 465] width 16 height 16
click at [678, 275] on div "hero . moveLeft ( 3 ) ; hero . moveUp ( 2 ) ; hero . moveLeft ( ) ; hero . use …" at bounding box center [616, 337] width 277 height 310
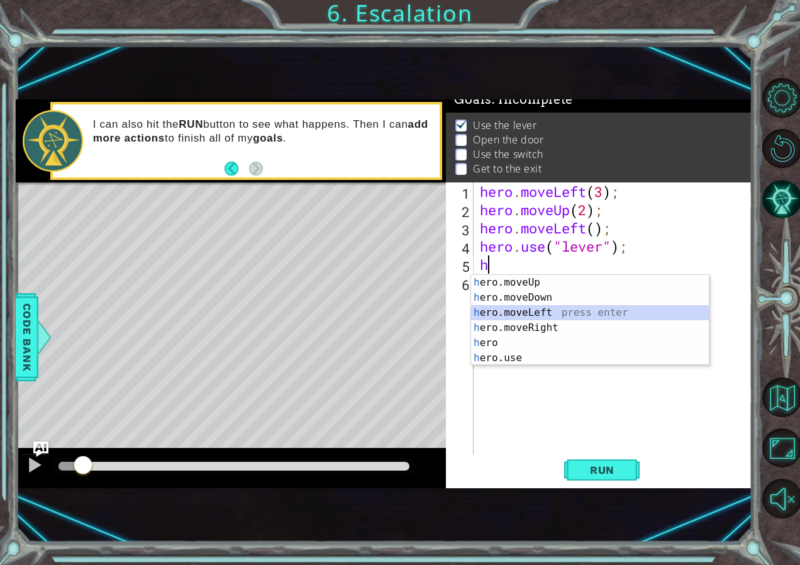
click at [630, 310] on div "h ero.moveUp press enter h ero.moveDown press enter h ero.moveLeft press enter …" at bounding box center [590, 335] width 238 height 121
type textarea "hero.moveLeft(1);"
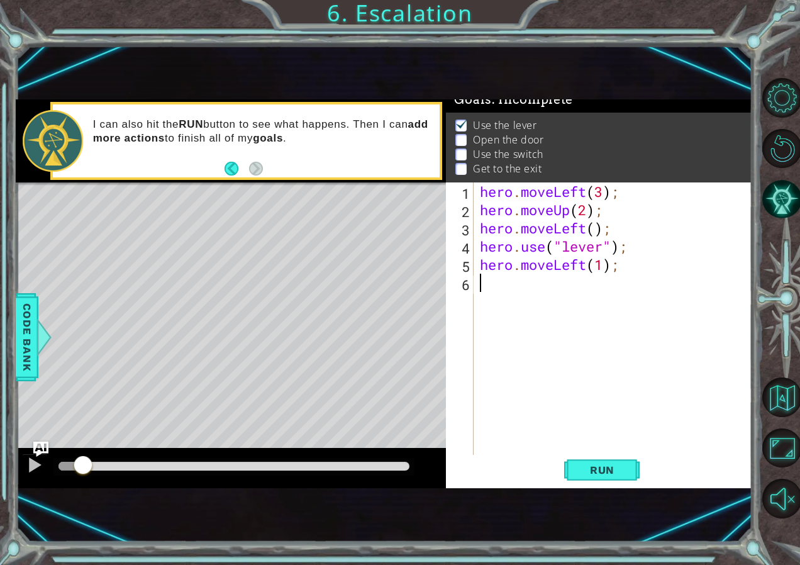
click at [630, 303] on div "hero . moveLeft ( 3 ) ; hero . moveUp ( 2 ) ; hero . moveLeft ( ) ; hero . use …" at bounding box center [616, 337] width 277 height 310
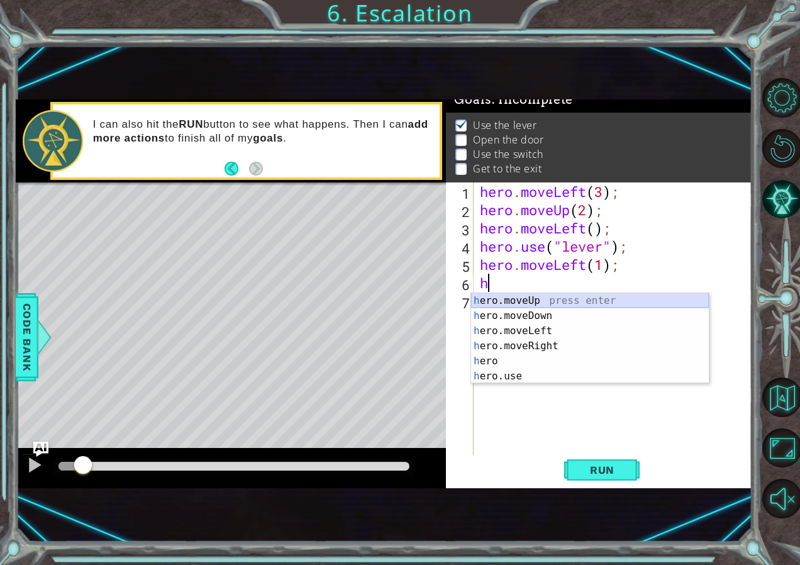
click at [583, 300] on div "h ero.moveUp press enter h ero.moveDown press enter h ero.moveLeft press enter …" at bounding box center [590, 353] width 238 height 121
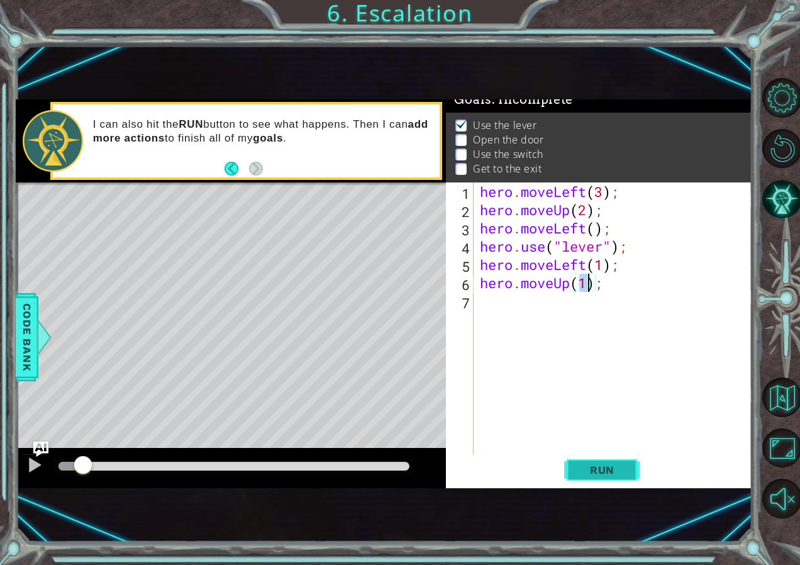
click at [606, 468] on span "Run" at bounding box center [603, 470] width 50 height 13
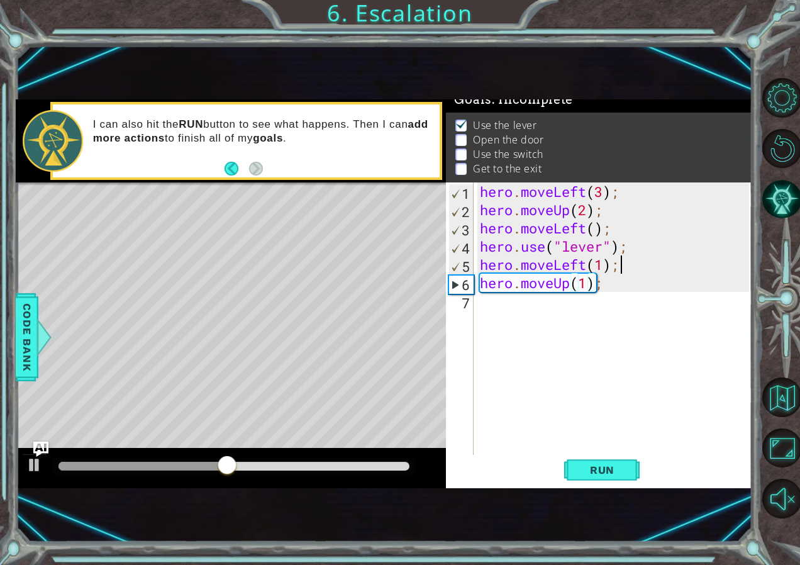
click at [626, 262] on div "hero . moveLeft ( 3 ) ; hero . moveUp ( 2 ) ; hero . moveLeft ( ) ; hero . use …" at bounding box center [616, 337] width 277 height 310
click at [605, 276] on div "hero . moveLeft ( 3 ) ; hero . moveUp ( 2 ) ; hero . moveLeft ( ) ; hero . use …" at bounding box center [616, 337] width 277 height 310
type textarea "hero.moveUp(1);"
click at [599, 301] on div "hero . moveLeft ( 3 ) ; hero . moveUp ( 2 ) ; hero . moveLeft ( ) ; hero . use …" at bounding box center [616, 337] width 277 height 310
drag, startPoint x: 628, startPoint y: 283, endPoint x: 461, endPoint y: 284, distance: 167.4
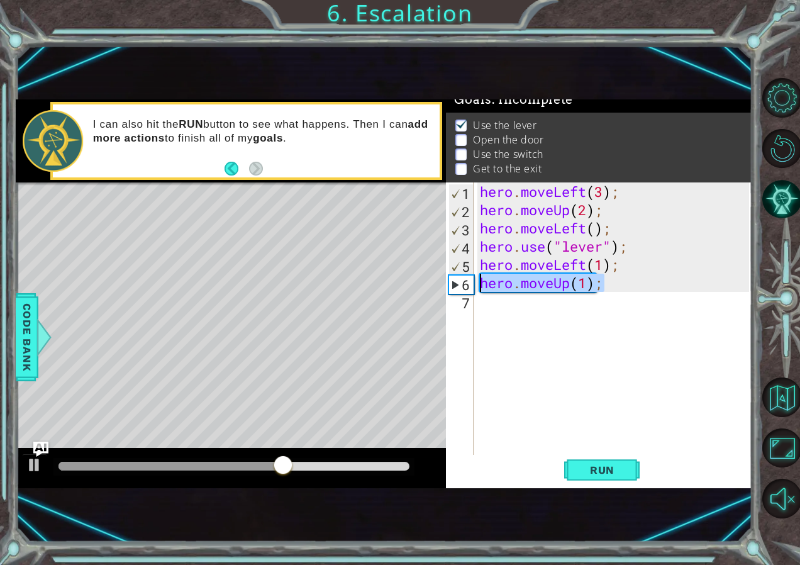
click at [461, 284] on div "1 2 3 4 5 6 7 hero . moveLeft ( 3 ) ; hero . moveUp ( 2 ) ; hero . moveLeft ( )…" at bounding box center [597, 319] width 303 height 274
type textarea "hero.moveUp(1);"
click at [518, 302] on div "hero . moveLeft ( 3 ) ; hero . moveUp ( 2 ) ; hero . moveLeft ( ) ; hero . use …" at bounding box center [616, 337] width 277 height 310
paste textarea "hero.moveUp(1);"
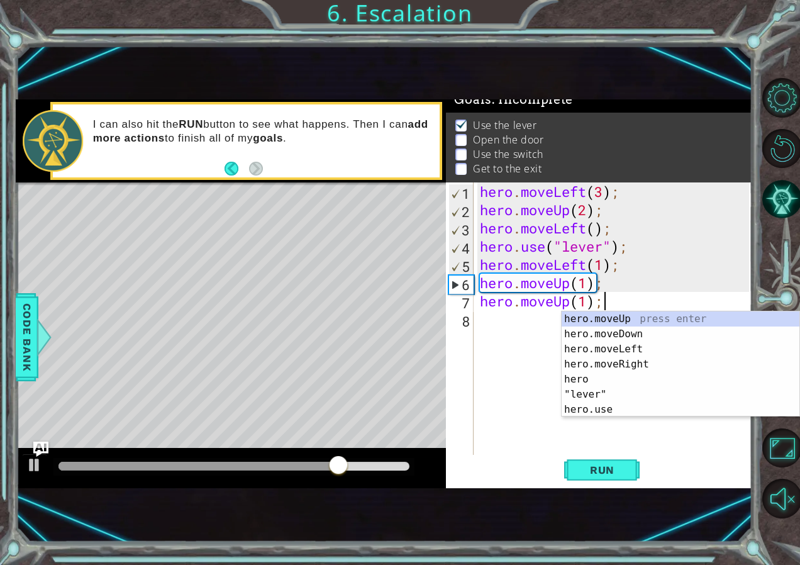
click at [623, 291] on div "hero . moveLeft ( 3 ) ; hero . moveUp ( 2 ) ; hero . moveLeft ( ) ; hero . use …" at bounding box center [616, 337] width 277 height 310
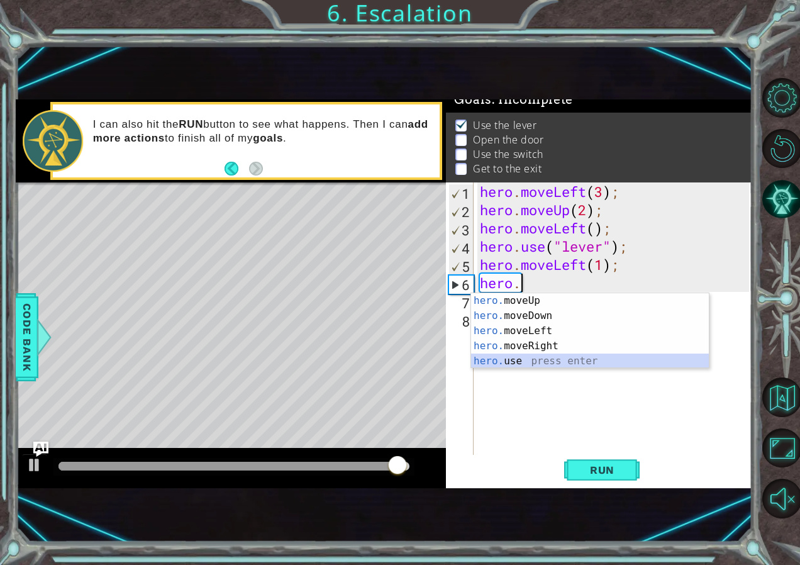
click at [506, 358] on div "hero. moveUp press enter hero. moveDown press enter hero. moveLeft press enter …" at bounding box center [590, 346] width 238 height 106
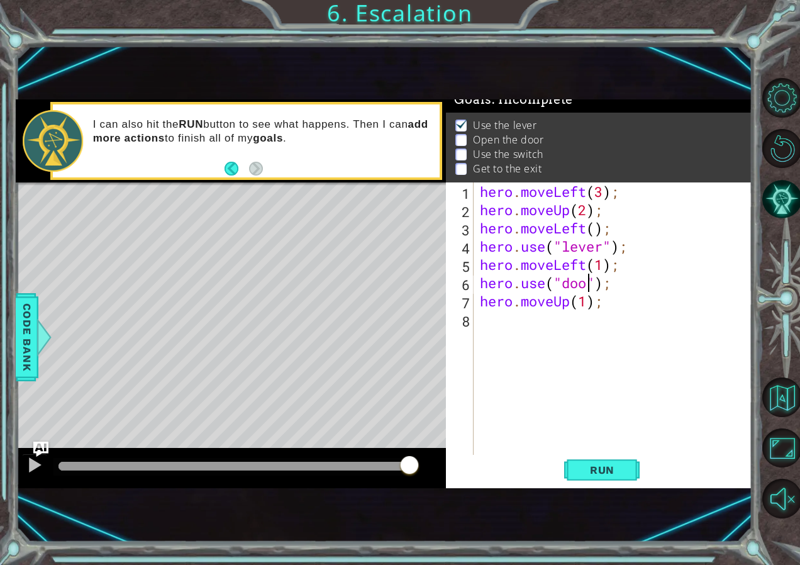
scroll to position [0, 6]
click at [608, 472] on span "Run" at bounding box center [603, 470] width 50 height 13
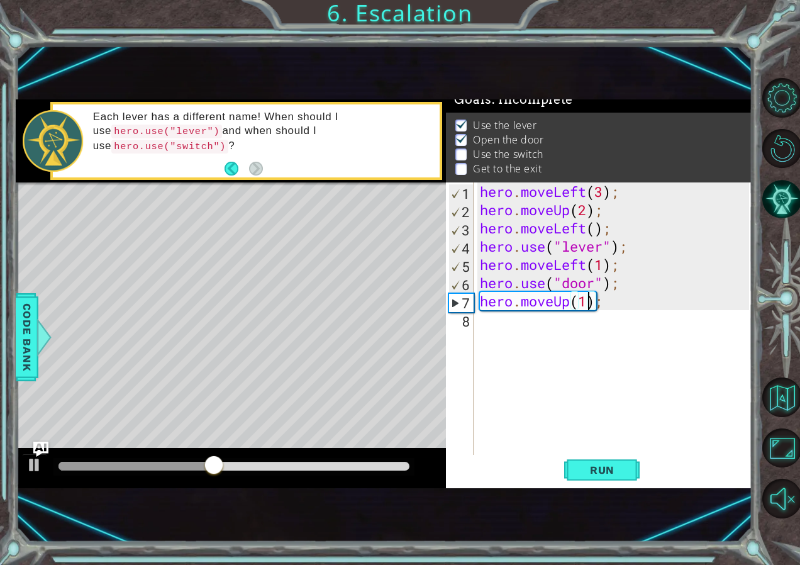
click at [585, 301] on div "hero . moveLeft ( 3 ) ; hero . moveUp ( 2 ) ; hero . moveLeft ( ) ; hero . use …" at bounding box center [616, 337] width 277 height 310
type textarea "hero.moveUp(2);"
click at [28, 471] on div at bounding box center [34, 465] width 16 height 16
click at [610, 350] on div "hero . moveLeft ( 3 ) ; hero . moveUp ( 2 ) ; hero . moveLeft ( ) ; hero . use …" at bounding box center [616, 337] width 277 height 310
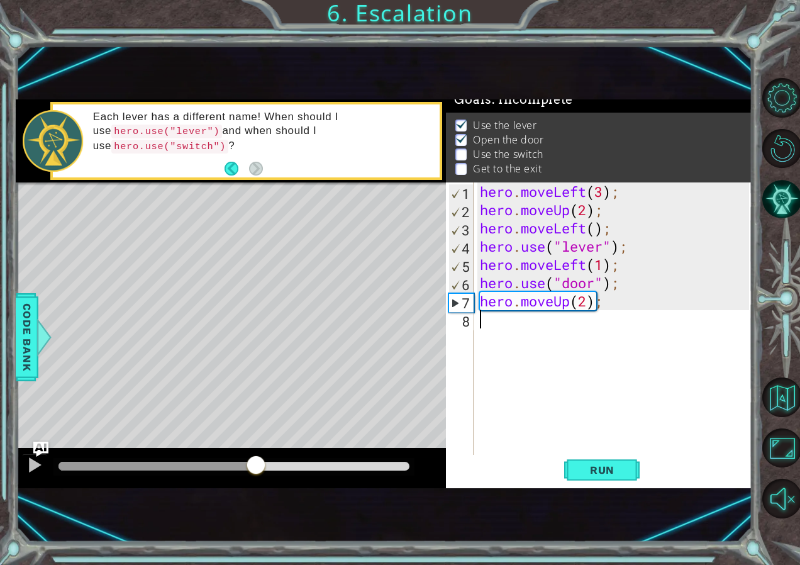
scroll to position [0, 0]
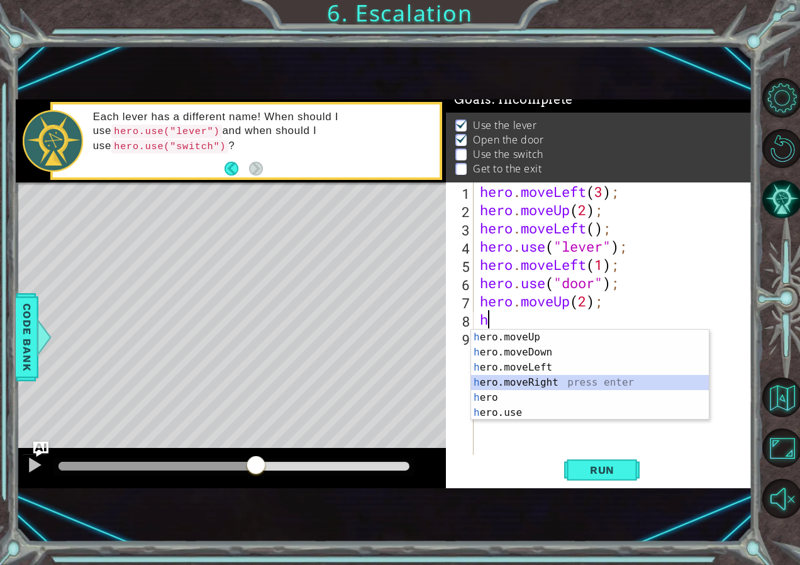
click at [547, 384] on div "h ero.moveUp press enter h ero.moveDown press enter h ero.moveLeft press enter …" at bounding box center [590, 390] width 238 height 121
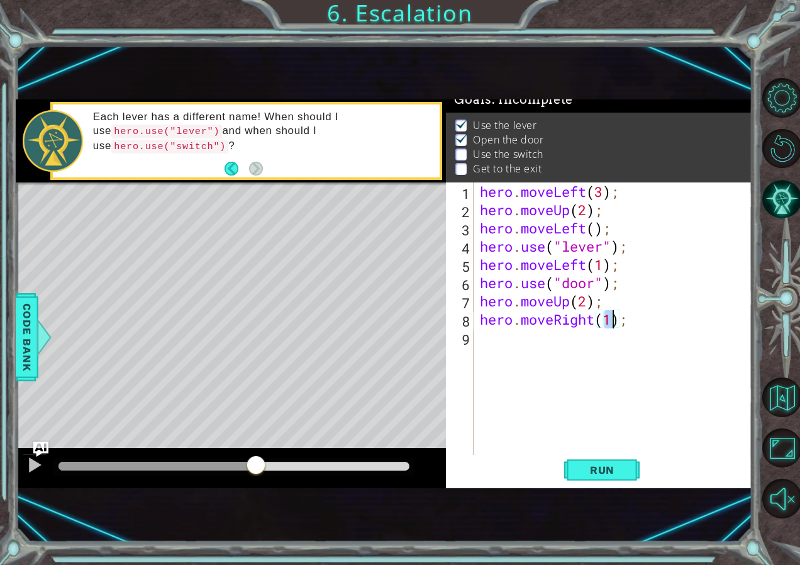
type textarea "hero.moveRight(2);"
click at [578, 352] on div "hero . moveLeft ( 3 ) ; hero . moveUp ( 2 ) ; hero . moveLeft ( ) ; hero . use …" at bounding box center [616, 337] width 277 height 310
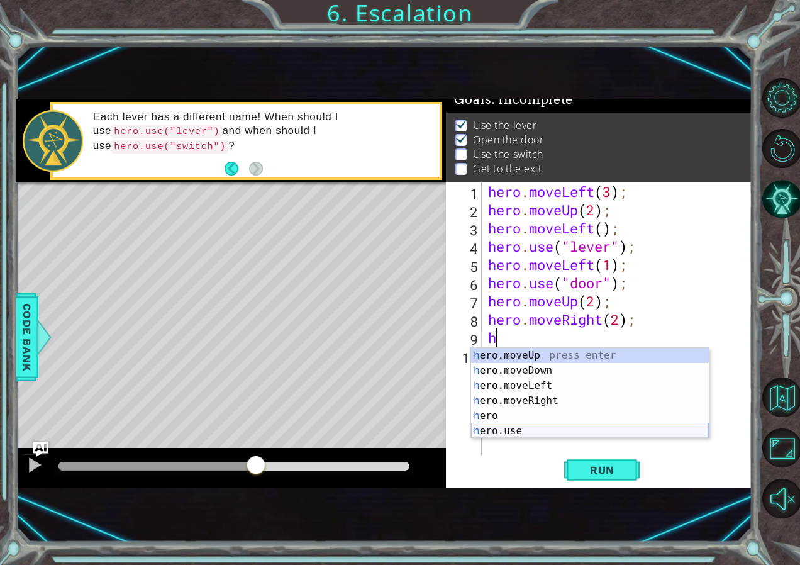
click at [585, 432] on div "h ero.moveUp press enter h ero.moveDown press enter h ero.moveLeft press enter …" at bounding box center [590, 408] width 238 height 121
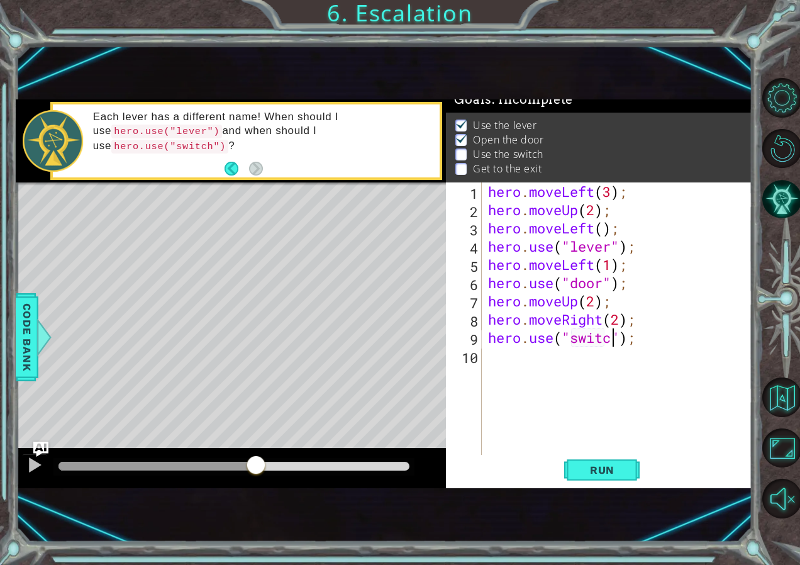
scroll to position [0, 6]
type textarea "hero.use("switch");"
click at [598, 375] on div "hero . moveLeft ( 3 ) ; hero . moveUp ( 2 ) ; hero . moveLeft ( ) ; hero . use …" at bounding box center [621, 337] width 270 height 310
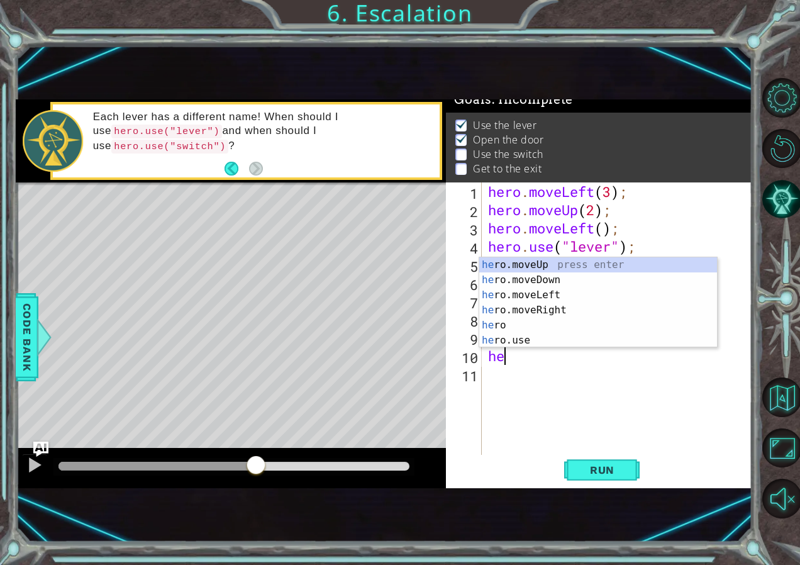
scroll to position [0, 1]
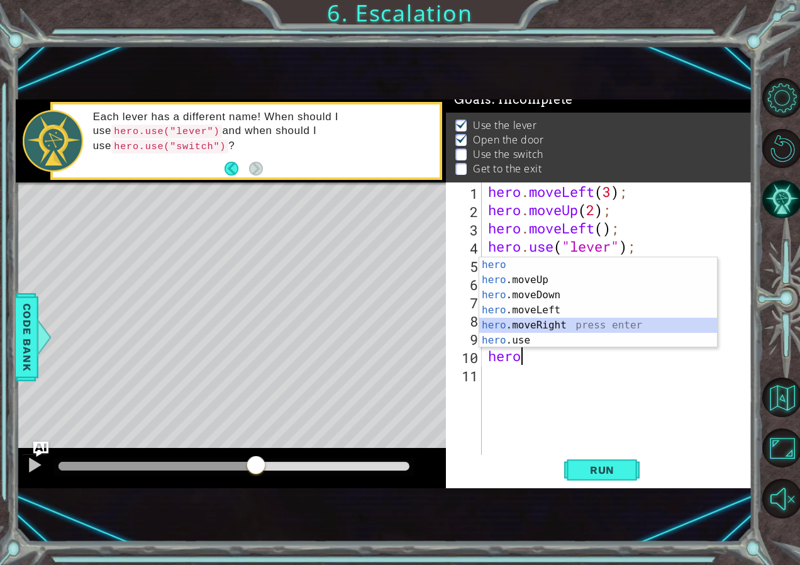
click at [566, 322] on div "hero press enter hero .moveUp press enter hero .moveDown press enter hero .move…" at bounding box center [598, 317] width 238 height 121
type textarea "hero.moveRight(1);"
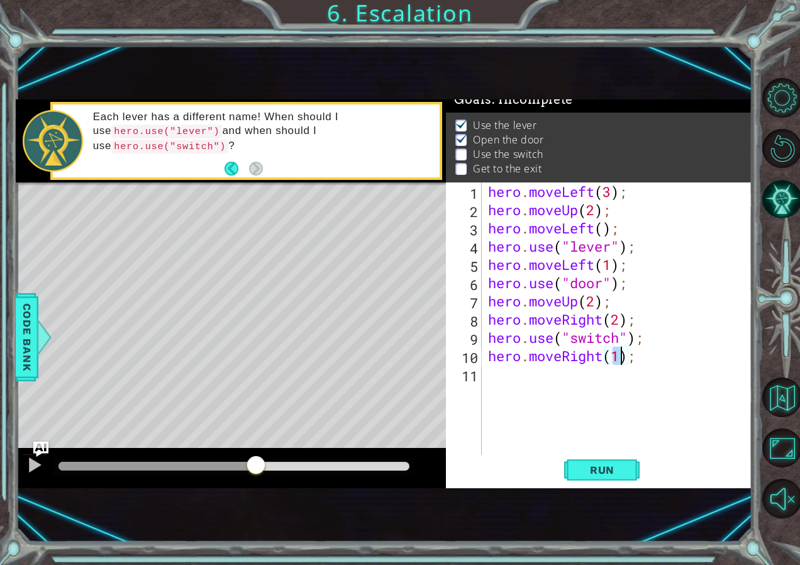
click at [695, 384] on div "hero . moveLeft ( 3 ) ; hero . moveUp ( 2 ) ; hero . moveLeft ( ) ; hero . use …" at bounding box center [621, 337] width 270 height 310
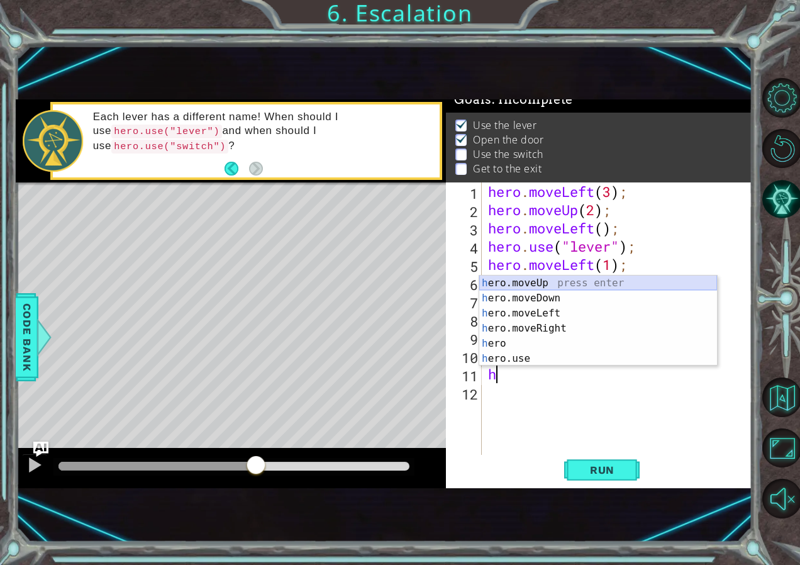
click at [501, 287] on div "h ero.moveUp press enter h ero.moveDown press enter h ero.moveLeft press enter …" at bounding box center [598, 336] width 238 height 121
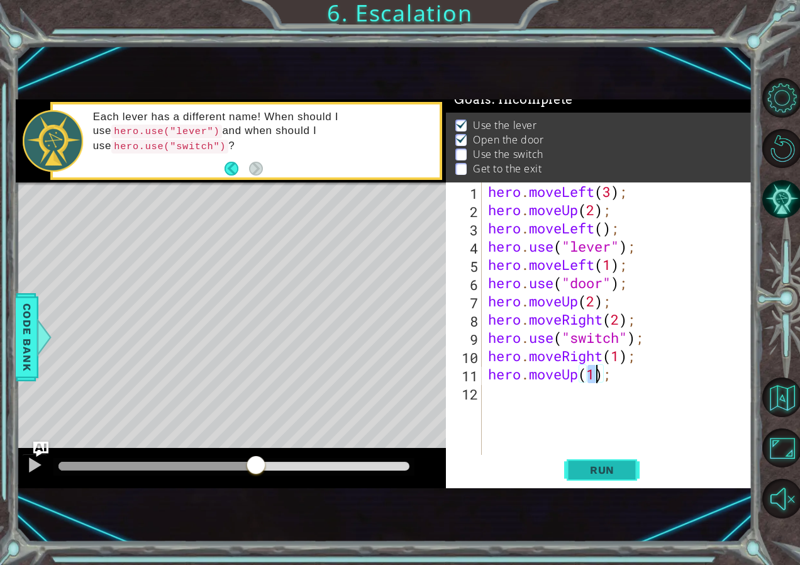
type textarea "hero.moveUp(1);"
click at [615, 467] on span "Run" at bounding box center [603, 470] width 50 height 13
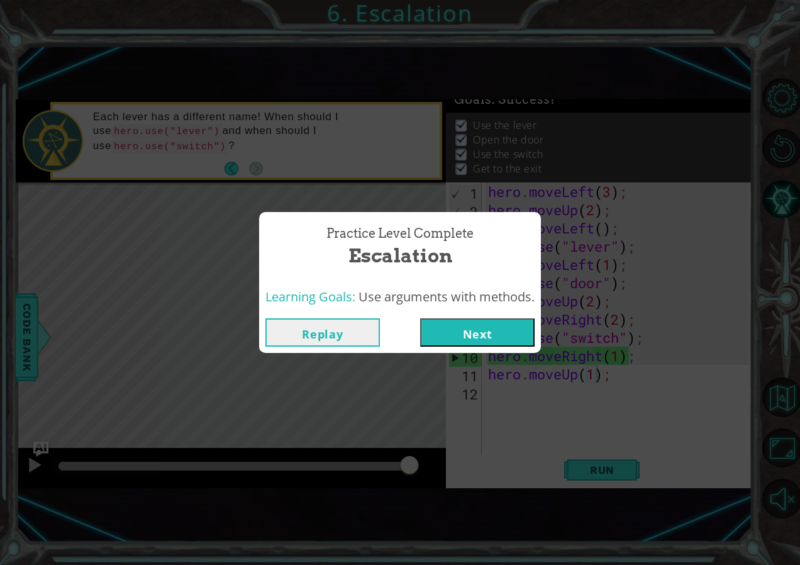
click at [527, 332] on button "Next" at bounding box center [477, 332] width 115 height 28
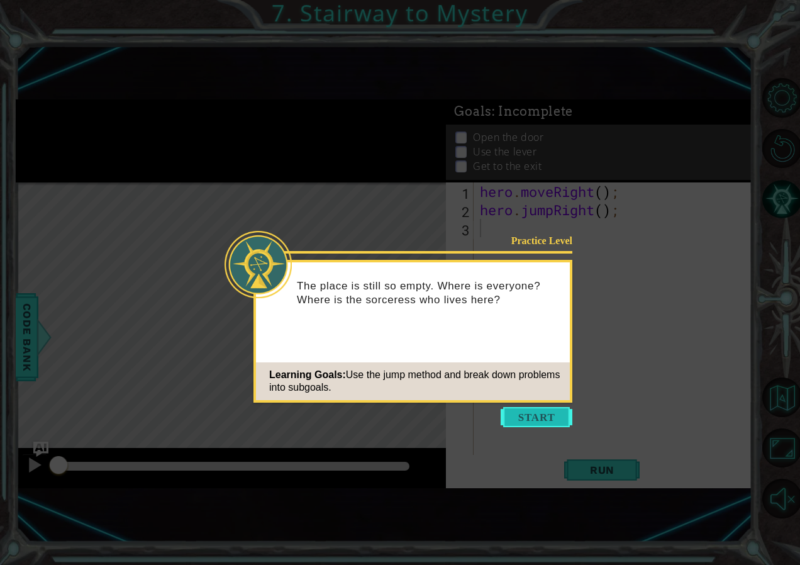
click at [554, 410] on button "Start" at bounding box center [537, 417] width 72 height 20
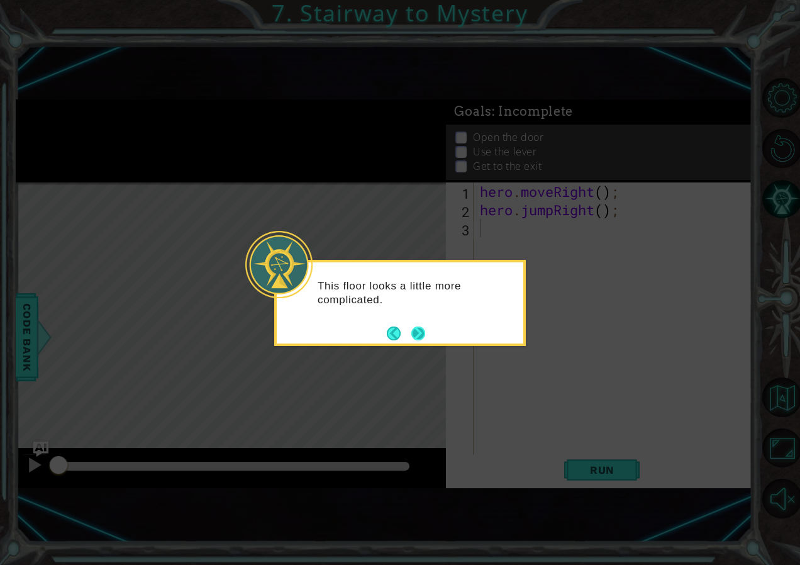
click at [417, 333] on button "Next" at bounding box center [419, 334] width 14 height 14
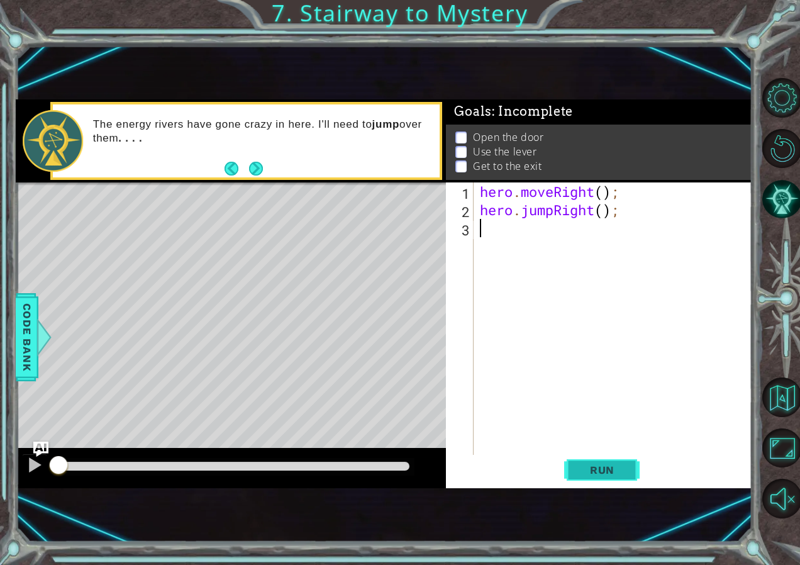
click at [597, 467] on span "Run" at bounding box center [603, 470] width 50 height 13
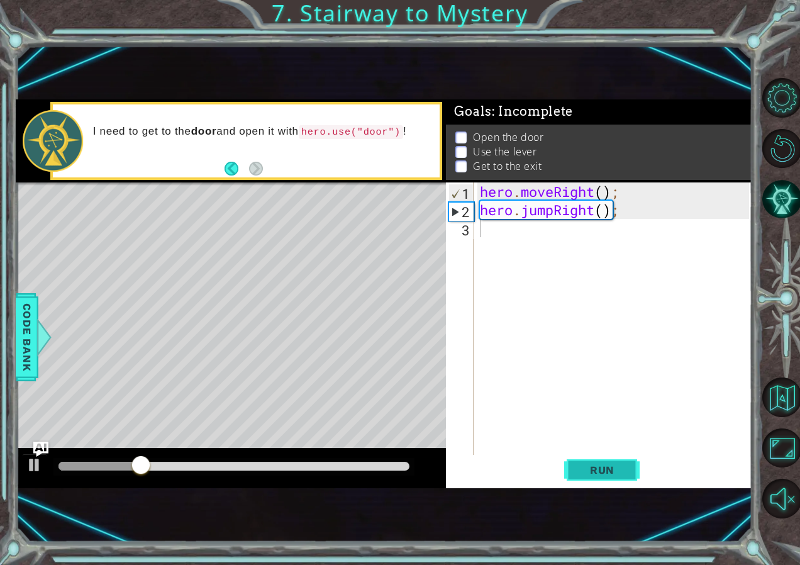
click at [604, 476] on span "Run" at bounding box center [603, 470] width 50 height 13
click at [36, 461] on div at bounding box center [34, 465] width 16 height 16
drag, startPoint x: 74, startPoint y: 461, endPoint x: 113, endPoint y: 456, distance: 39.3
click at [119, 469] on div at bounding box center [126, 466] width 23 height 23
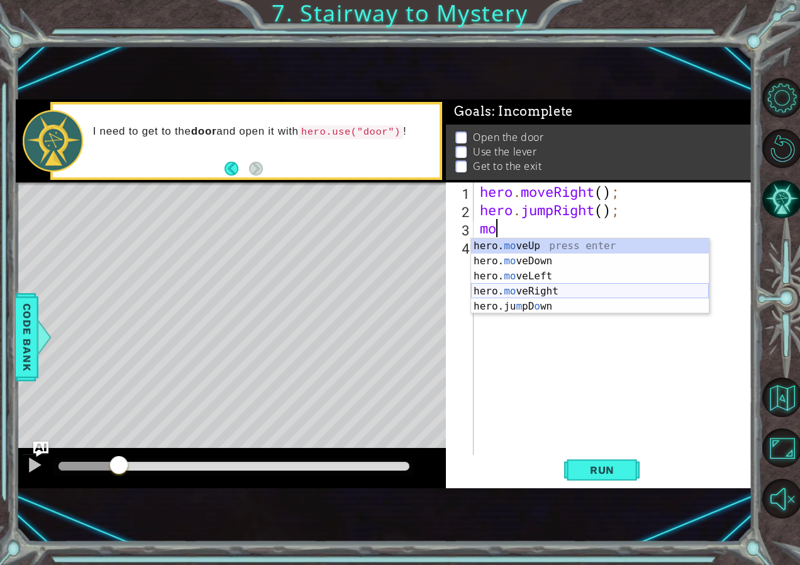
click at [532, 293] on div "hero. mo veUp press enter hero. mo veDown press enter hero. mo veLeft press ent…" at bounding box center [590, 291] width 238 height 106
type textarea "hero.moveRight(1);"
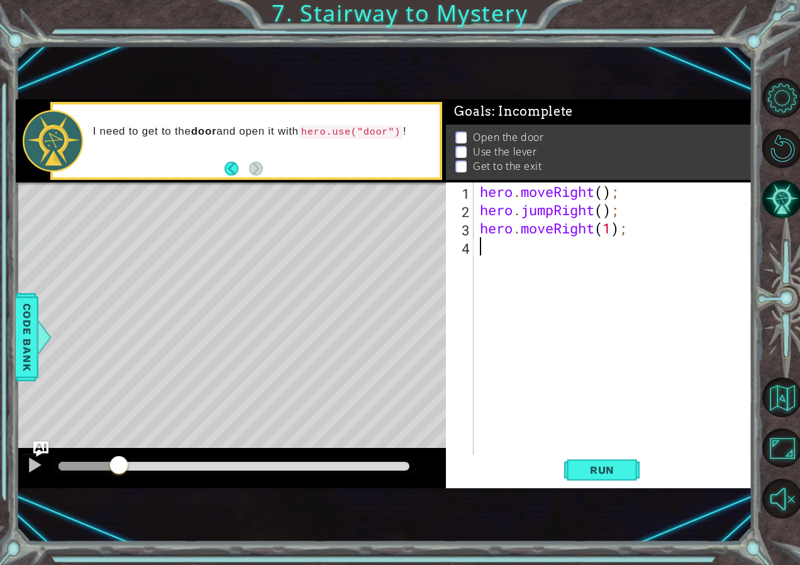
click at [512, 281] on div "hero . moveRight ( ) ; hero . jumpRight ( ) ; hero . moveRight ( 1 ) ;" at bounding box center [616, 337] width 277 height 310
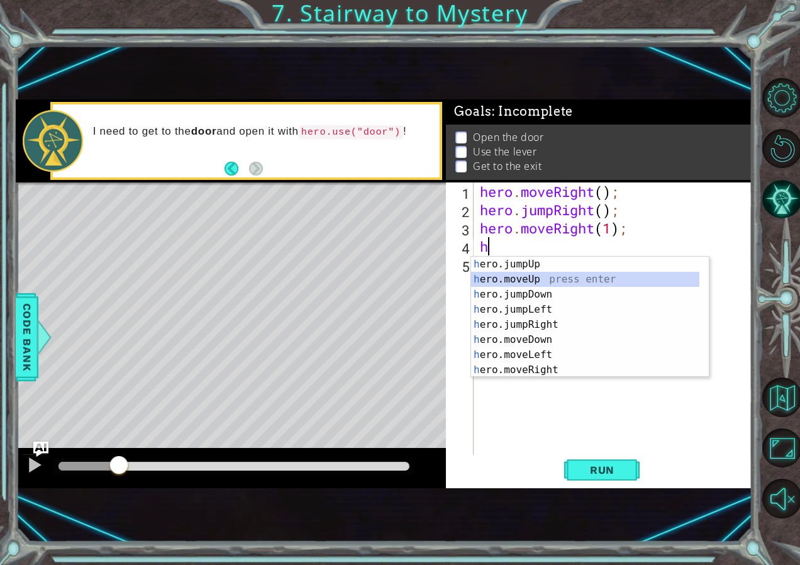
click at [550, 282] on div "h ero.jumpUp press enter h ero.moveUp press enter h ero.jumpDown press enter h …" at bounding box center [585, 332] width 228 height 151
type textarea "hero.moveUp(1);"
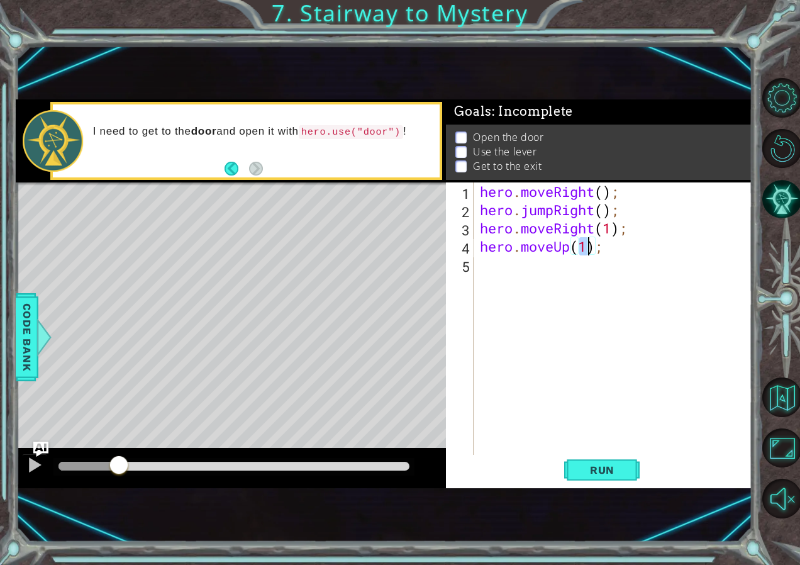
click at [556, 279] on div "hero . moveRight ( ) ; hero . jumpRight ( ) ; hero . moveRight ( 1 ) ; hero . m…" at bounding box center [616, 337] width 277 height 310
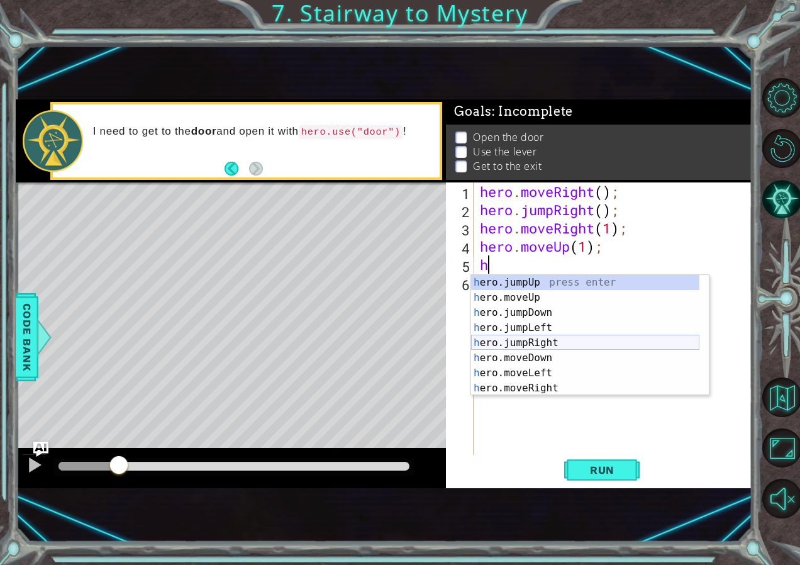
scroll to position [15, 0]
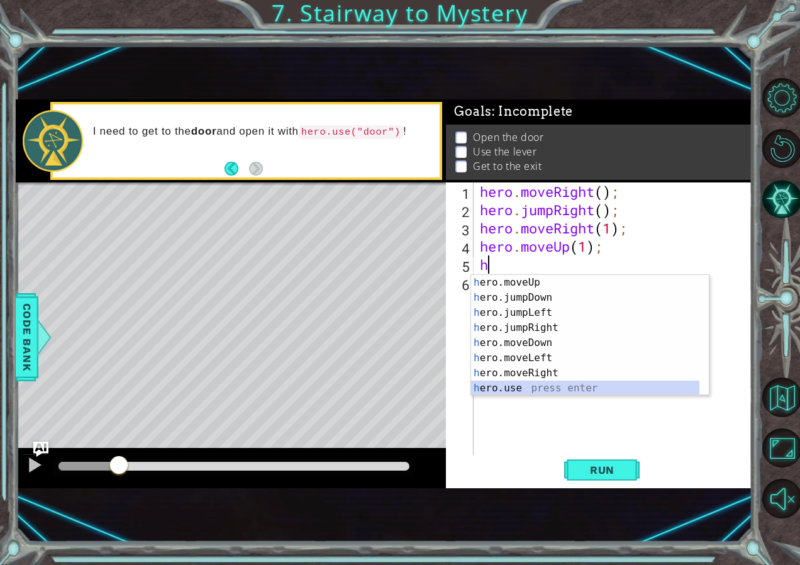
click at [520, 385] on div "h ero.moveUp press enter h ero.jumpDown press enter h ero.jumpLeft press enter …" at bounding box center [585, 350] width 228 height 151
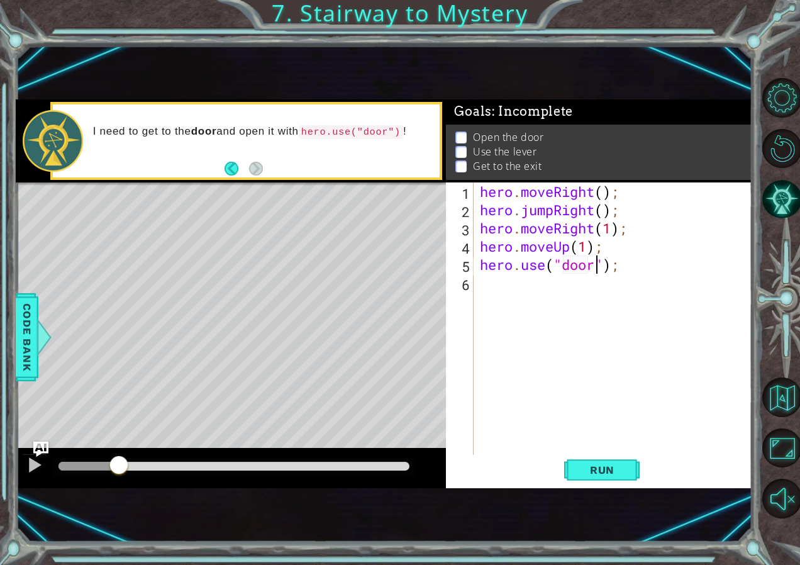
type textarea "hero.use("door");"
click at [507, 285] on div "hero . moveRight ( ) ; hero . jumpRight ( ) ; hero . moveRight ( 1 ) ; hero . m…" at bounding box center [616, 337] width 277 height 310
drag, startPoint x: 598, startPoint y: 466, endPoint x: 439, endPoint y: 471, distance: 158.6
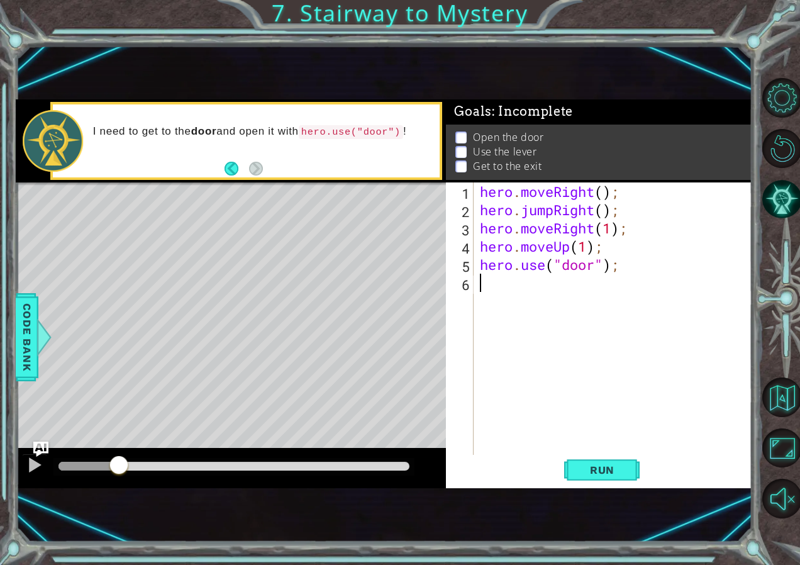
click at [585, 466] on span "Run" at bounding box center [603, 470] width 50 height 13
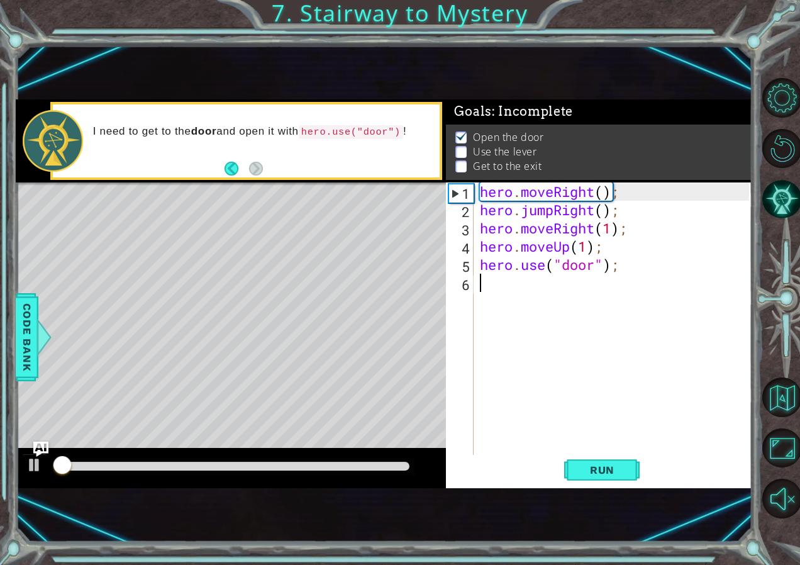
scroll to position [7, 0]
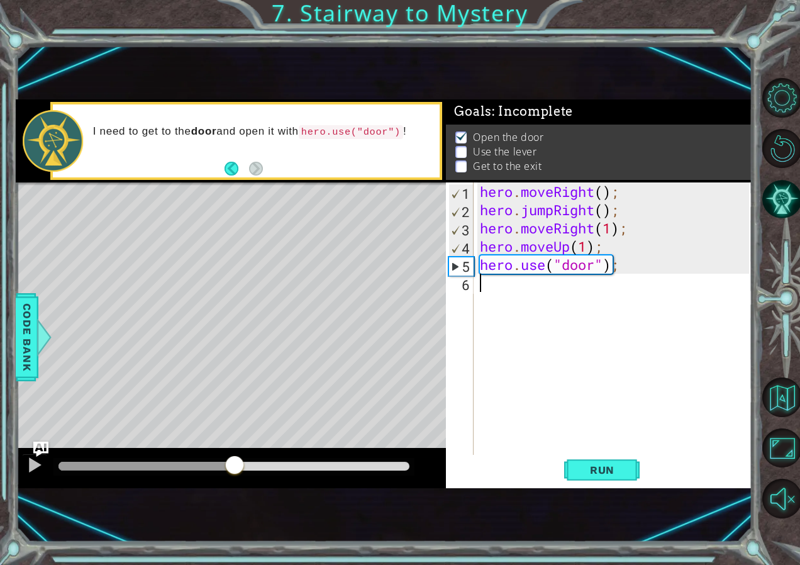
drag, startPoint x: 79, startPoint y: 471, endPoint x: 235, endPoint y: 503, distance: 159.9
click at [235, 503] on div "1 ההההההההההההההההההההההההההההההההההההההההההההההההההההההההההההההההההההההההההההה…" at bounding box center [384, 293] width 736 height 497
click at [546, 356] on div "hero . moveRight ( ) ; hero . jumpRight ( ) ; hero . moveRight ( 1 ) ; hero . m…" at bounding box center [616, 337] width 277 height 310
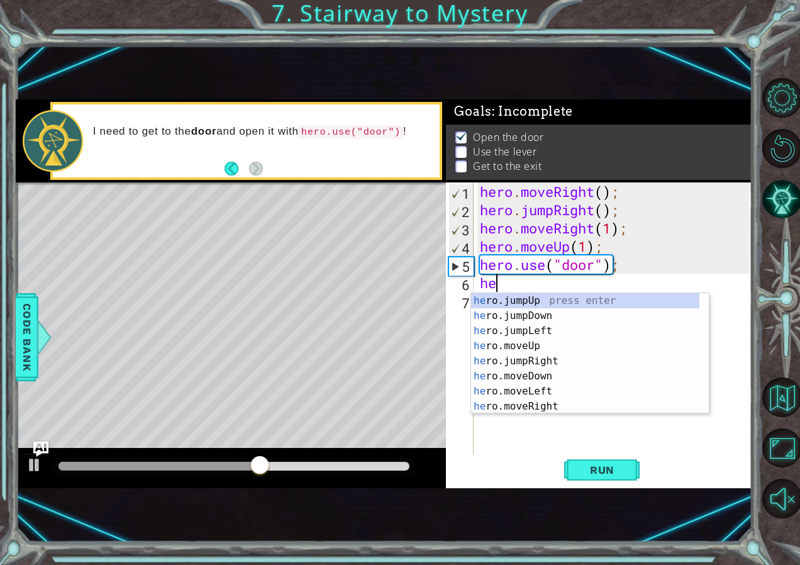
scroll to position [0, 1]
click at [556, 347] on div "her o.jumpUp press enter her o.jumpDown press enter her o.jumpLeft press enter …" at bounding box center [585, 368] width 228 height 151
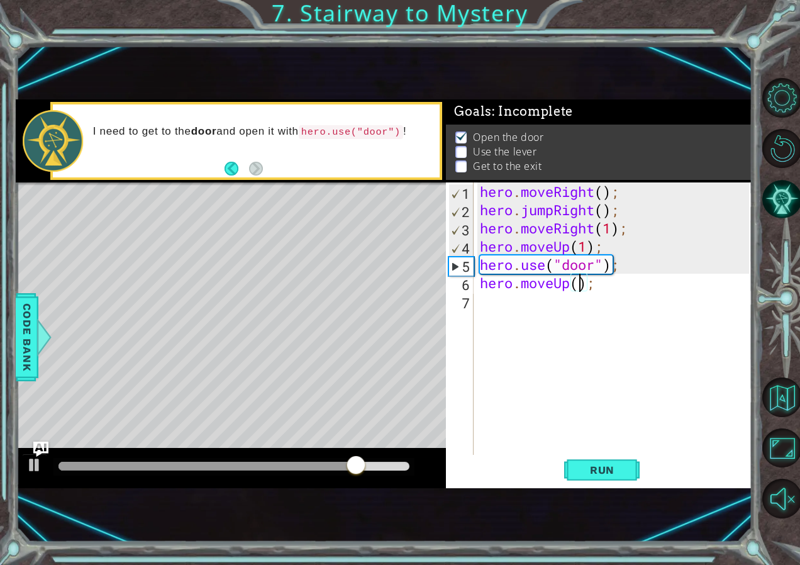
type textarea "hero.moveUp(2);"
click at [568, 306] on div "hero . moveRight ( ) ; hero . jumpRight ( ) ; hero . moveRight ( 1 ) ; hero . m…" at bounding box center [616, 337] width 277 height 310
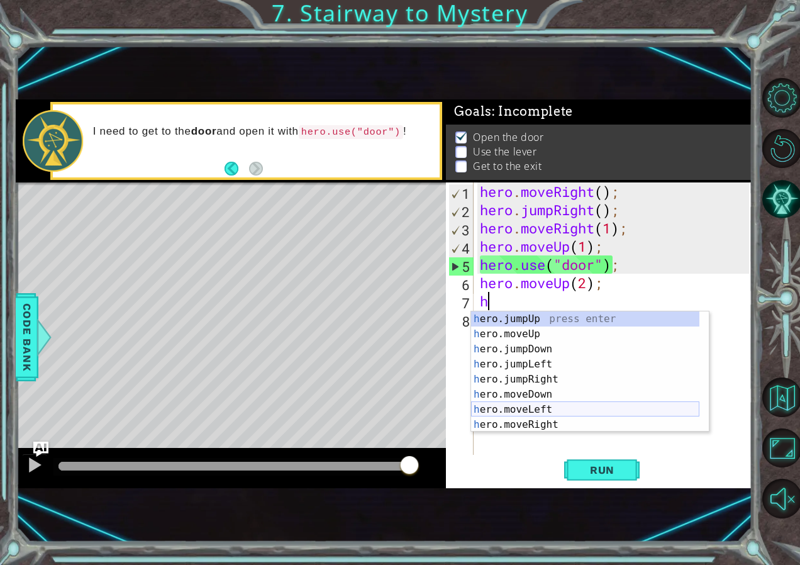
click at [547, 410] on div "h ero.jumpUp press enter h ero.moveUp press enter h ero.jumpDown press enter h …" at bounding box center [585, 386] width 228 height 151
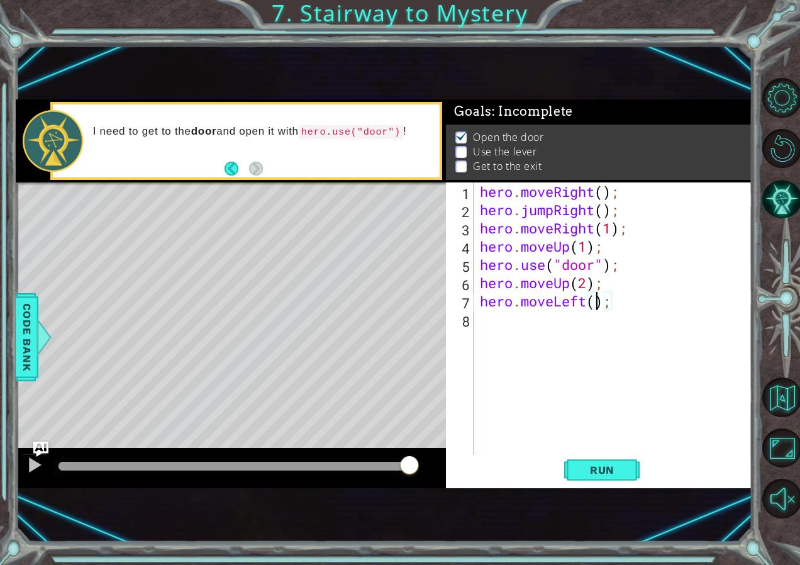
type textarea "hero.moveLeft(2);"
click at [562, 341] on div "hero . moveRight ( ) ; hero . jumpRight ( ) ; hero . moveRight ( 1 ) ; hero . m…" at bounding box center [616, 337] width 277 height 310
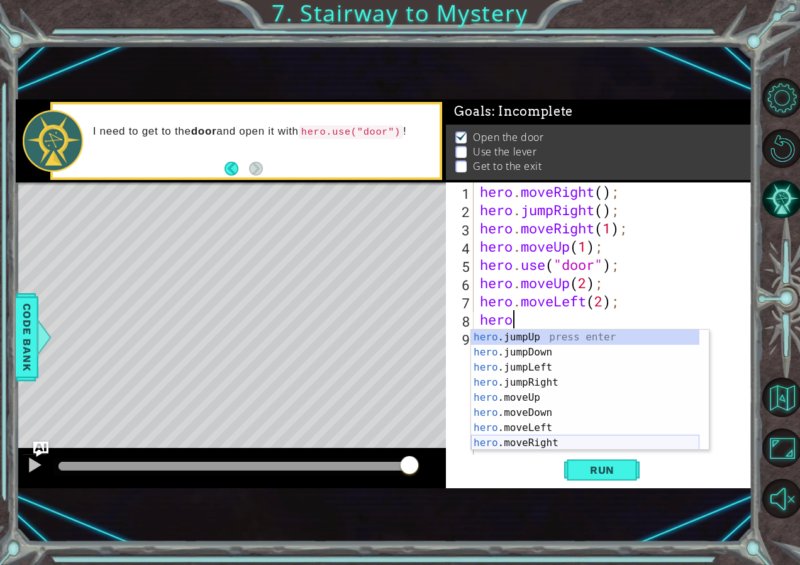
scroll to position [15, 0]
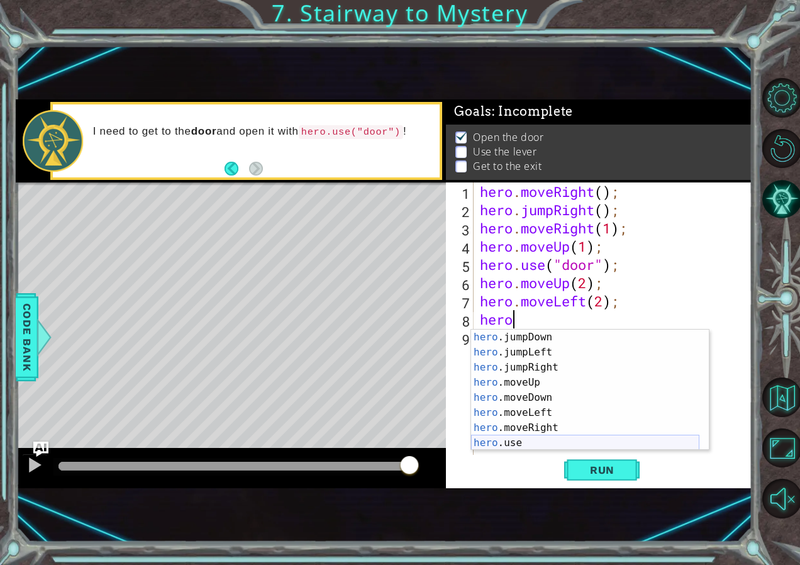
click at [566, 436] on div "hero .jumpDown press enter hero .jumpLeft press enter hero .jumpRight press ent…" at bounding box center [585, 405] width 228 height 151
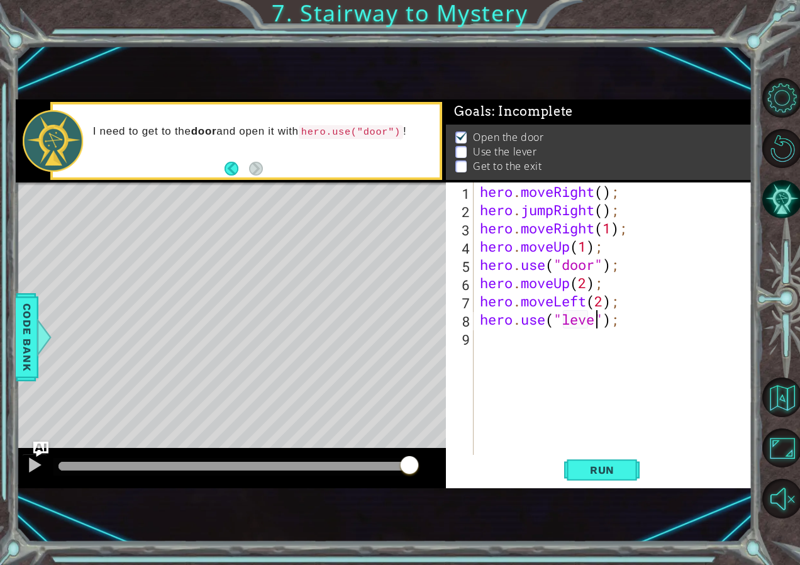
scroll to position [0, 6]
click at [586, 473] on span "Run" at bounding box center [603, 470] width 50 height 13
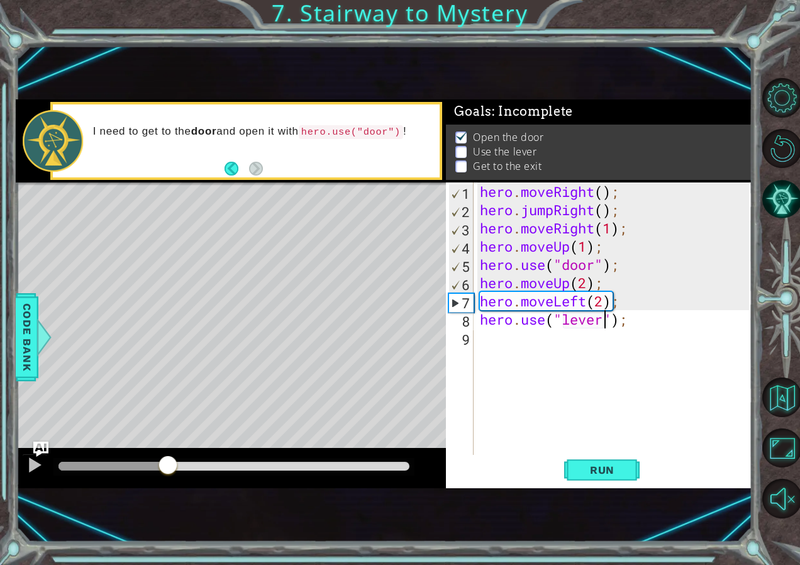
drag, startPoint x: 79, startPoint y: 469, endPoint x: 229, endPoint y: 466, distance: 149.8
click at [169, 478] on div at bounding box center [231, 468] width 430 height 40
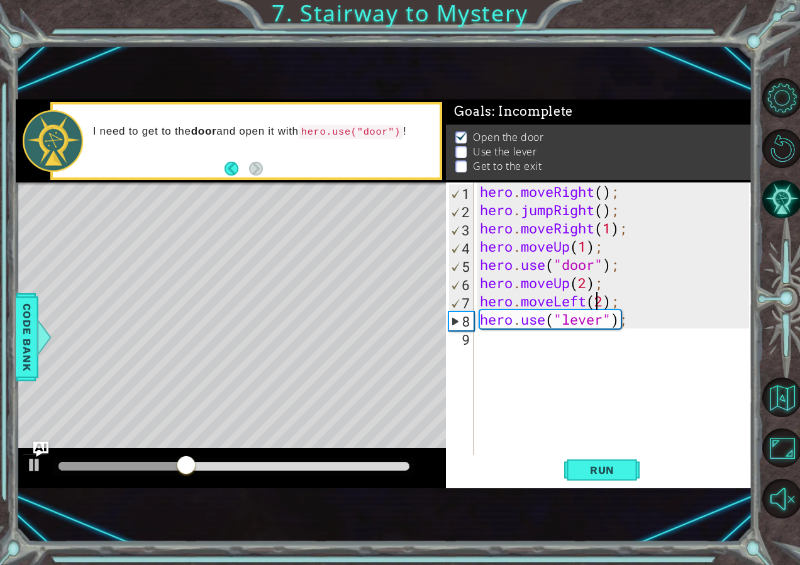
click at [600, 306] on div "hero . moveRight ( ) ; hero . jumpRight ( ) ; hero . moveRight ( 1 ) ; hero . m…" at bounding box center [616, 337] width 277 height 310
click at [603, 301] on div "hero . moveRight ( ) ; hero . jumpRight ( ) ; hero . moveRight ( 1 ) ; hero . m…" at bounding box center [616, 337] width 277 height 310
type textarea "hero.moveLeft(1);"
click at [602, 478] on button "Run" at bounding box center [602, 470] width 76 height 31
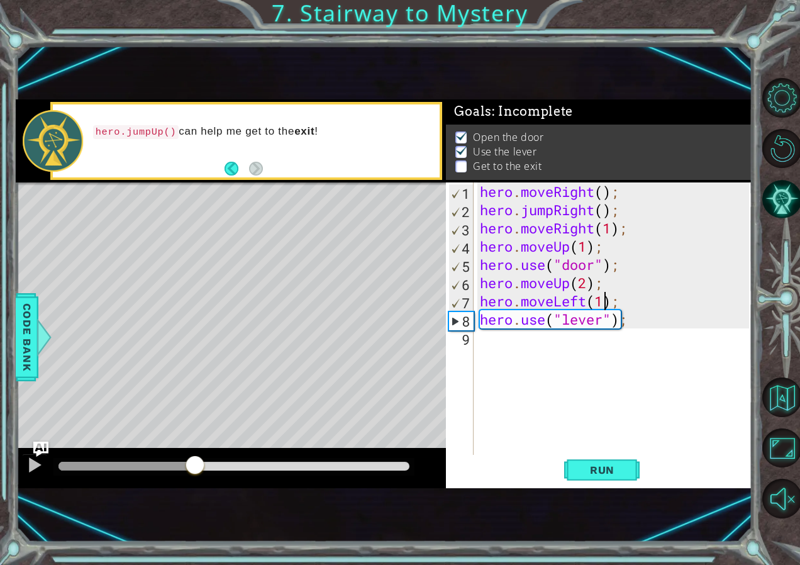
drag, startPoint x: 81, startPoint y: 466, endPoint x: 195, endPoint y: 486, distance: 115.7
click at [195, 486] on div at bounding box center [231, 468] width 430 height 40
drag, startPoint x: 89, startPoint y: 484, endPoint x: 82, endPoint y: 483, distance: 7.0
click at [86, 483] on div at bounding box center [231, 468] width 430 height 40
click at [35, 469] on div at bounding box center [34, 465] width 16 height 16
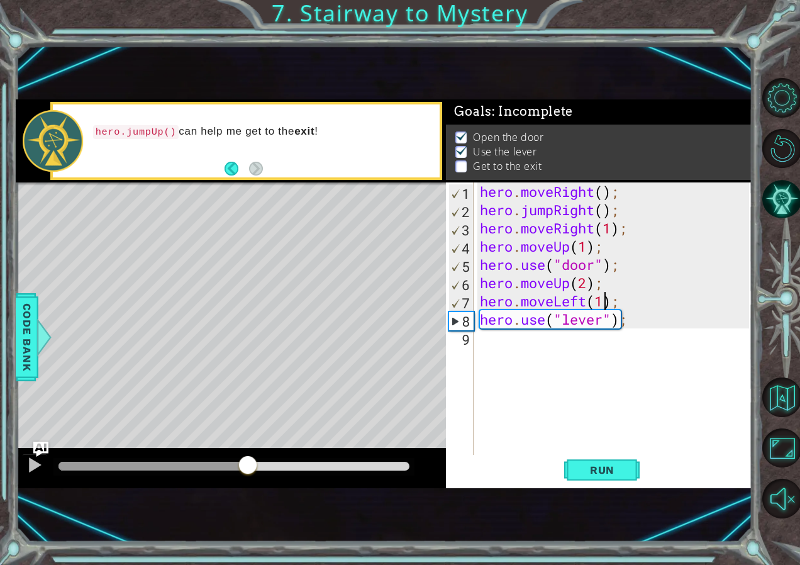
click at [577, 366] on div "hero . moveRight ( ) ; hero . jumpRight ( ) ; hero . moveRight ( 1 ) ; hero . m…" at bounding box center [616, 337] width 277 height 310
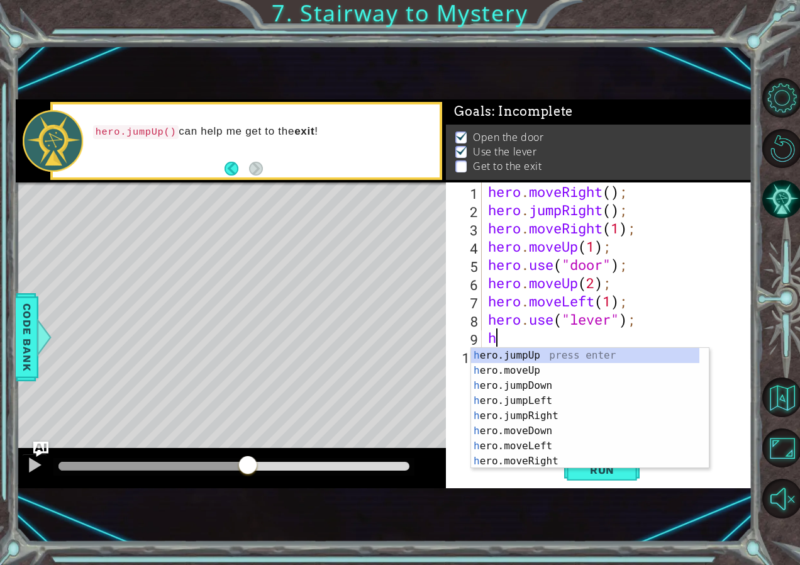
scroll to position [0, 0]
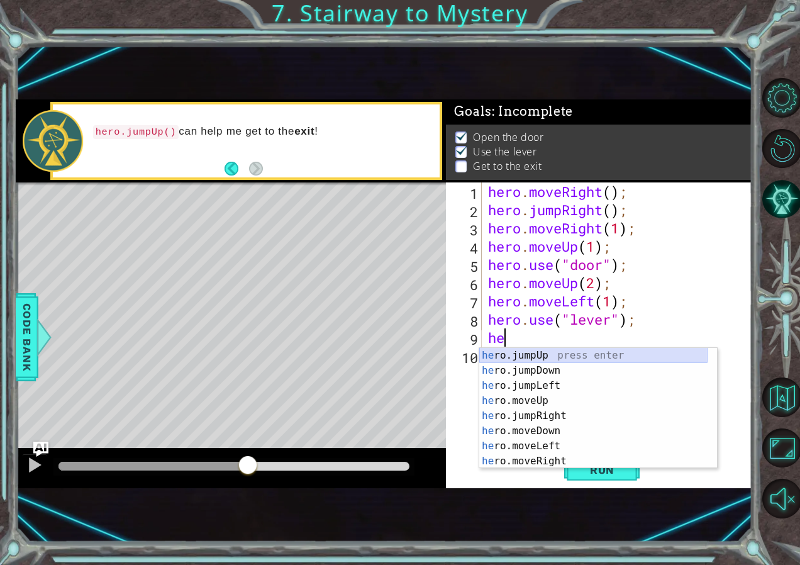
type textarea "her"
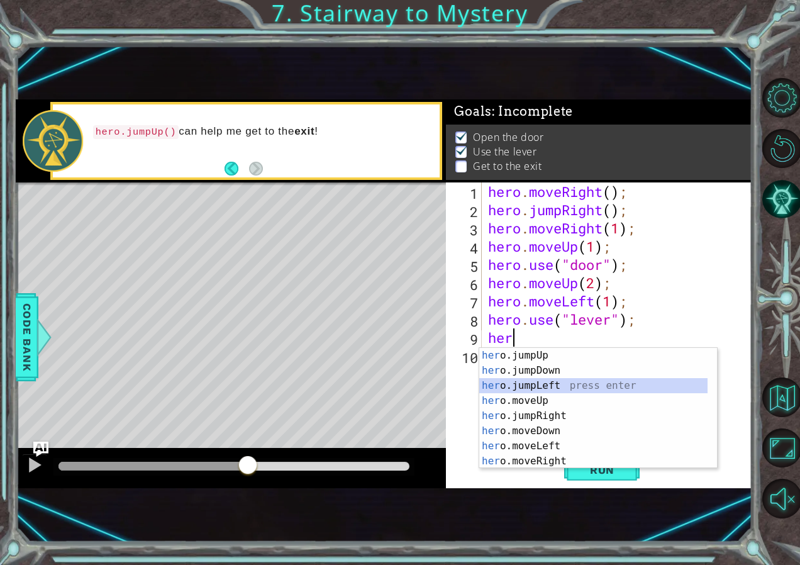
click at [564, 389] on div "her o.jumpUp press enter her o.jumpDown press enter her o.jumpLeft press enter …" at bounding box center [593, 423] width 228 height 151
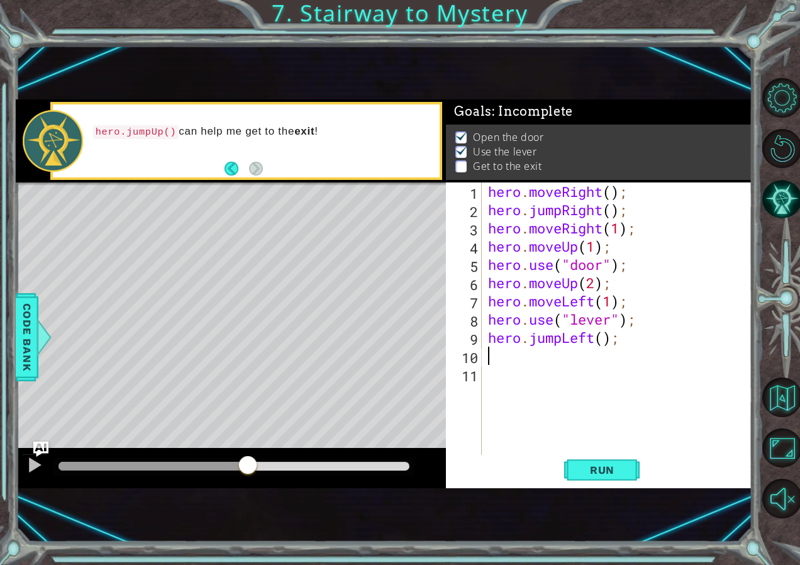
click at [559, 340] on div "hero . moveRight ( ) ; hero . jumpRight ( ) ; hero . moveRight ( 1 ) ; hero . m…" at bounding box center [621, 337] width 270 height 310
click at [561, 340] on div "hero . moveRight ( ) ; hero . jumpRight ( ) ; hero . moveRight ( 1 ) ; hero . m…" at bounding box center [621, 337] width 270 height 310
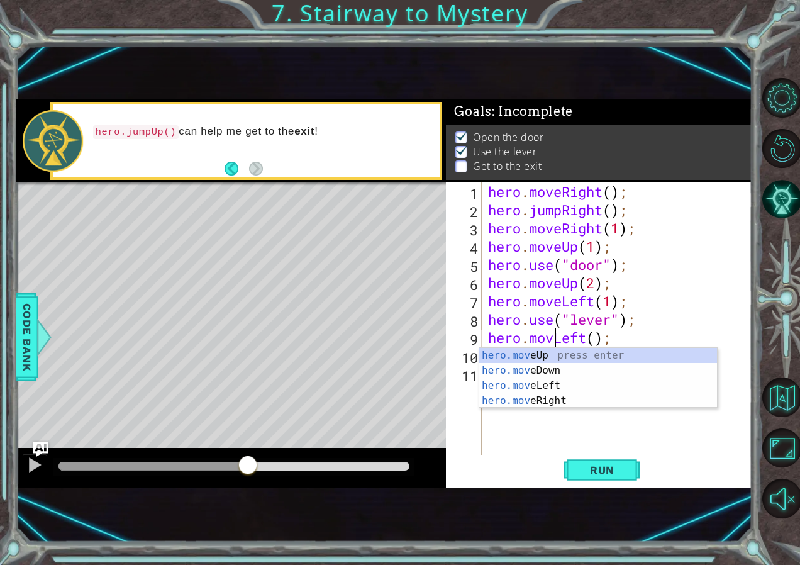
scroll to position [0, 4]
click at [604, 343] on div "hero . moveRight ( ) ; hero . jumpRight ( ) ; hero . moveRight ( 1 ) ; hero . m…" at bounding box center [621, 337] width 270 height 310
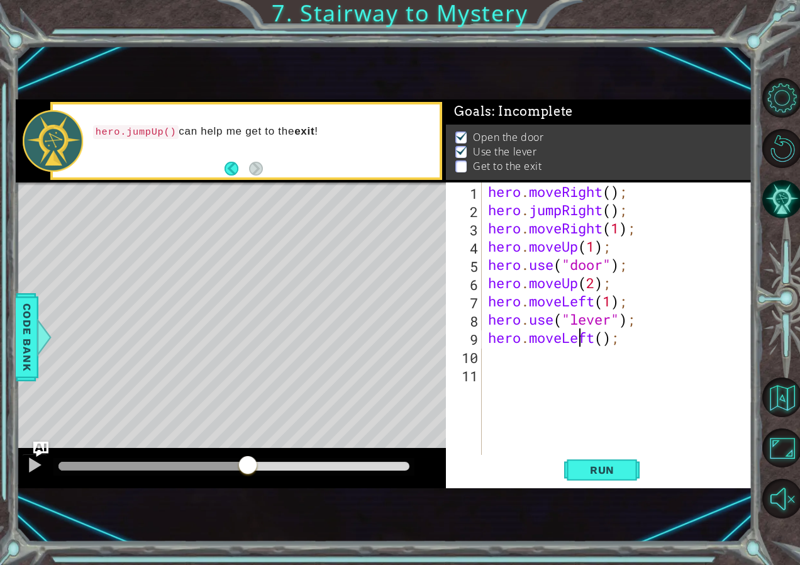
click at [580, 340] on div "hero . moveRight ( ) ; hero . jumpRight ( ) ; hero . moveRight ( 1 ) ; hero . m…" at bounding box center [621, 337] width 270 height 310
click at [604, 340] on div "hero . moveRight ( ) ; hero . jumpRight ( ) ; hero . moveRight ( 1 ) ; hero . m…" at bounding box center [621, 337] width 270 height 310
type textarea "hero.moveLeft(2);"
click at [529, 367] on div "hero . moveRight ( ) ; hero . jumpRight ( ) ; hero . moveRight ( 1 ) ; hero . m…" at bounding box center [621, 337] width 270 height 310
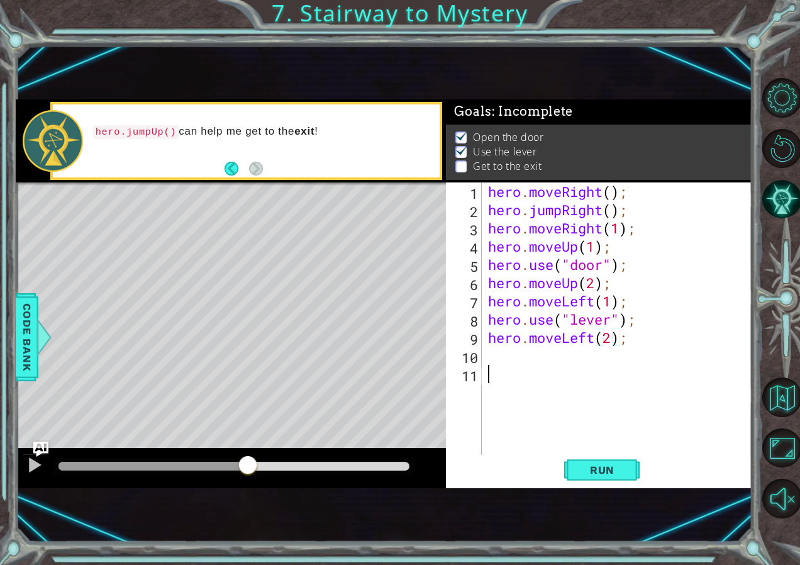
scroll to position [0, 0]
click at [540, 364] on div "hero . moveRight ( ) ; hero . jumpRight ( ) ; hero . moveRight ( 1 ) ; hero . m…" at bounding box center [621, 337] width 270 height 310
type textarea "h"
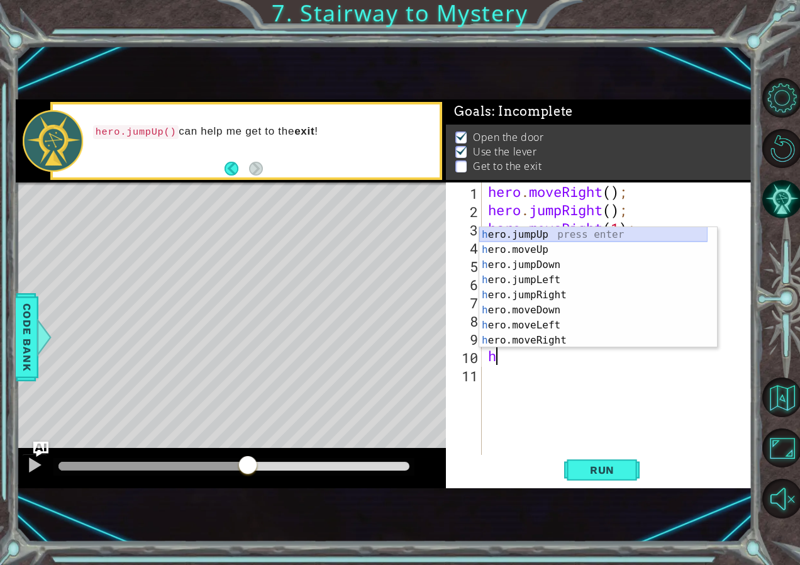
click at [581, 238] on div "h ero.jumpUp press enter h ero.moveUp press enter h ero.jumpDown press enter h …" at bounding box center [593, 302] width 228 height 151
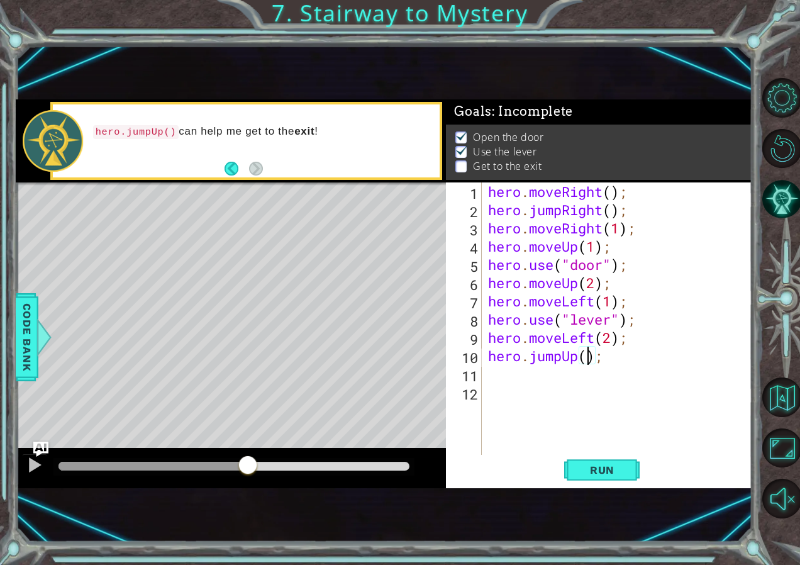
click at [585, 355] on div "hero . moveRight ( ) ; hero . jumpRight ( ) ; hero . moveRight ( 1 ) ; hero . m…" at bounding box center [621, 337] width 270 height 310
type textarea "hero.jumpUp(1);"
click at [532, 383] on div "hero . moveRight ( ) ; hero . jumpRight ( ) ; hero . moveRight ( 1 ) ; hero . m…" at bounding box center [621, 337] width 270 height 310
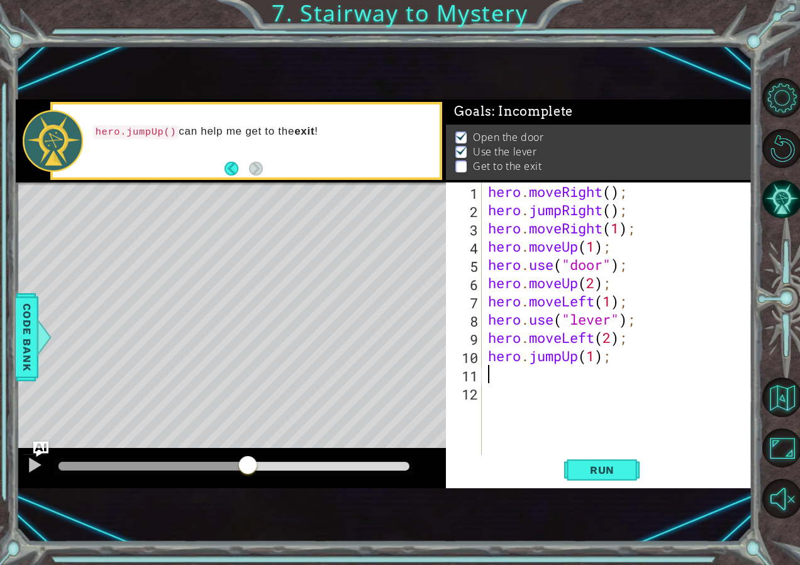
click at [534, 381] on div "hero . moveRight ( ) ; hero . jumpRight ( ) ; hero . moveRight ( 1 ) ; hero . m…" at bounding box center [621, 337] width 270 height 310
type textarea "h"
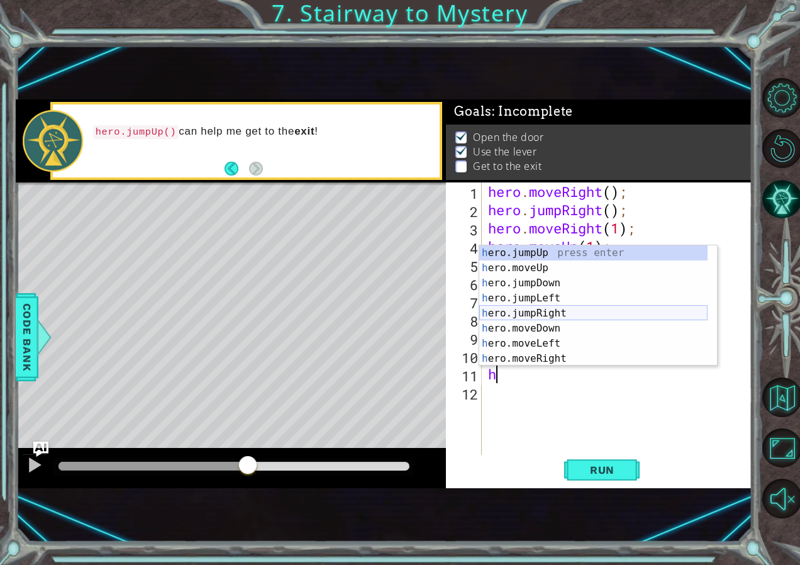
click at [571, 308] on div "h ero.jumpUp press enter h ero.moveUp press enter h ero.jumpDown press enter h …" at bounding box center [593, 320] width 228 height 151
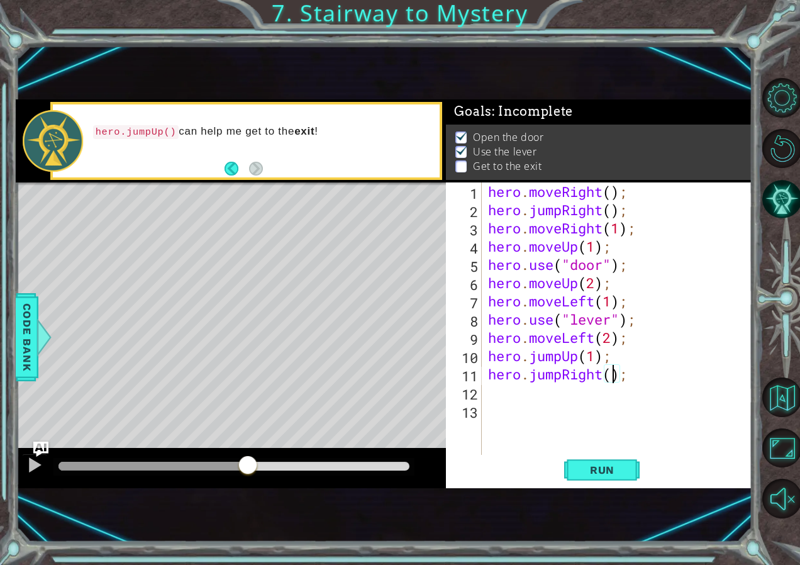
click at [612, 381] on div "hero . moveRight ( ) ; hero . jumpRight ( ) ; hero . moveRight ( 1 ) ; hero . m…" at bounding box center [621, 337] width 270 height 310
click at [562, 379] on div "hero . moveRight ( ) ; hero . jumpRight ( ) ; hero . moveRight ( 1 ) ; hero . m…" at bounding box center [621, 337] width 270 height 310
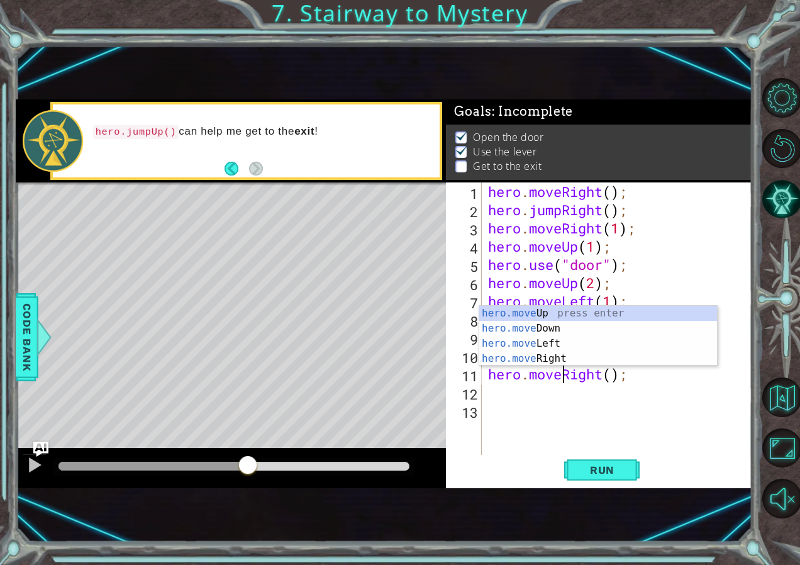
scroll to position [0, 4]
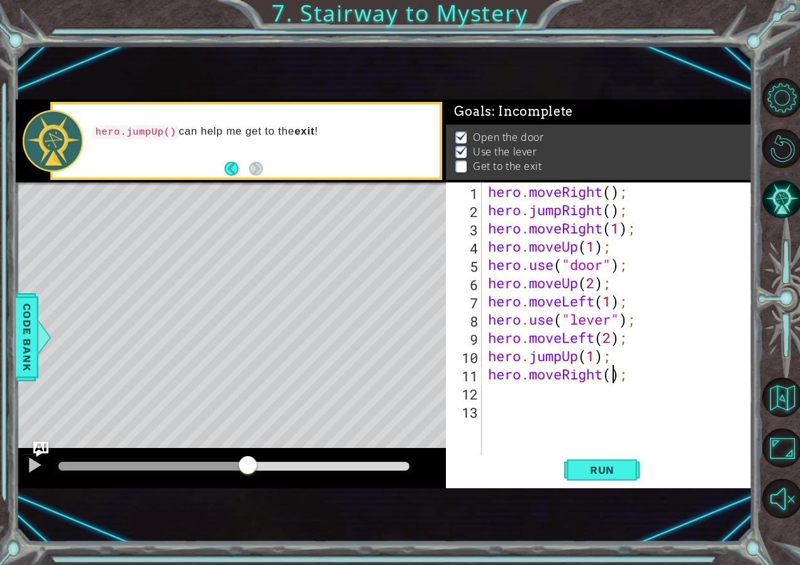
click at [615, 381] on div "hero . moveRight ( ) ; hero . jumpRight ( ) ; hero . moveRight ( 1 ) ; hero . m…" at bounding box center [621, 337] width 270 height 310
type textarea "hero.moveRight(2);"
click at [565, 395] on div "hero . moveRight ( ) ; hero . jumpRight ( ) ; hero . moveRight ( 1 ) ; hero . m…" at bounding box center [621, 337] width 270 height 310
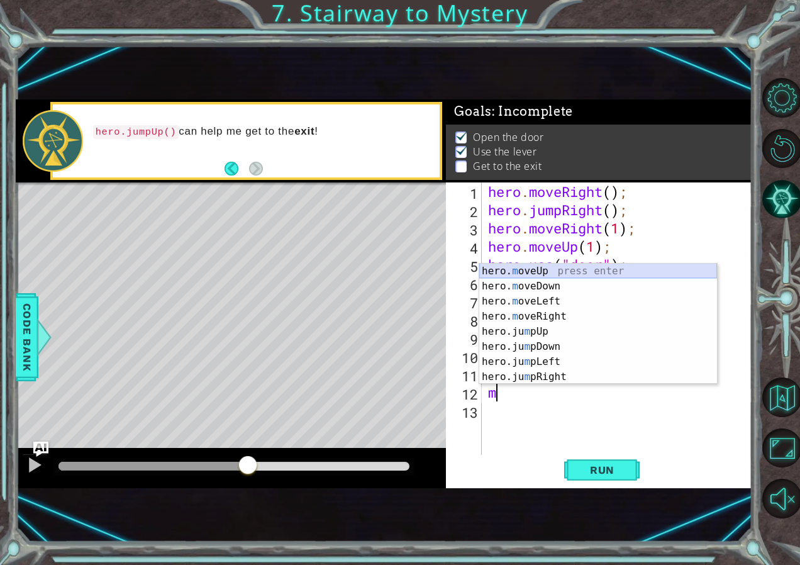
click at [554, 270] on div "hero. m oveUp press enter hero. m oveDown press enter hero. m oveLeft press ent…" at bounding box center [598, 339] width 238 height 151
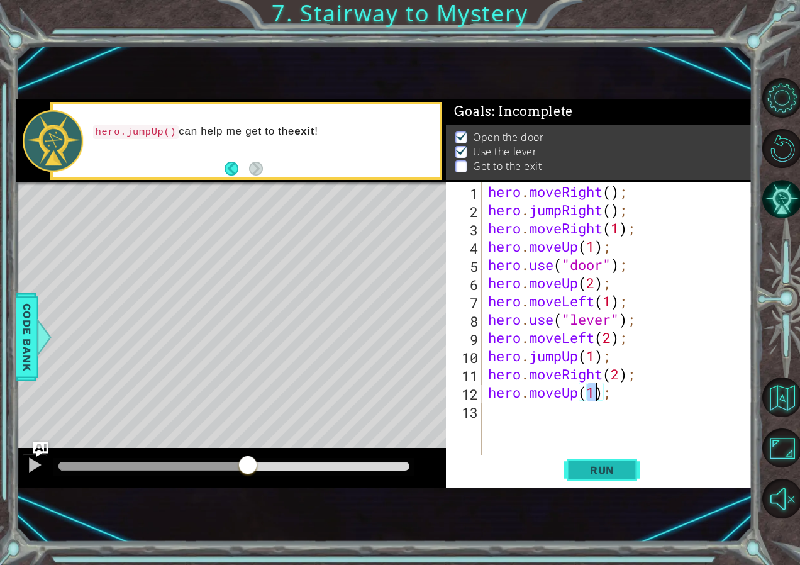
type textarea "hero.moveUp(1);"
click at [593, 471] on span "Run" at bounding box center [603, 470] width 50 height 13
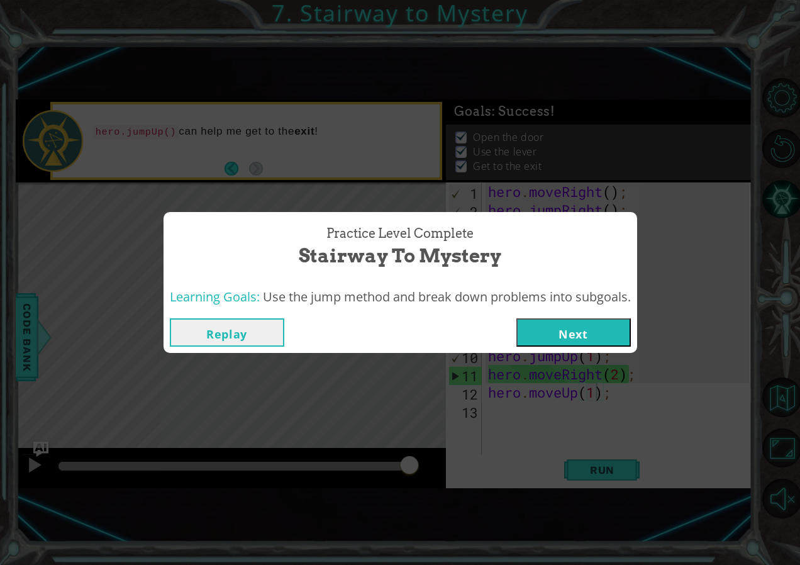
drag, startPoint x: 569, startPoint y: 330, endPoint x: 559, endPoint y: 332, distance: 9.8
click at [559, 332] on button "Next" at bounding box center [574, 332] width 115 height 28
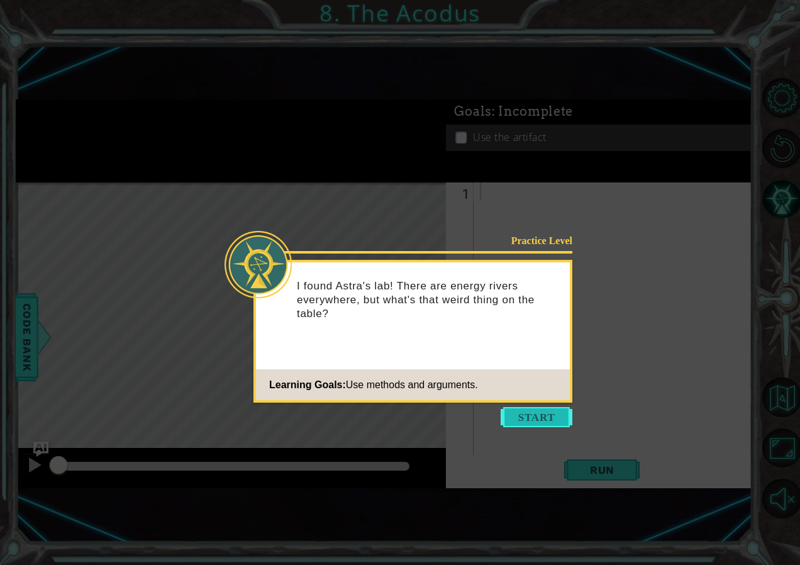
click at [543, 417] on button "Start" at bounding box center [537, 417] width 72 height 20
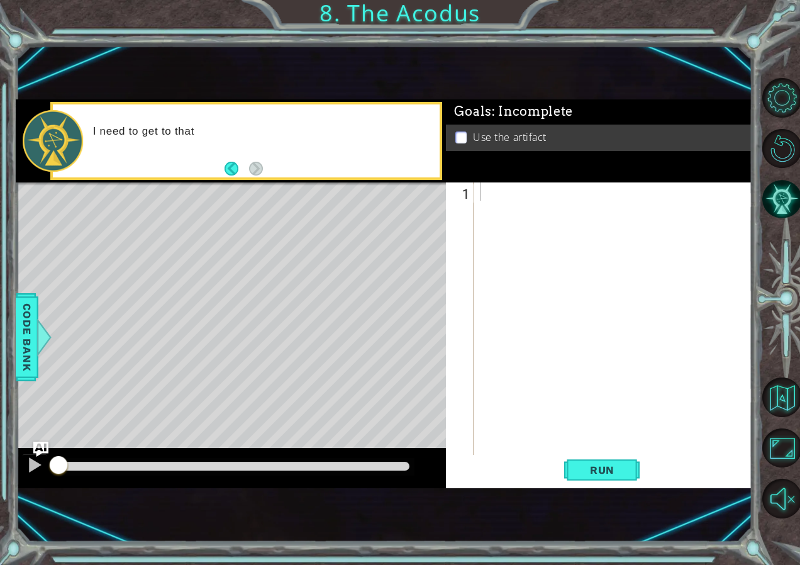
click at [290, 366] on div "Level Map" at bounding box center [306, 367] width 581 height 371
click at [584, 211] on div at bounding box center [616, 337] width 277 height 310
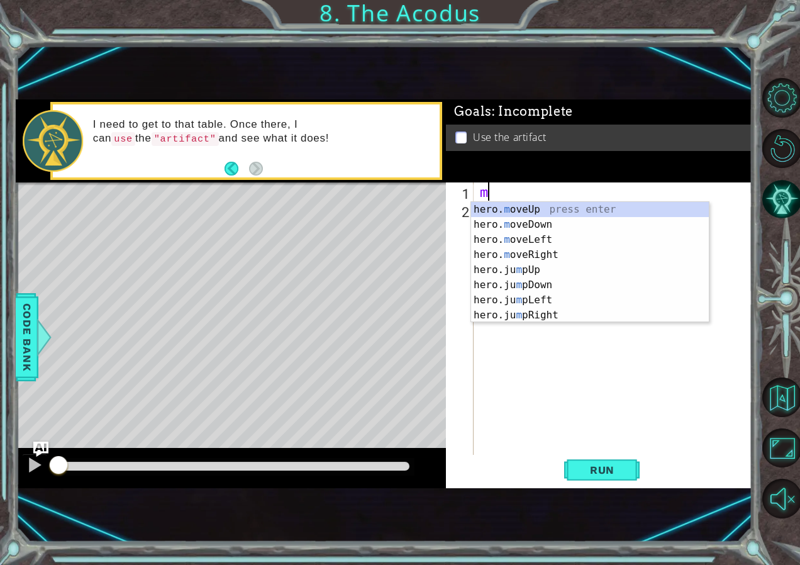
type textarea "mo"
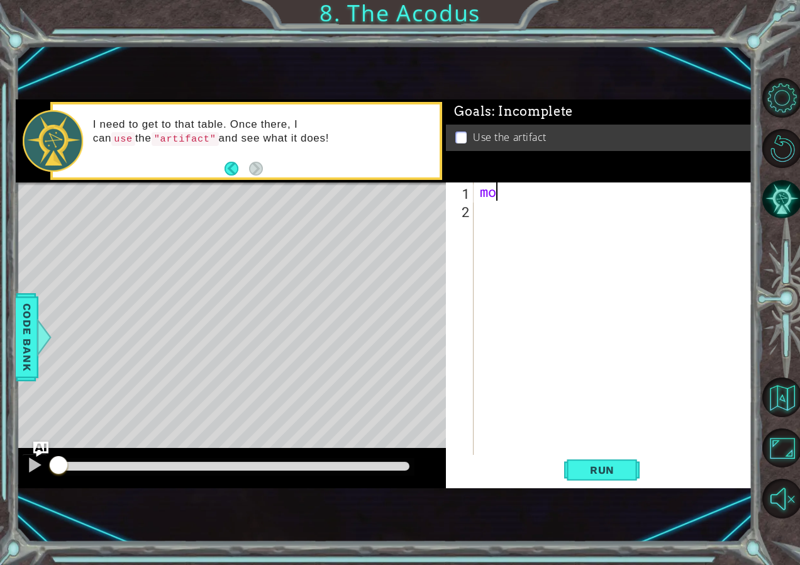
click at [548, 194] on div "mo" at bounding box center [616, 337] width 277 height 310
click at [553, 203] on div "mo" at bounding box center [616, 337] width 277 height 310
click at [569, 196] on div "mo" at bounding box center [616, 337] width 277 height 310
type textarea "m"
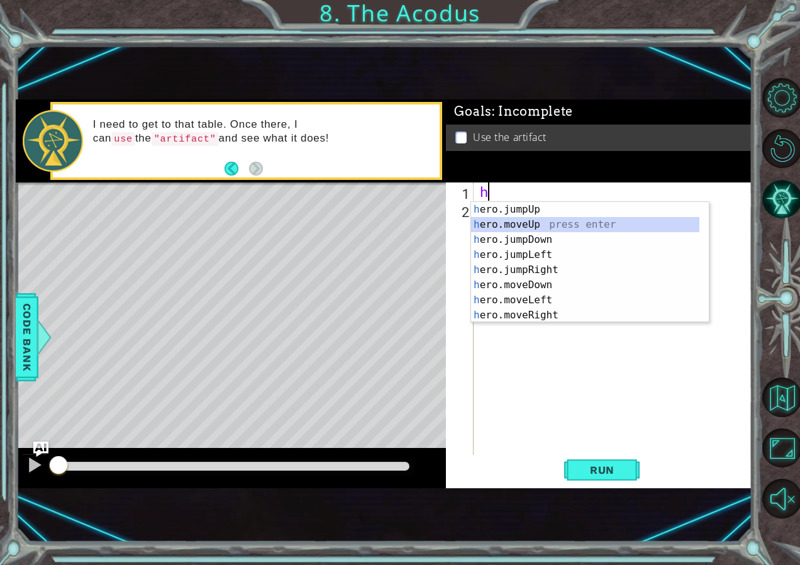
click at [581, 222] on div "h ero.jumpUp press enter h ero.moveUp press enter h ero.jumpDown press enter h …" at bounding box center [585, 277] width 228 height 151
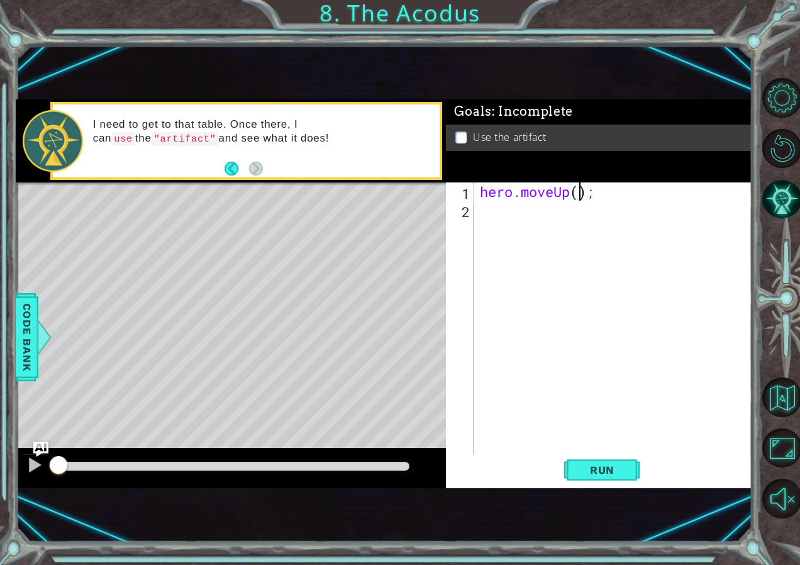
type textarea "hero.moveUp(2);"
click at [619, 218] on div "hero . moveUp ( 2 ) ;" at bounding box center [616, 337] width 277 height 310
type textarea "h"
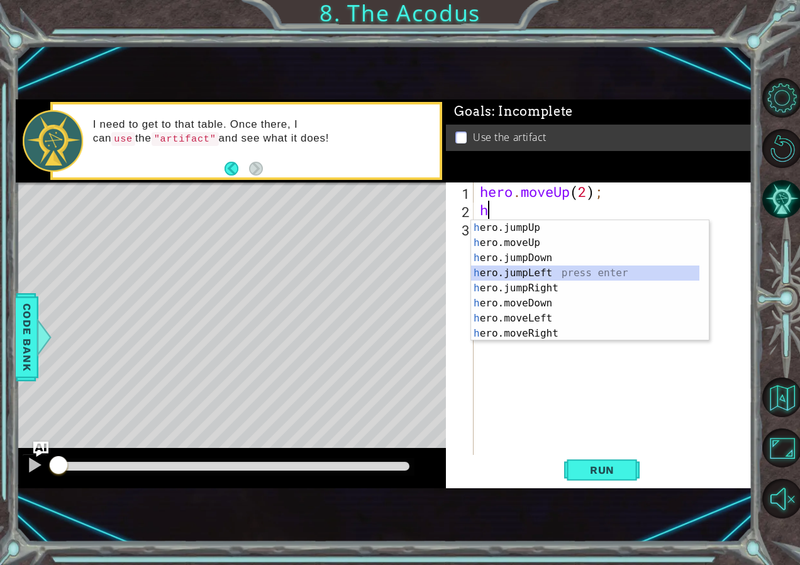
click at [597, 271] on div "h ero.jumpUp press enter h ero.moveUp press enter h ero.jumpDown press enter h …" at bounding box center [585, 295] width 228 height 151
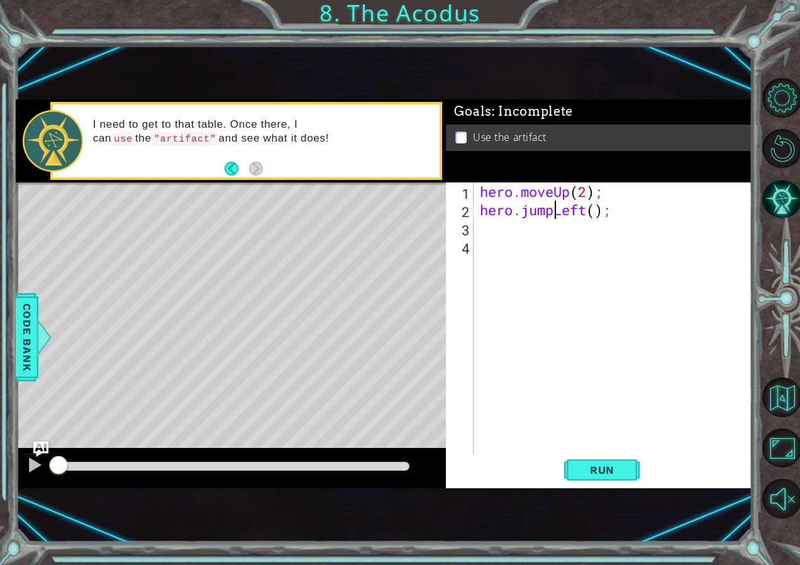
click at [554, 217] on div "hero . moveUp ( 2 ) ; hero . jumpLeft ( ) ;" at bounding box center [616, 337] width 277 height 310
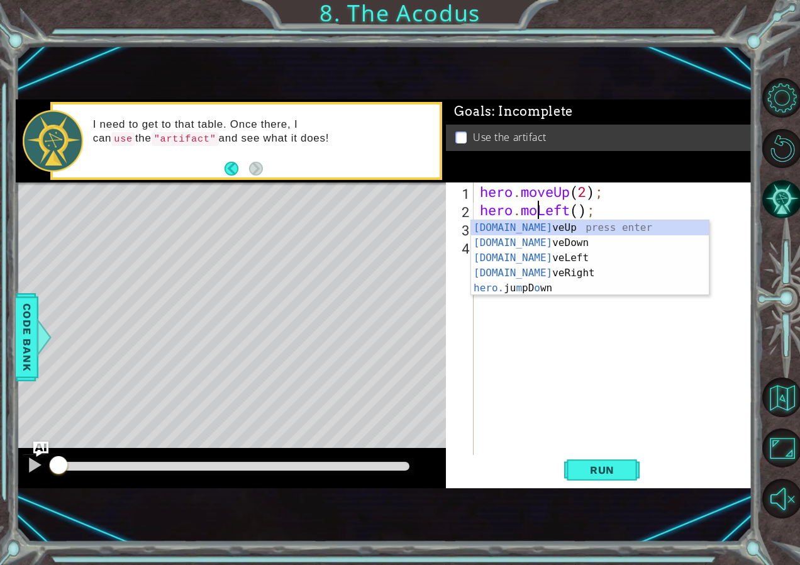
type textarea "hero.moveLeft();"
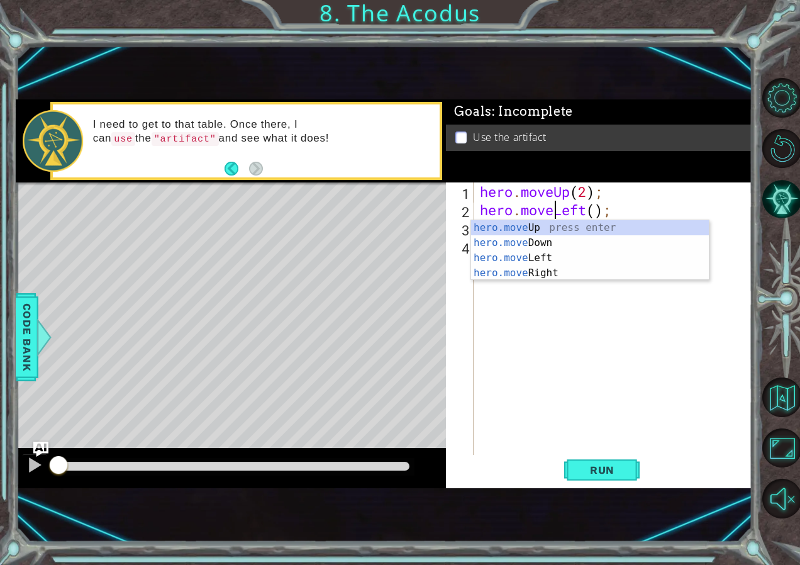
scroll to position [0, 4]
drag, startPoint x: 639, startPoint y: 394, endPoint x: 627, endPoint y: 380, distance: 18.7
click at [634, 390] on div "hero . moveUp ( 2 ) ; hero . moveLeft ( ) ;" at bounding box center [616, 337] width 277 height 310
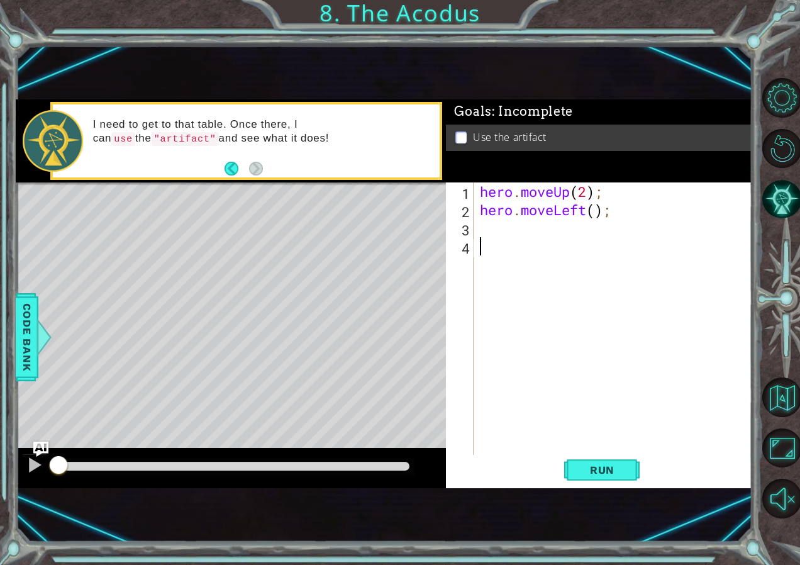
scroll to position [0, 0]
click at [562, 239] on div "hero . moveUp ( 2 ) ; hero . moveLeft ( ) ;" at bounding box center [616, 337] width 277 height 310
click at [590, 228] on div "hero . moveUp ( 2 ) ; hero . moveLeft ( ) ;" at bounding box center [616, 337] width 277 height 310
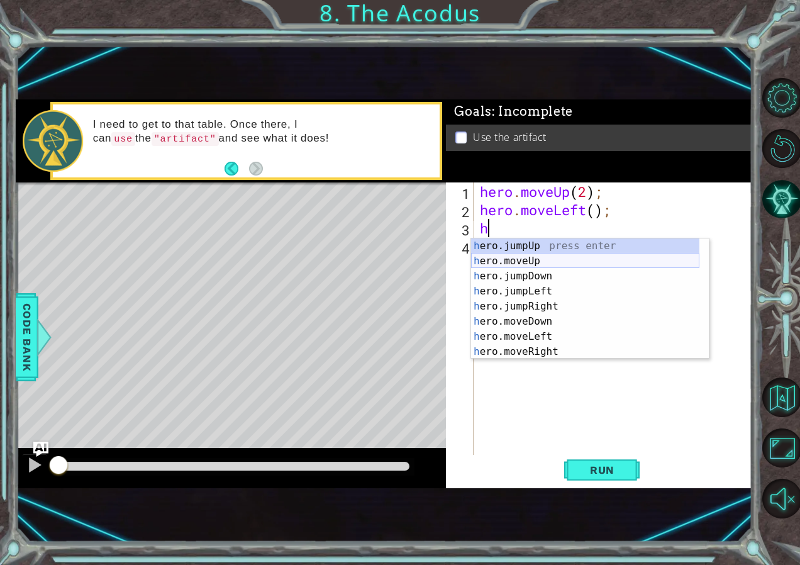
scroll to position [15, 0]
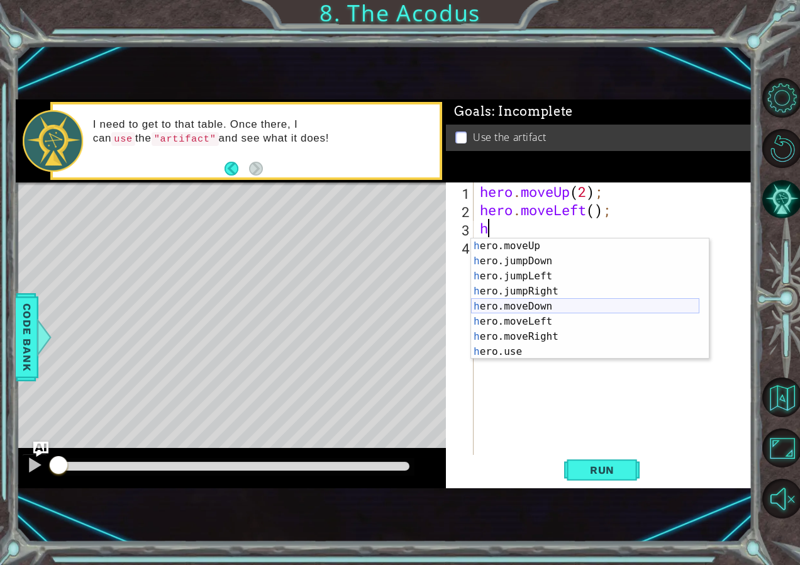
click at [560, 305] on div "h ero.moveUp press enter h ero.jumpDown press enter h ero.jumpLeft press enter …" at bounding box center [585, 313] width 228 height 151
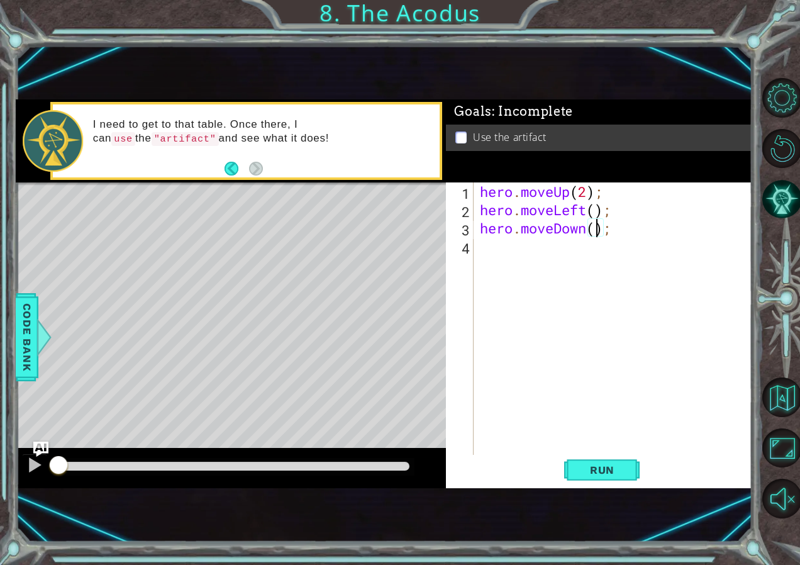
type textarea "hero.moveDown(2);"
click at [574, 260] on div "hero . moveUp ( 2 ) ; hero . moveLeft ( ) ; hero . moveDown ( 2 ) ;" at bounding box center [616, 337] width 277 height 310
click at [587, 274] on div "hero . moveUp ( 2 ) ; hero . moveLeft ( ) ; hero . moveDown ( 2 ) ;" at bounding box center [616, 337] width 277 height 310
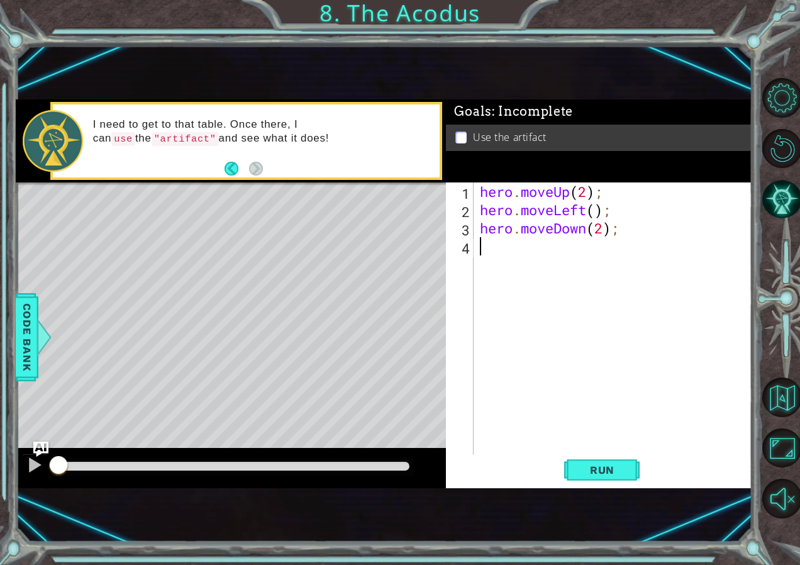
type textarea "h"
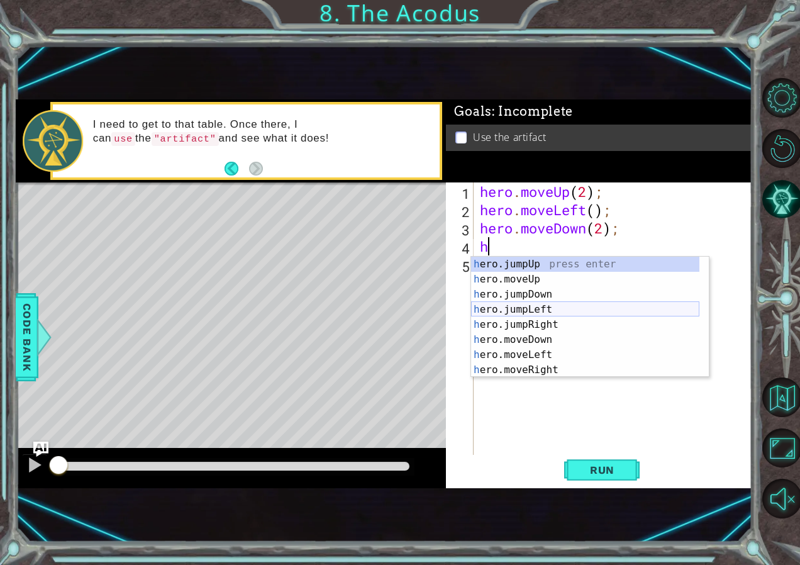
click at [579, 307] on div "h ero.jumpUp press enter h ero.moveUp press enter h ero.jumpDown press enter h …" at bounding box center [585, 332] width 228 height 151
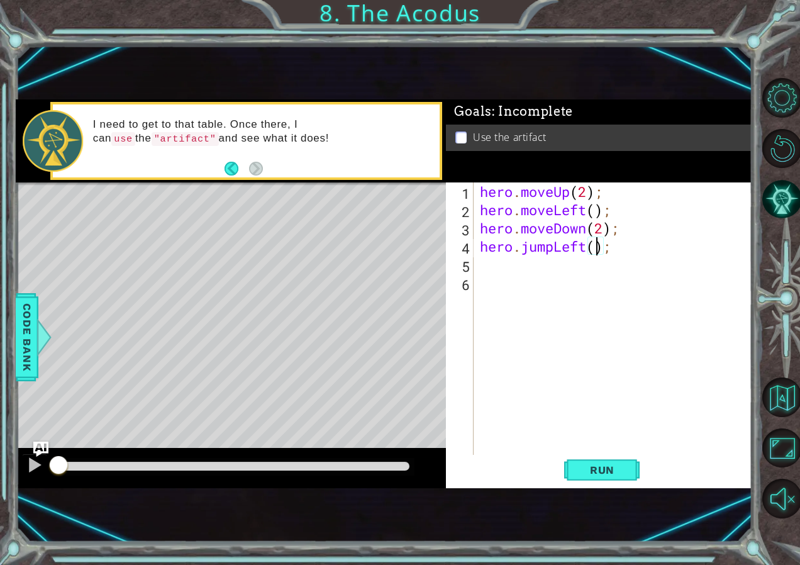
click at [597, 243] on div "hero . moveUp ( 2 ) ; hero . moveLeft ( ) ; hero . moveDown ( 2 ) ; hero . jump…" at bounding box center [616, 337] width 277 height 310
type textarea "hero.jumpLeft(1);"
click at [586, 475] on span "Run" at bounding box center [603, 470] width 50 height 13
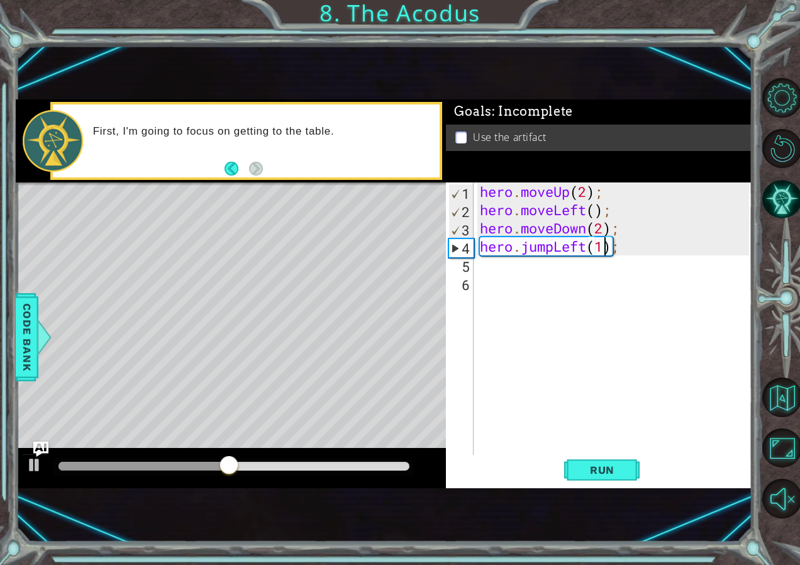
click at [598, 289] on div "hero . moveUp ( 2 ) ; hero . moveLeft ( ) ; hero . moveDown ( 2 ) ; hero . jump…" at bounding box center [616, 337] width 277 height 310
click at [602, 267] on div "hero . moveUp ( 2 ) ; hero . moveLeft ( ) ; hero . moveDown ( 2 ) ; hero . jump…" at bounding box center [616, 337] width 277 height 310
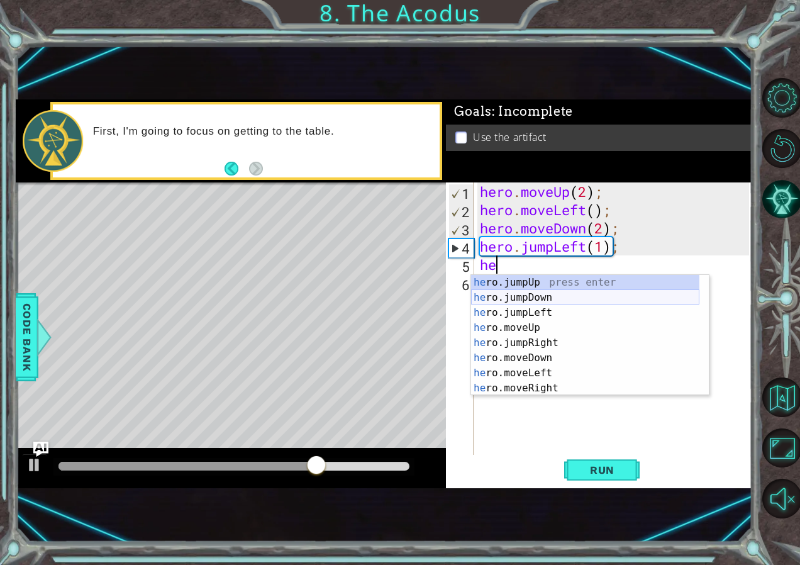
scroll to position [0, 1]
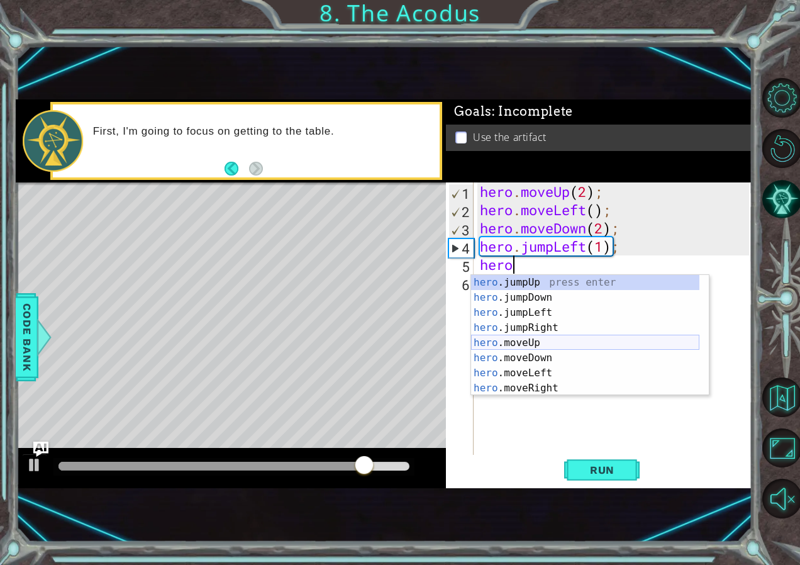
click at [564, 340] on div "hero .jumpUp press enter hero .jumpDown press enter hero .jumpLeft press enter …" at bounding box center [585, 350] width 228 height 151
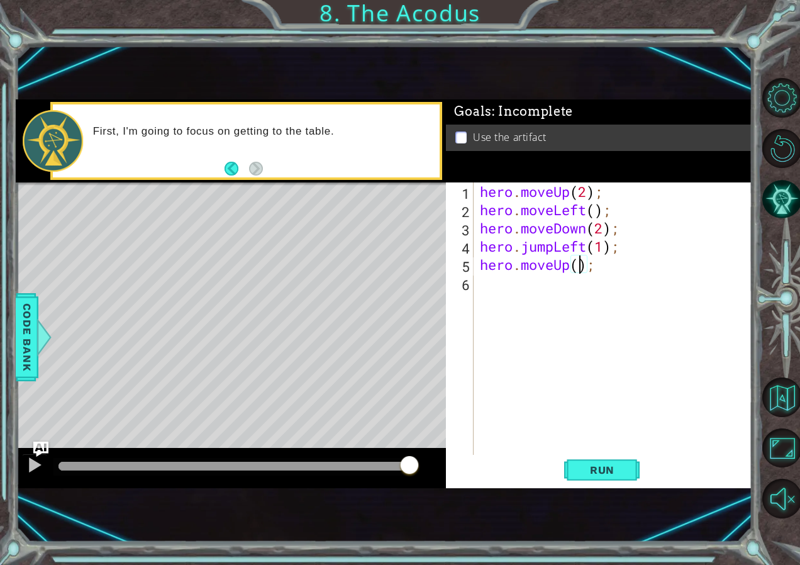
type textarea "hero.moveUp(2);"
click at [587, 308] on div "hero . moveUp ( 2 ) ; hero . moveLeft ( ) ; hero . moveDown ( 2 ) ; hero . jump…" at bounding box center [616, 337] width 277 height 310
type textarea "h"
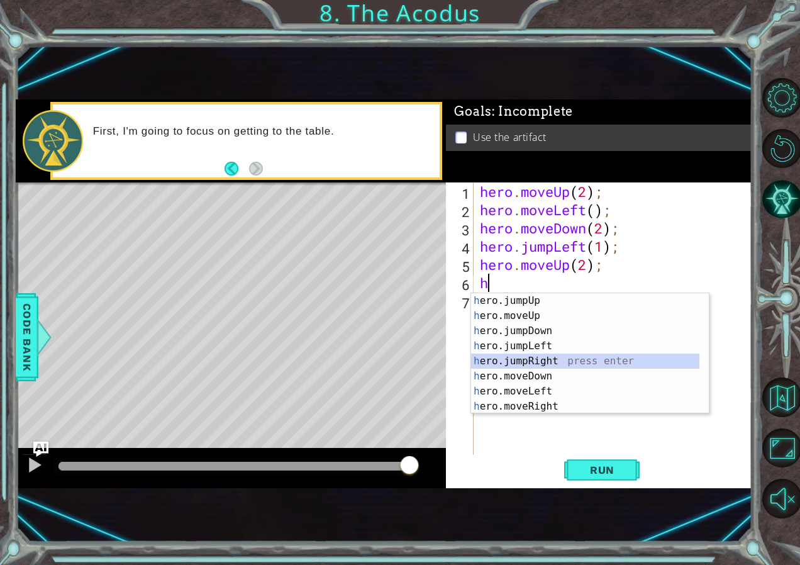
click at [574, 357] on div "h ero.jumpUp press enter h ero.moveUp press enter h ero.jumpDown press enter h …" at bounding box center [585, 368] width 228 height 151
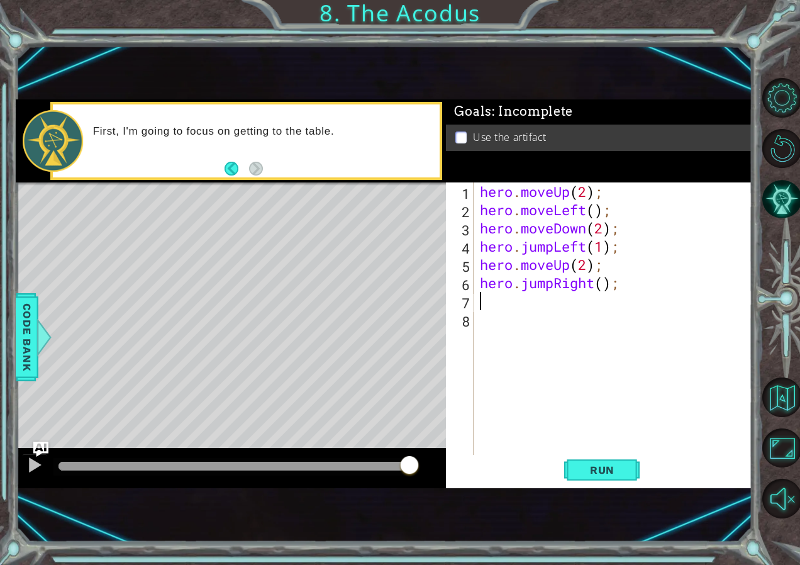
click at [598, 286] on div "hero . moveUp ( 2 ) ; hero . moveLeft ( ) ; hero . moveDown ( 2 ) ; hero . jump…" at bounding box center [616, 337] width 277 height 310
click at [556, 281] on div "hero . moveUp ( 2 ) ; hero . moveLeft ( ) ; hero . moveDown ( 2 ) ; hero . jump…" at bounding box center [616, 337] width 277 height 310
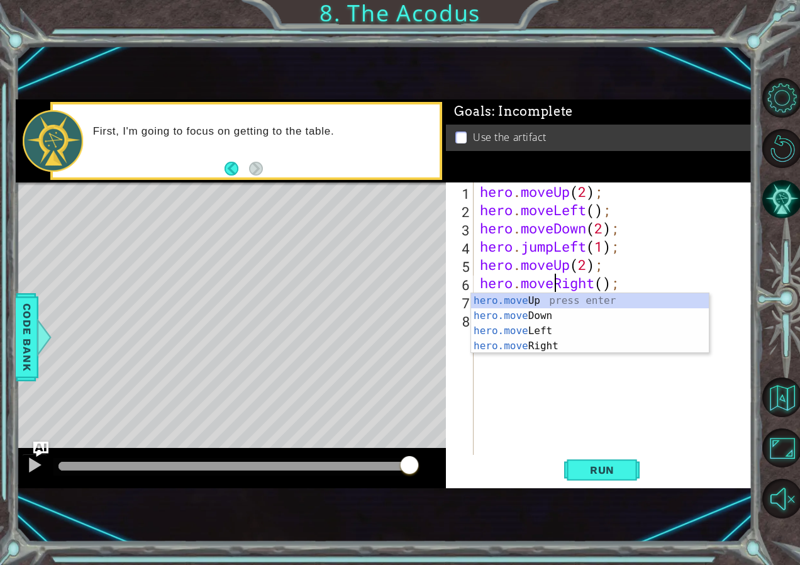
scroll to position [0, 4]
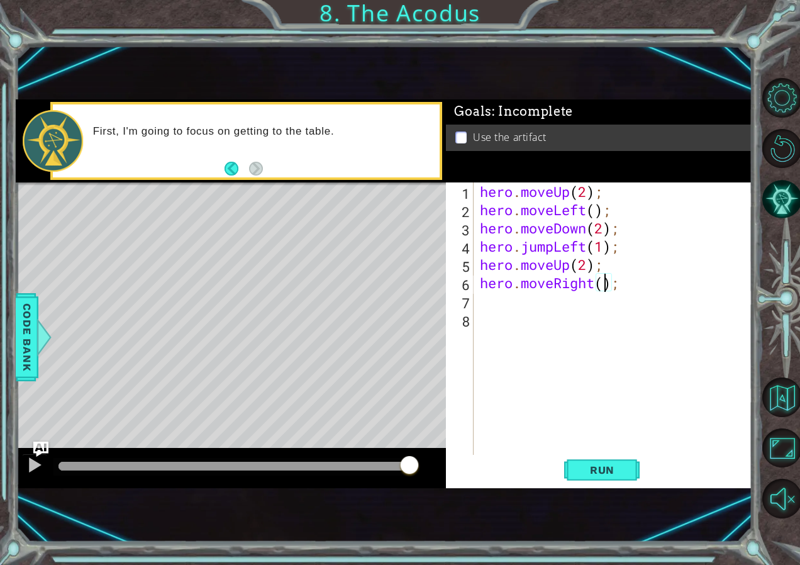
click at [604, 283] on div "hero . moveUp ( 2 ) ; hero . moveLeft ( ) ; hero . moveDown ( 2 ) ; hero . jump…" at bounding box center [616, 337] width 277 height 310
type textarea "hero.moveRight(1);"
click at [591, 300] on div "hero . moveUp ( 2 ) ; hero . moveLeft ( ) ; hero . moveDown ( 2 ) ; hero . jump…" at bounding box center [616, 337] width 277 height 310
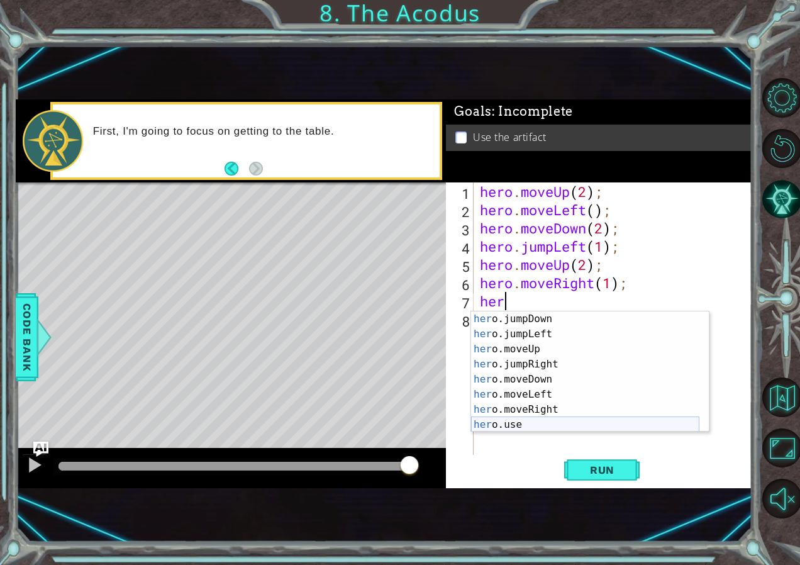
scroll to position [15, 0]
click at [598, 420] on div "her o.jumpDown press enter her o.jumpLeft press enter her o.moveUp press enter …" at bounding box center [585, 386] width 228 height 151
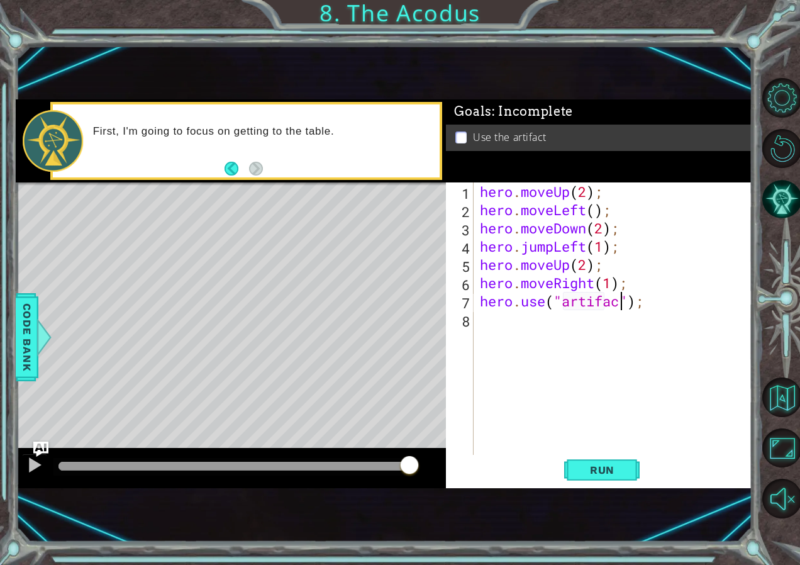
scroll to position [0, 7]
type textarea "hero.use("artifact");"
click at [606, 490] on div "1 ההההההההההההההההההההההההההההההההההההההההההההההההההההההההההההההההההההההההההההה…" at bounding box center [384, 293] width 736 height 497
click at [616, 473] on span "Run" at bounding box center [603, 470] width 50 height 13
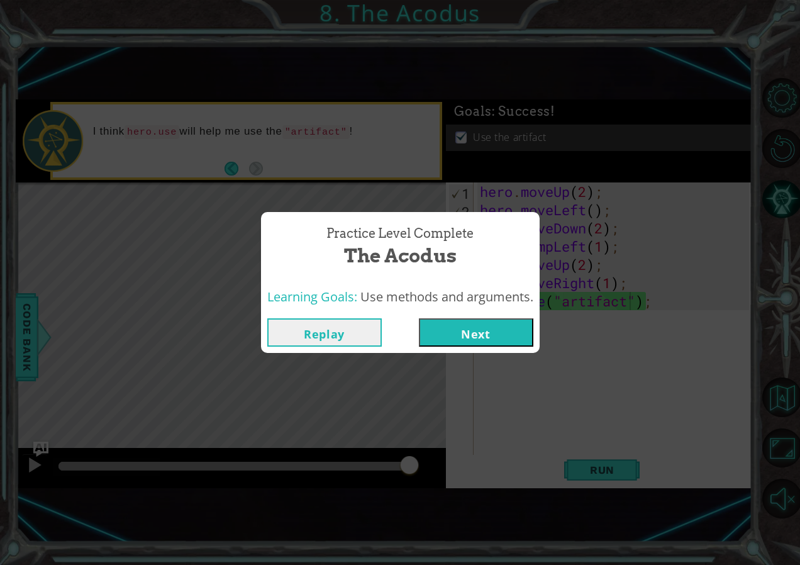
click at [362, 179] on div "Practice Level Complete The Acodus Learning Goals: Use methods and arguments. R…" at bounding box center [400, 282] width 800 height 565
click at [614, 159] on div "Practice Level Complete The Acodus Learning Goals: Use methods and arguments. R…" at bounding box center [400, 282] width 800 height 565
click at [466, 331] on button "Next" at bounding box center [476, 332] width 115 height 28
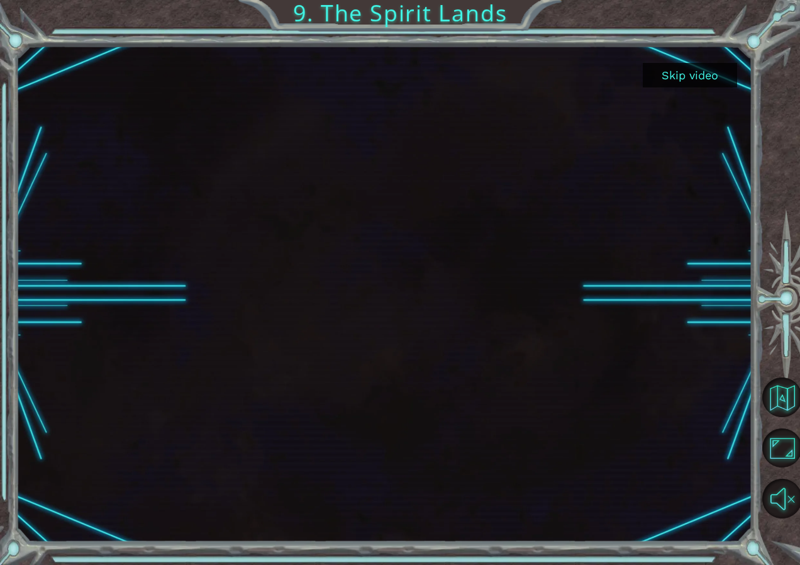
click at [763, 30] on div "Skip video 9. The Spirit Lands" at bounding box center [400, 282] width 800 height 565
click at [793, 453] on button "Maximize Browser" at bounding box center [783, 448] width 40 height 40
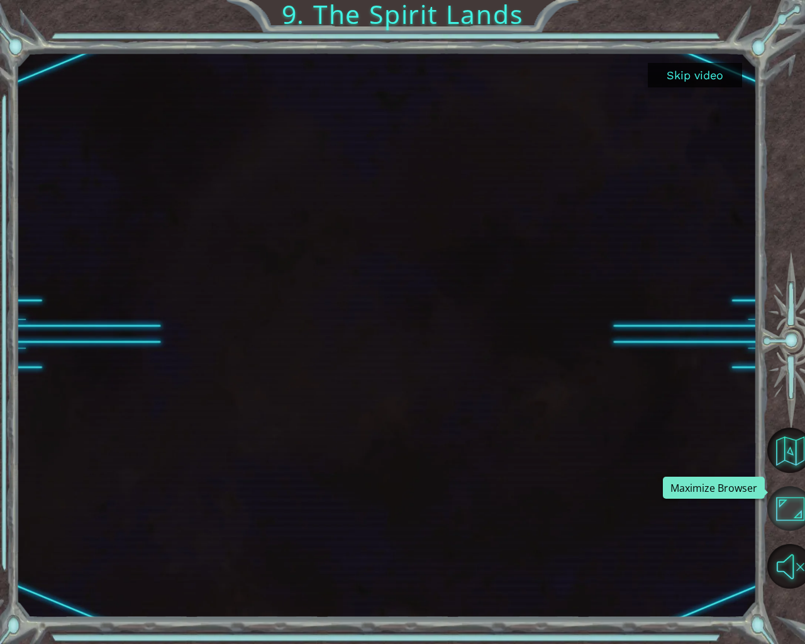
click at [795, 500] on button "Maximize Browser" at bounding box center [790, 508] width 45 height 45
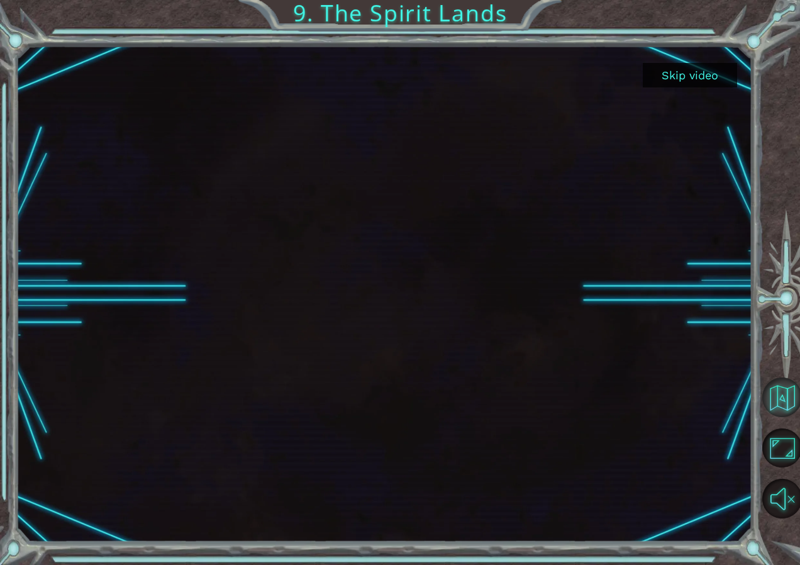
click at [800, 396] on html "Skip video 9. The Spirit Lands 1 hero.moveUp press enter הההההההההההההההההההההה…" at bounding box center [400, 282] width 800 height 565
click at [782, 396] on button "Back to Map" at bounding box center [783, 398] width 40 height 40
